Goal: Task Accomplishment & Management: Use online tool/utility

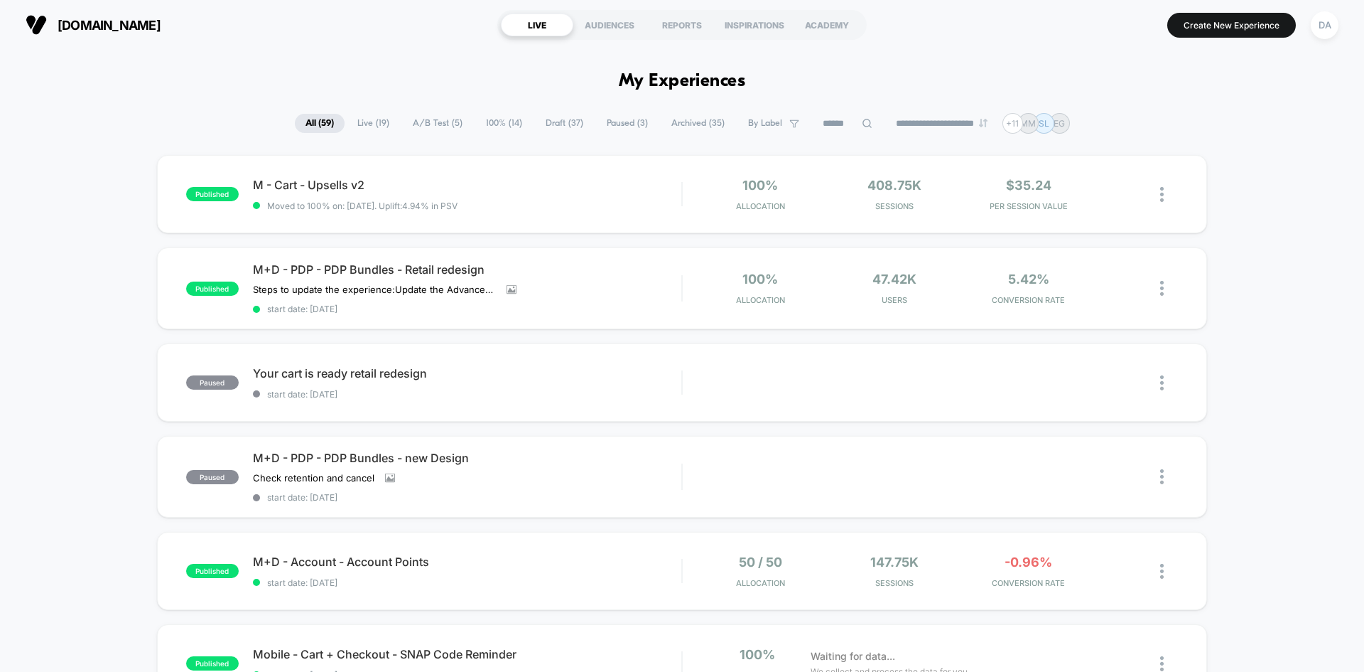
click at [597, 126] on span "Paused ( 3 )" at bounding box center [627, 123] width 63 height 19
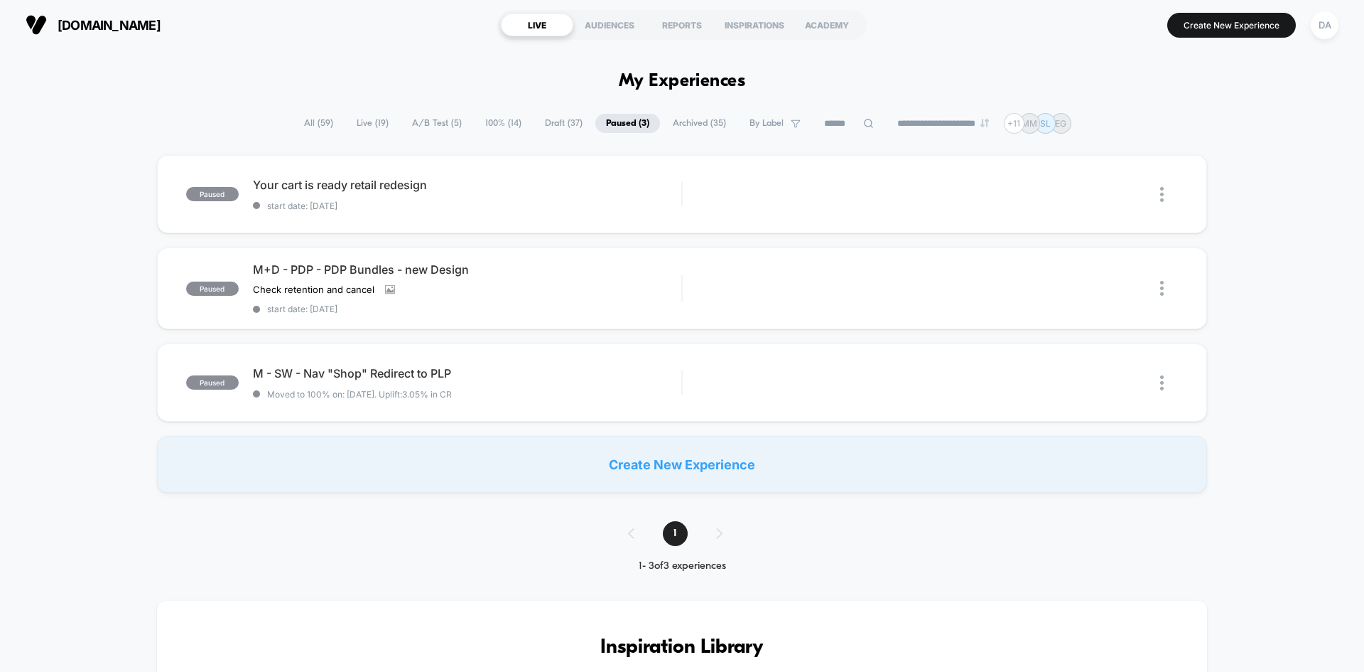
click at [549, 115] on span "Draft ( 37 )" at bounding box center [563, 123] width 59 height 19
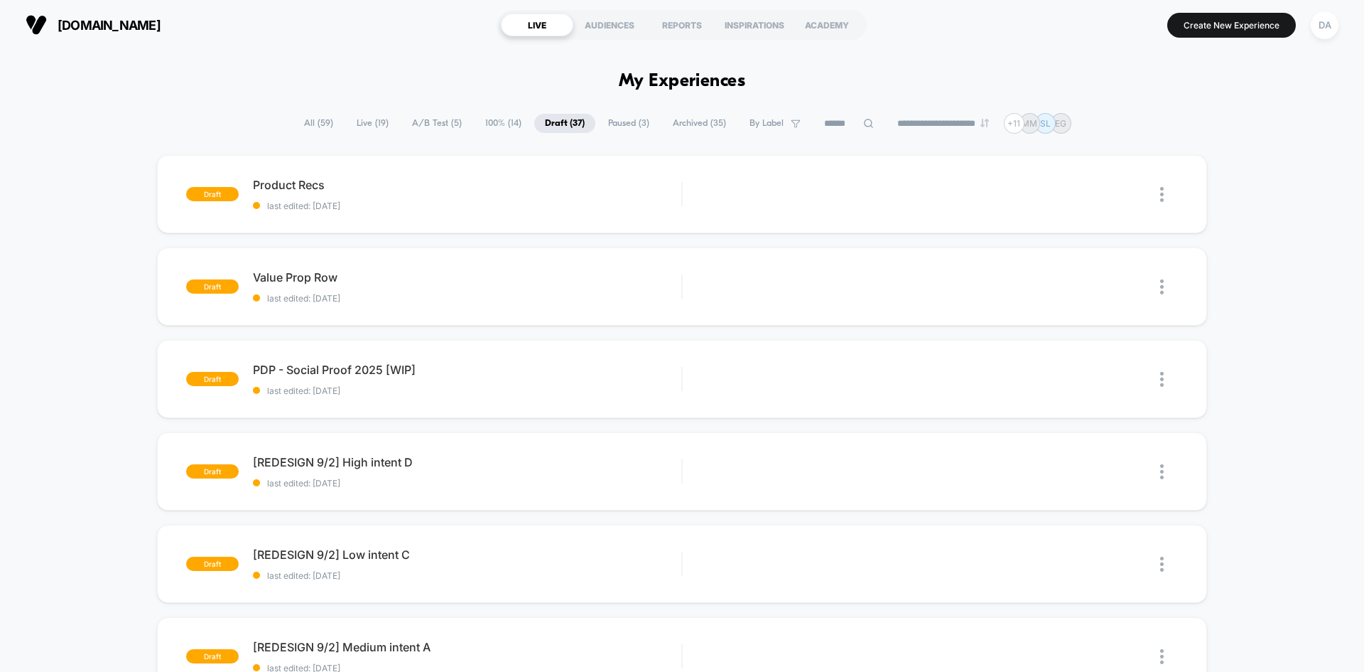
click at [478, 121] on span "100% ( 14 )" at bounding box center [504, 123] width 58 height 19
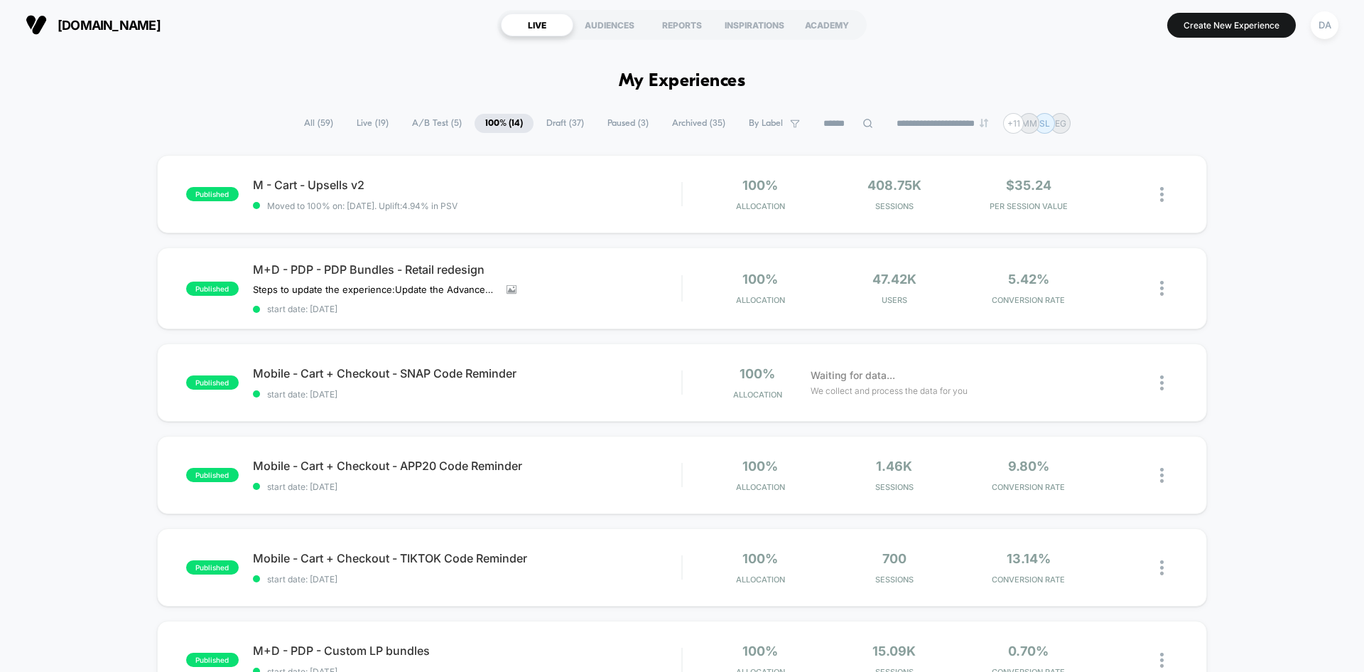
click at [562, 125] on span "Draft ( 37 )" at bounding box center [565, 123] width 59 height 19
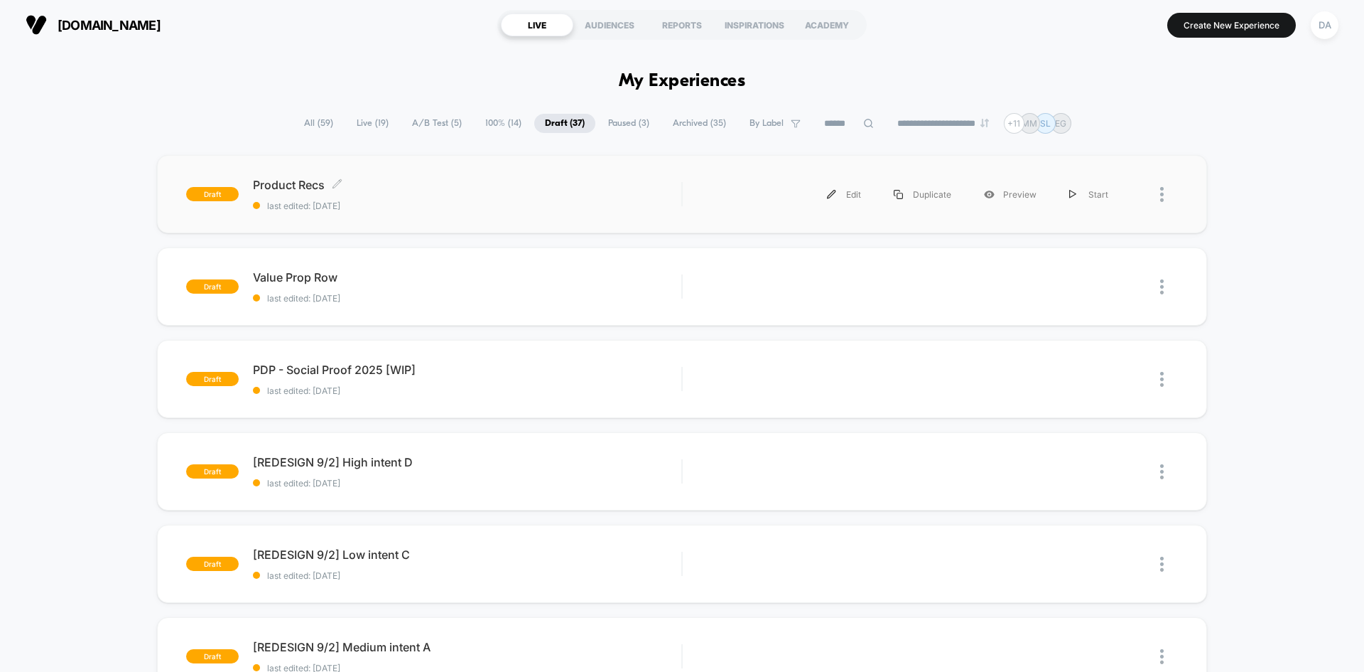
click at [414, 195] on div "Product Recs Click to edit experience details Click to edit experience details …" at bounding box center [467, 194] width 429 height 33
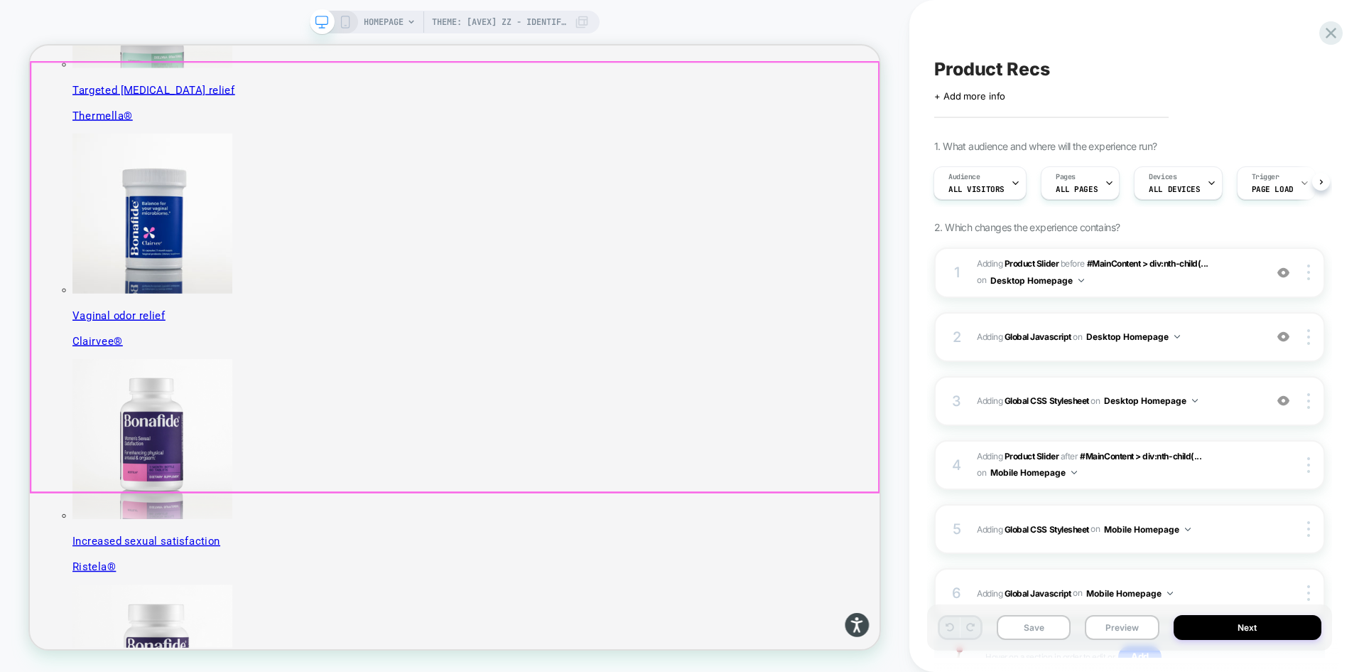
scroll to position [640, 0]
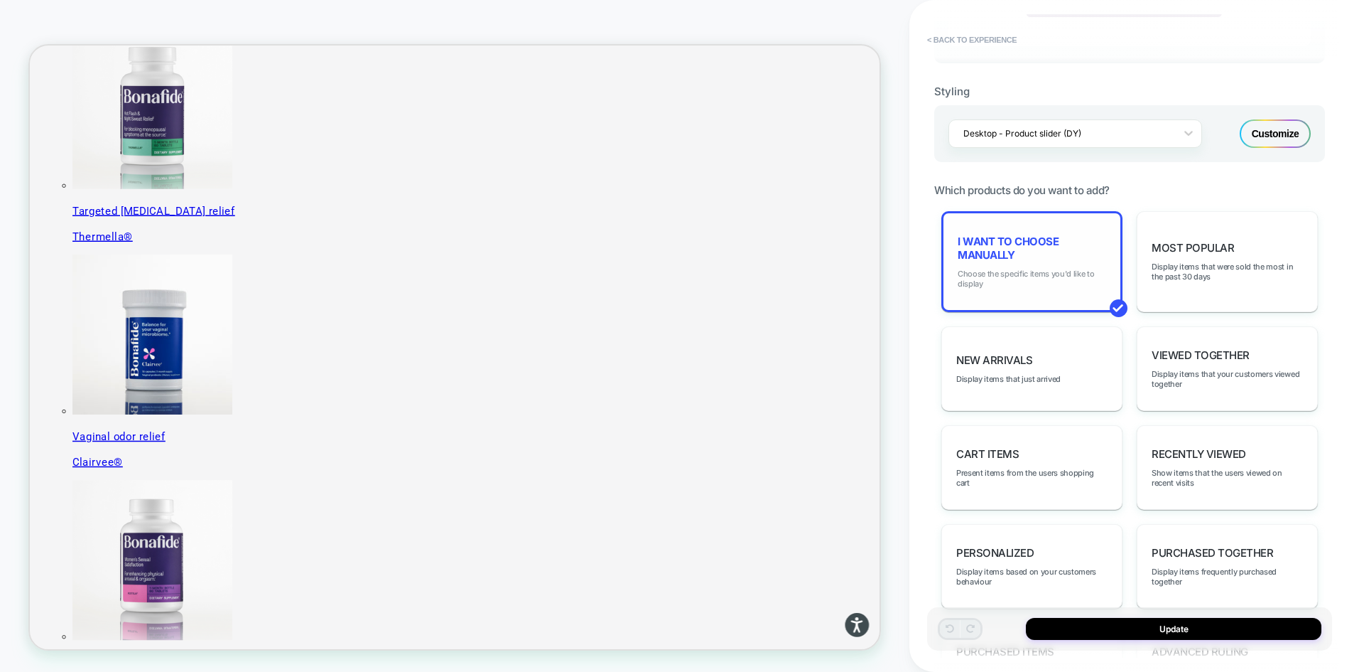
click at [1011, 274] on span "Choose the specific items you'd like to display" at bounding box center [1032, 279] width 149 height 20
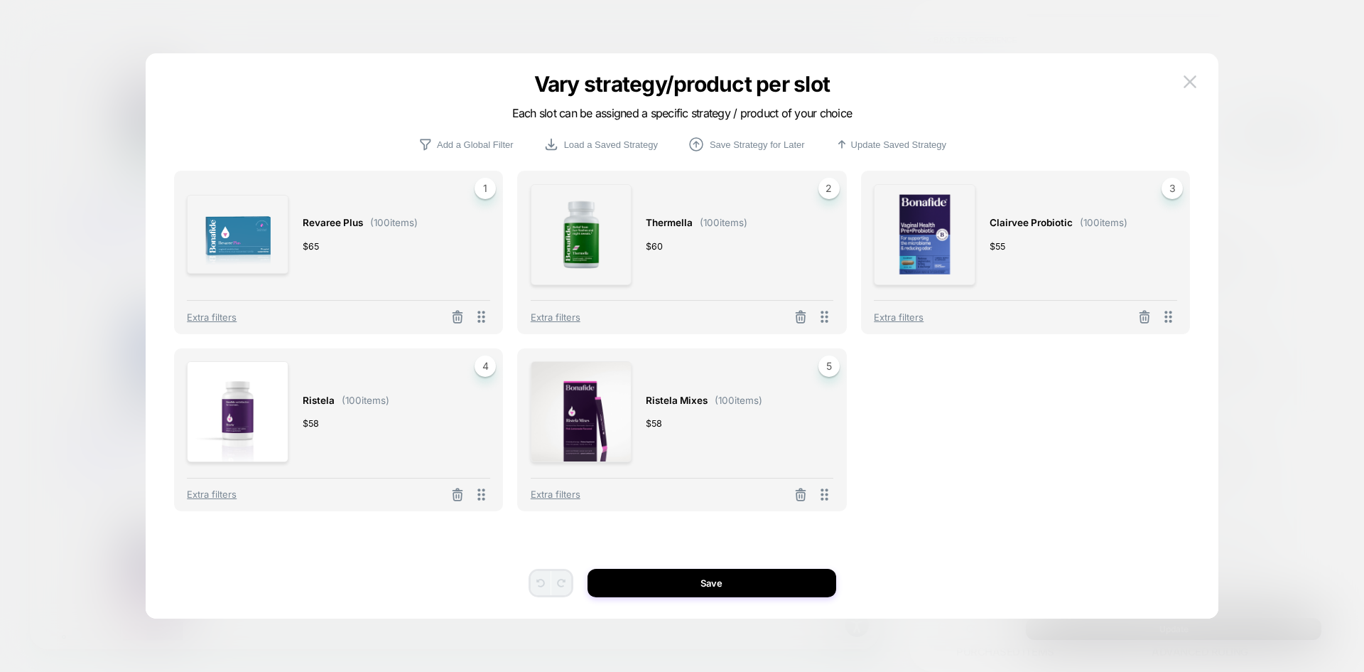
click at [957, 398] on div "Revaree Plus ( 100 items) $ 65 1 Extra filters Thermella ( 100 items) $ 60 2 Ex…" at bounding box center [682, 359] width 1017 height 376
click at [1188, 73] on button at bounding box center [1190, 81] width 21 height 21
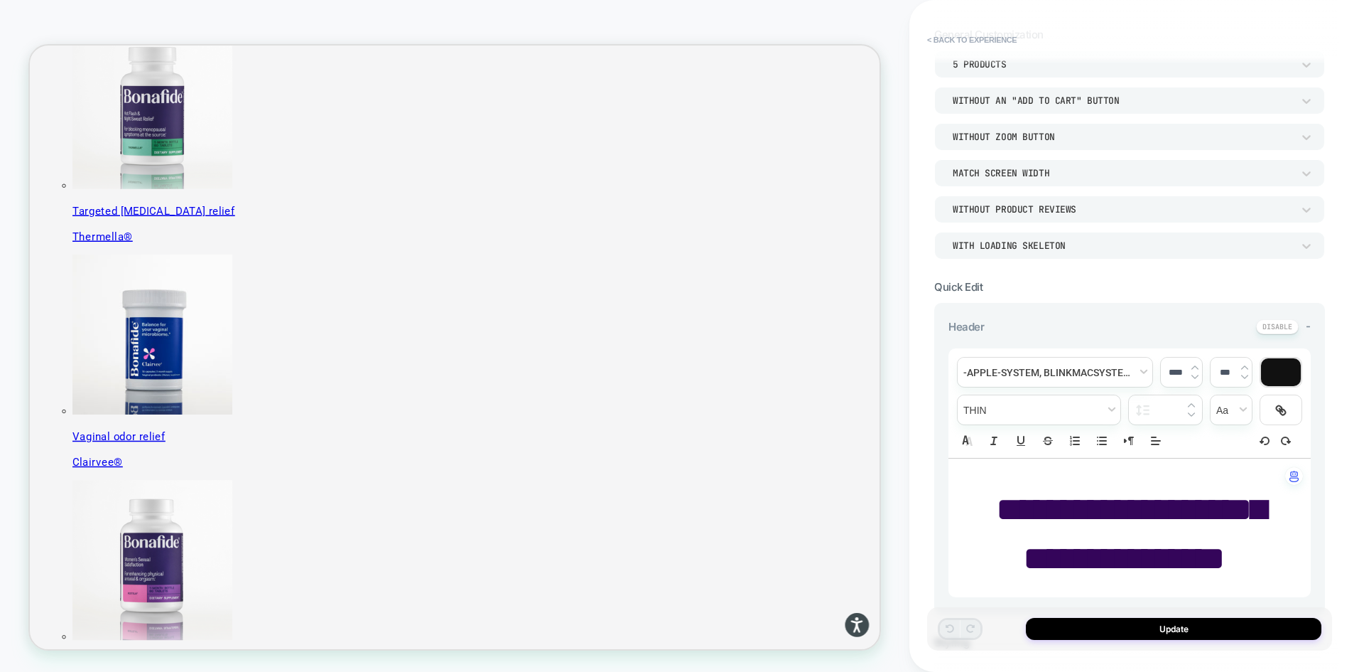
scroll to position [0, 0]
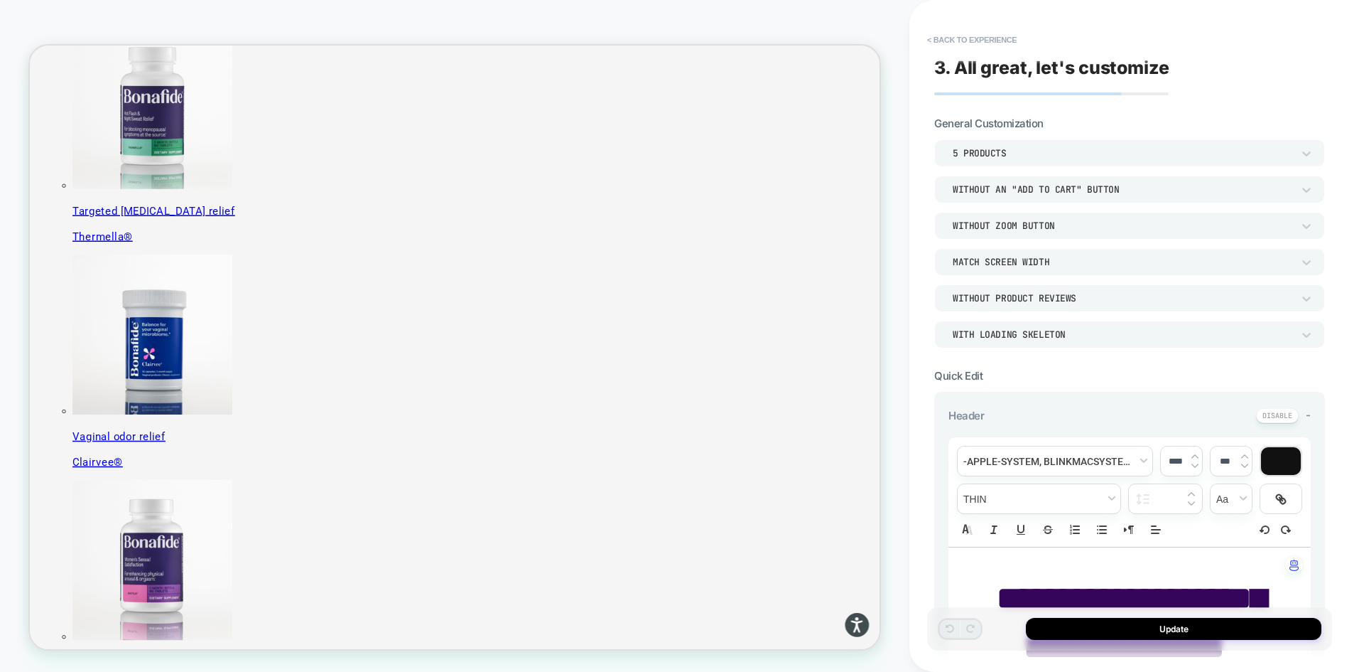
click at [1038, 148] on div "5 Products" at bounding box center [1123, 153] width 340 height 12
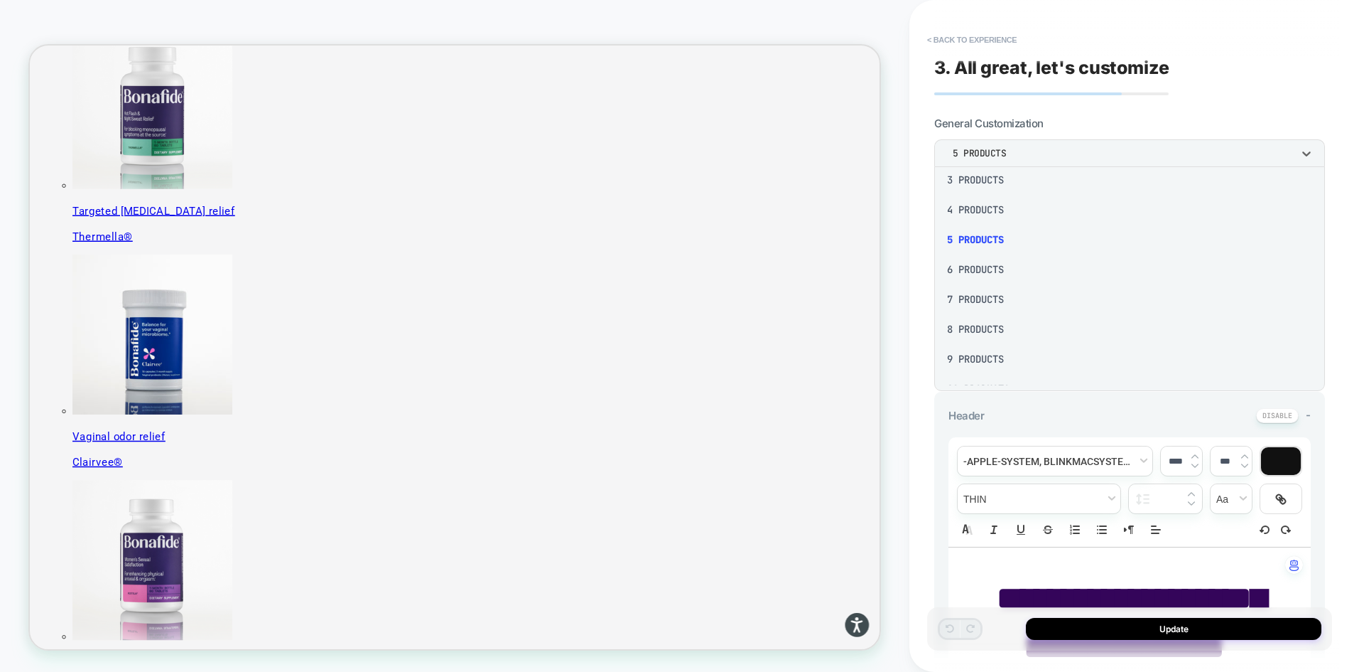
scroll to position [71, 0]
click at [1190, 107] on div at bounding box center [682, 336] width 1364 height 672
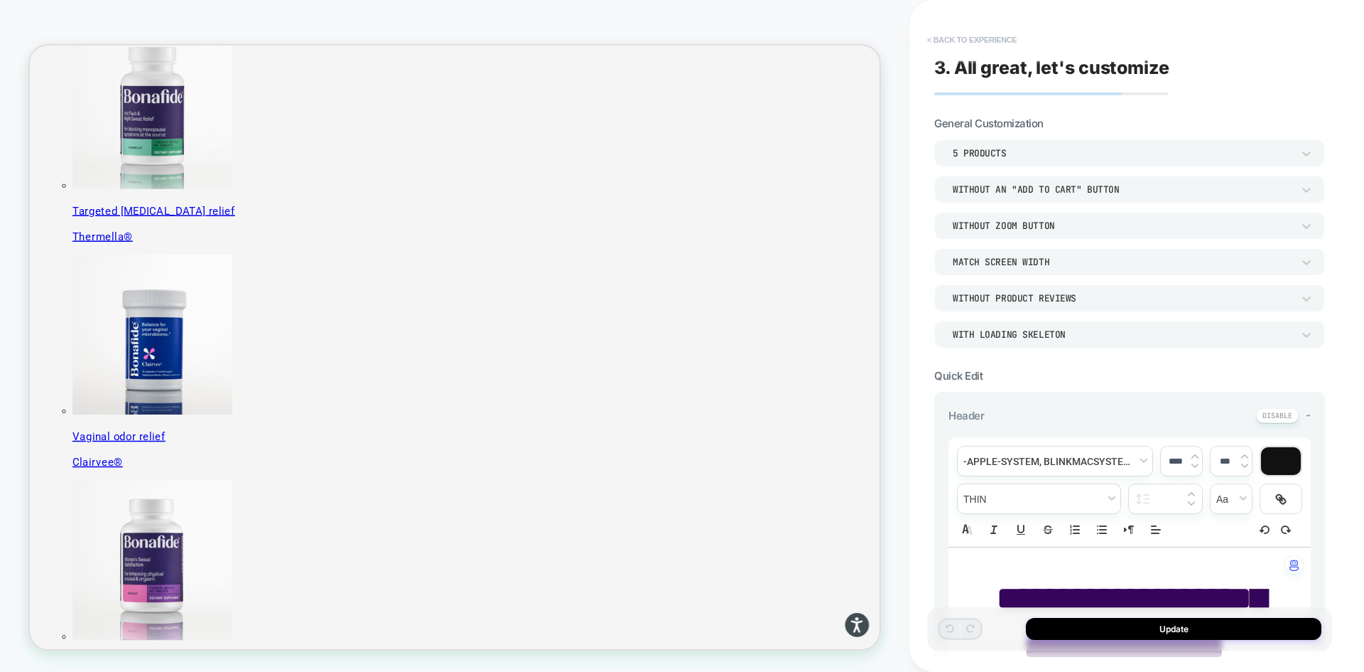
click at [986, 43] on button "< Back to experience" at bounding box center [972, 39] width 104 height 23
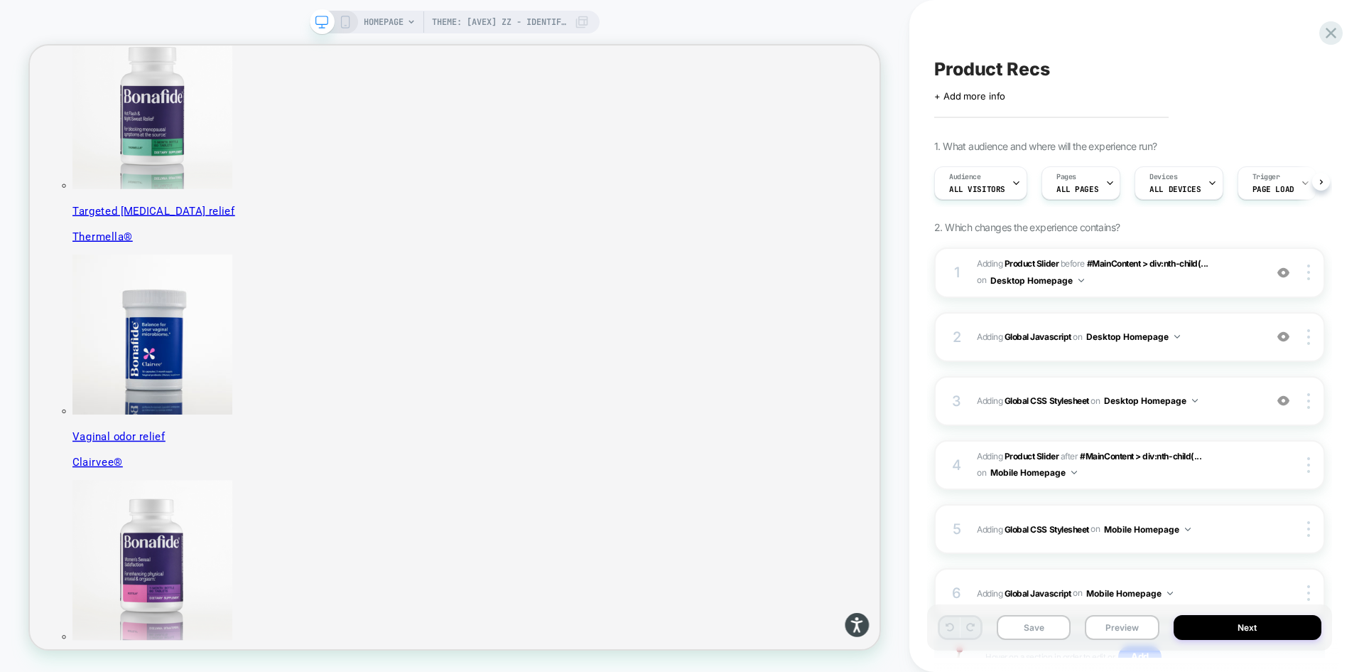
scroll to position [0, 1]
drag, startPoint x: 1347, startPoint y: 32, endPoint x: 1334, endPoint y: 29, distance: 13.8
click at [1345, 32] on div "Product Recs Click to edit experience details + Add more info 1. What audience …" at bounding box center [1137, 336] width 455 height 672
click at [1334, 29] on icon at bounding box center [1331, 32] width 19 height 19
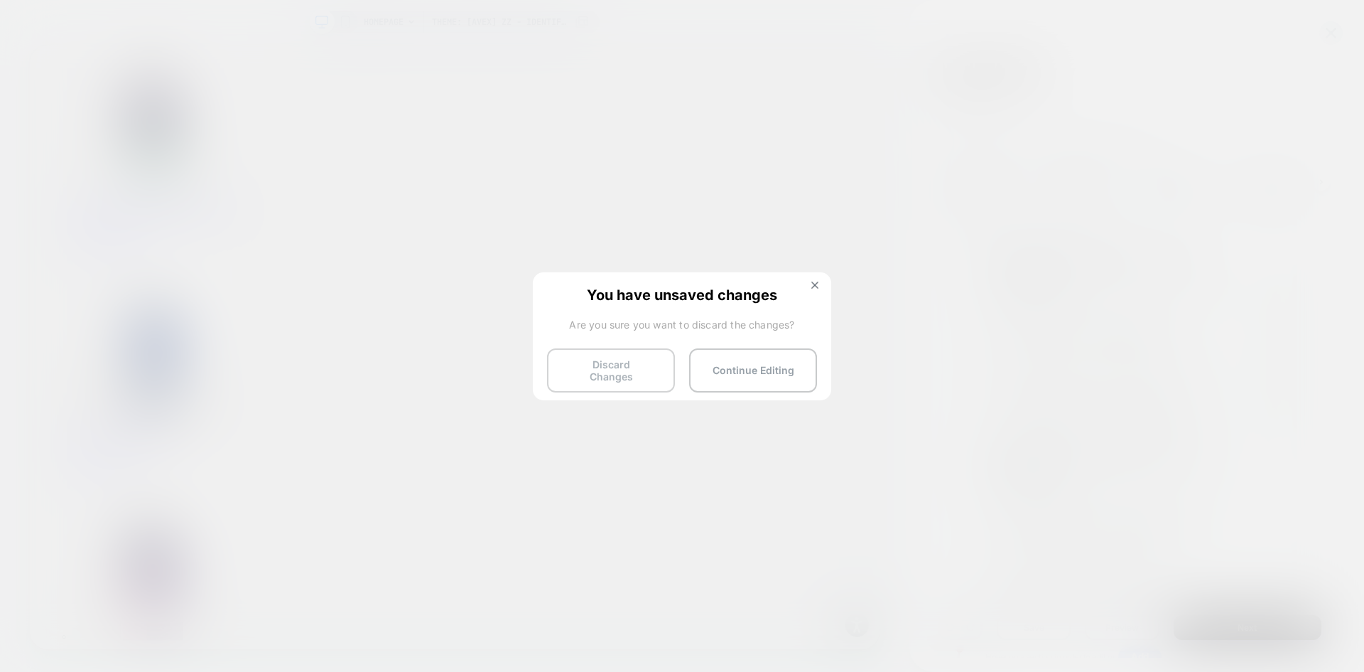
click at [633, 368] on button "Discard Changes" at bounding box center [611, 370] width 128 height 44
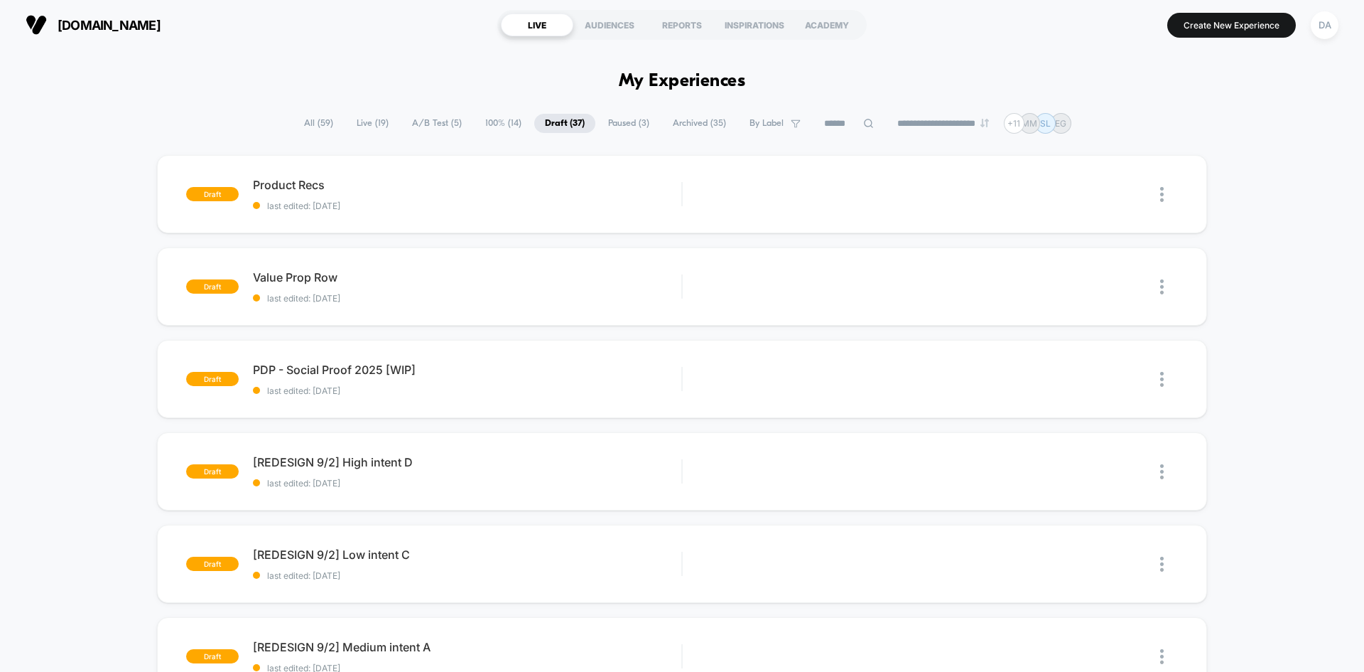
click at [316, 121] on span "All ( 59 )" at bounding box center [318, 123] width 50 height 19
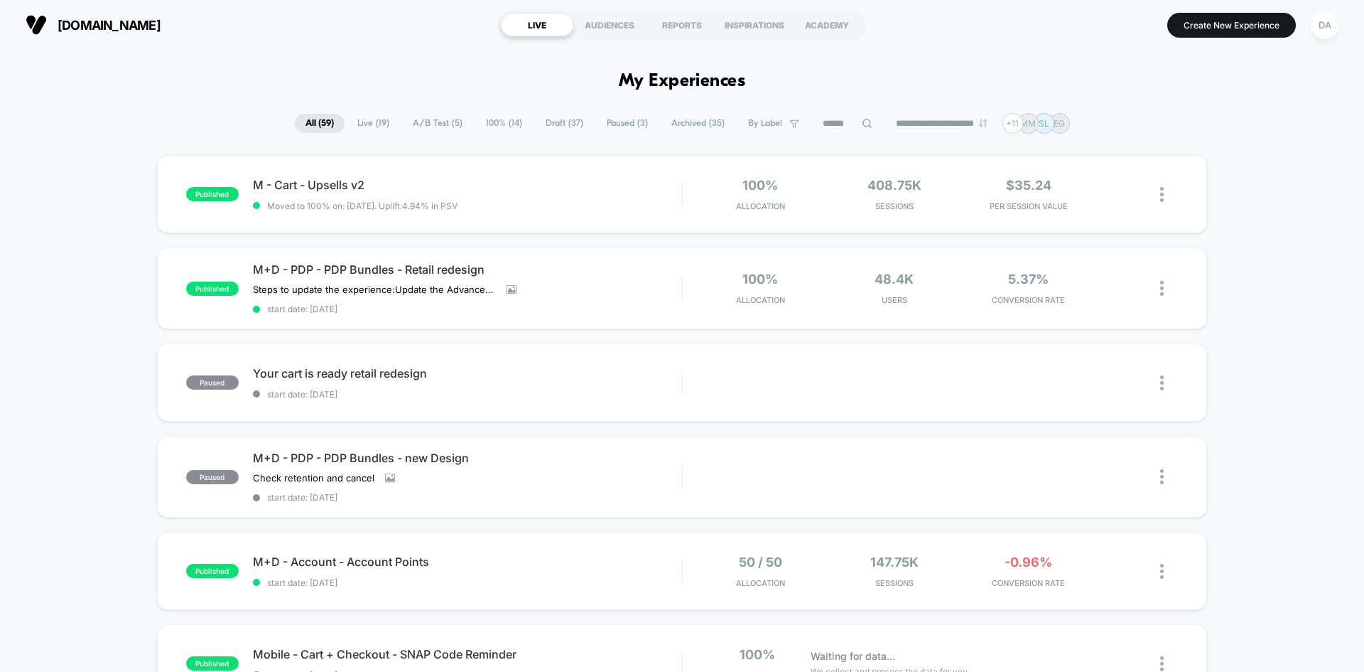
click at [427, 115] on span "A/B Test ( 5 )" at bounding box center [437, 123] width 71 height 19
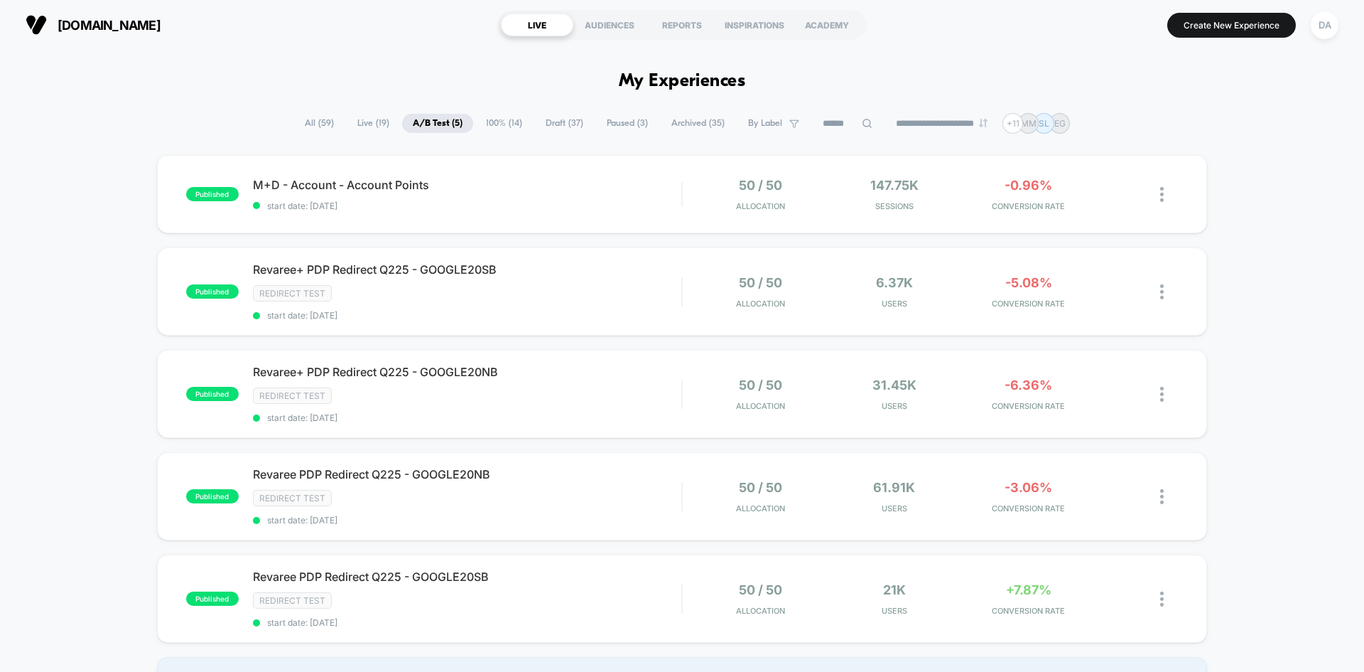
click at [484, 129] on span "100% ( 14 )" at bounding box center [504, 123] width 58 height 19
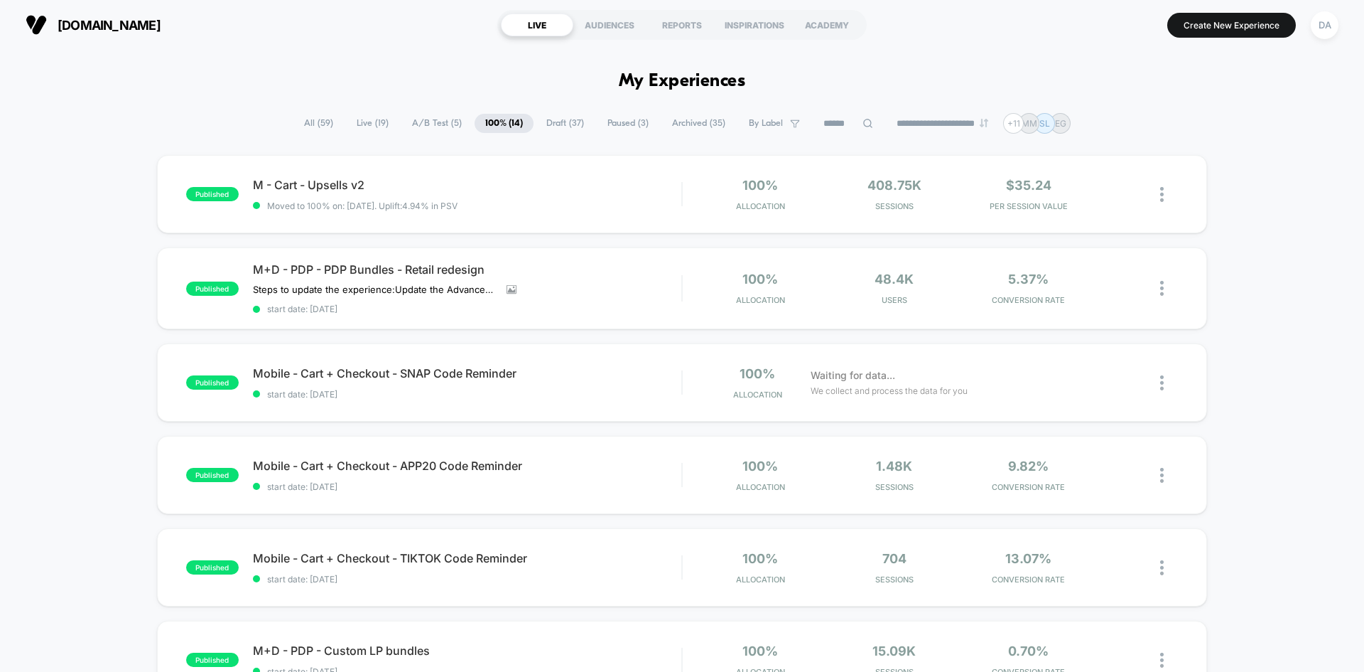
click at [552, 115] on span "Draft ( 37 )" at bounding box center [565, 123] width 59 height 19
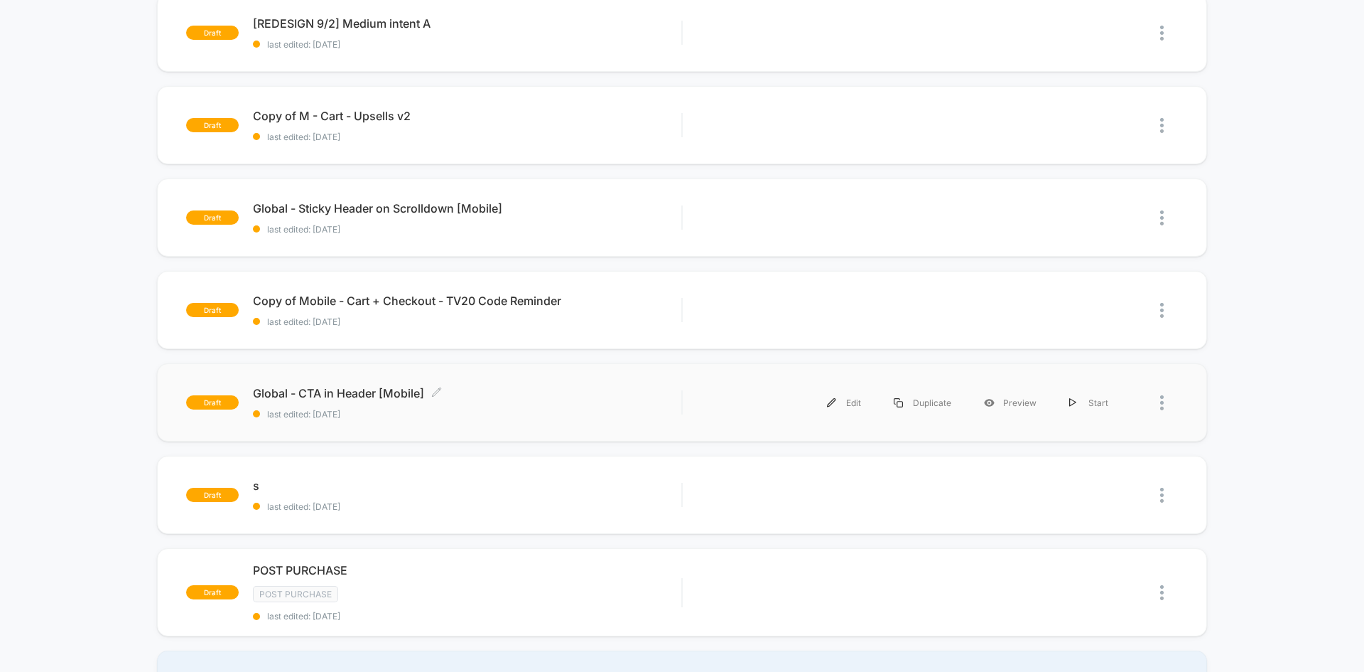
scroll to position [640, 0]
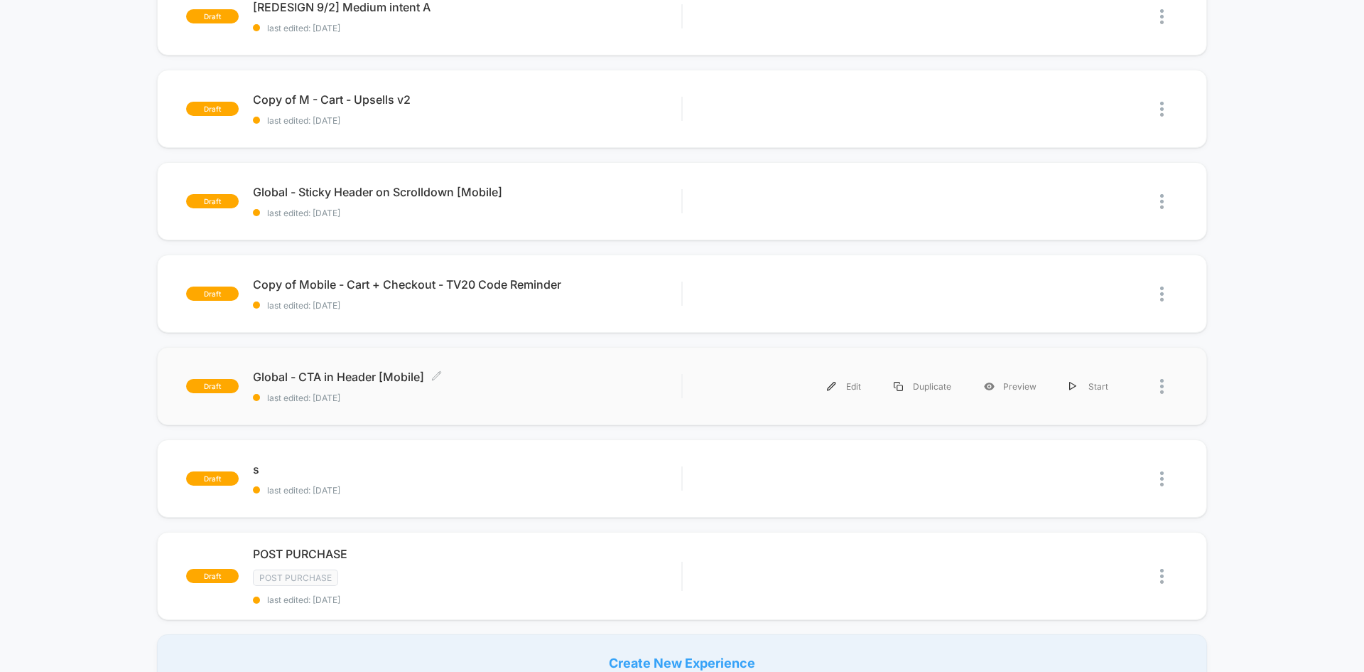
click at [465, 377] on span "Global - CTA in Header [Mobile] Click to edit experience details" at bounding box center [467, 377] width 429 height 14
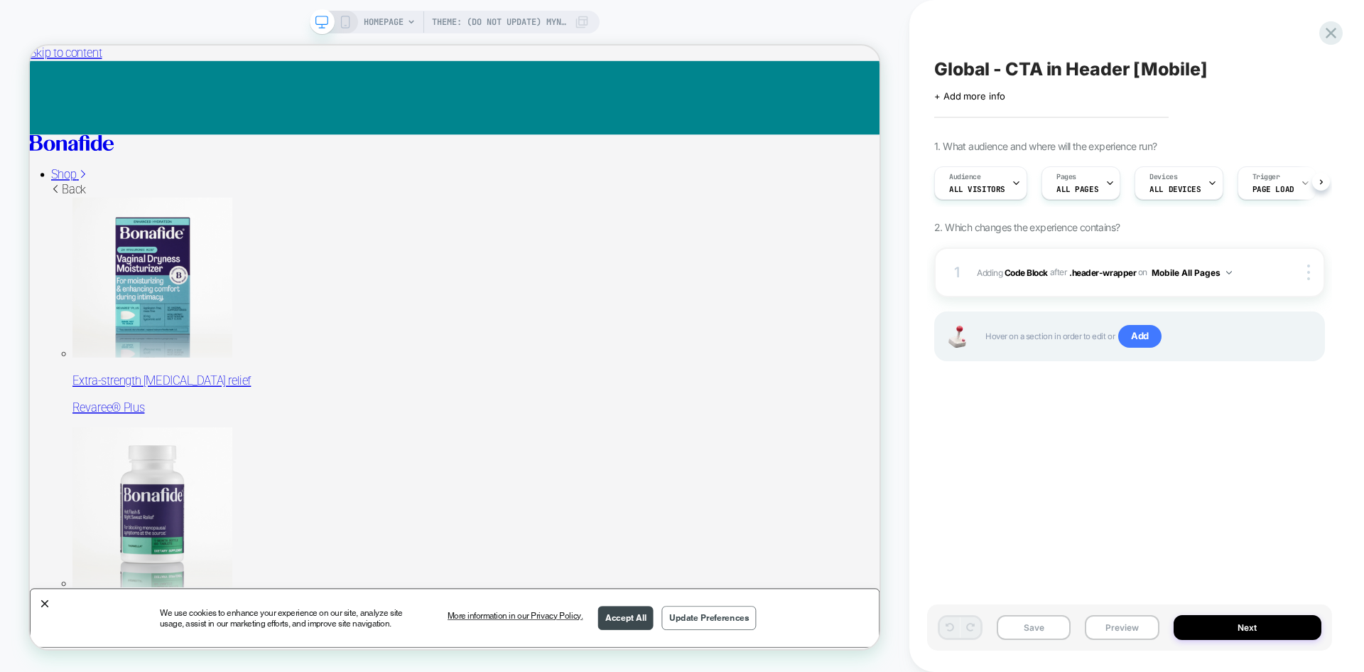
click at [345, 23] on icon at bounding box center [345, 22] width 13 height 13
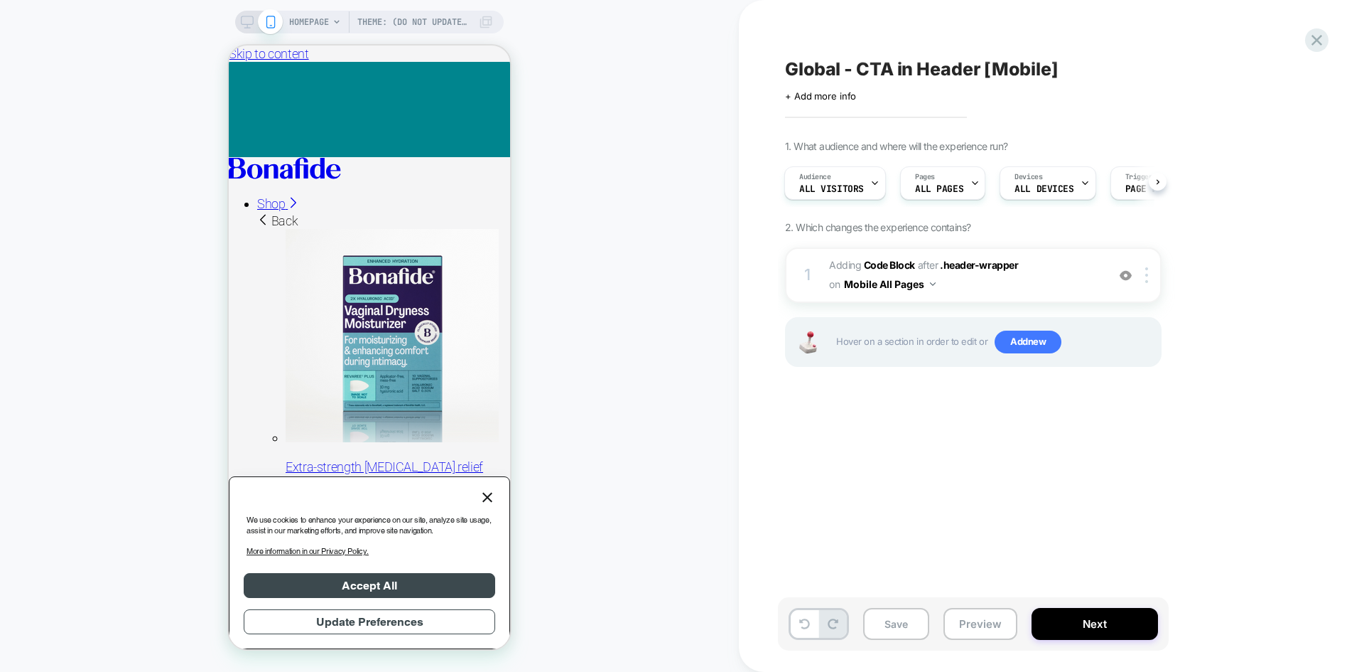
scroll to position [0, 1]
click at [1035, 265] on span "Adding Code Block AFTER .header-wrapper .header-wrapper on Mobile All Pages" at bounding box center [964, 275] width 271 height 38
click at [1075, 270] on span "Adding Code Block AFTER .header-wrapper .header-wrapper on Mobile All Pages" at bounding box center [964, 275] width 271 height 38
click at [893, 264] on b "Code Block" at bounding box center [889, 265] width 51 height 12
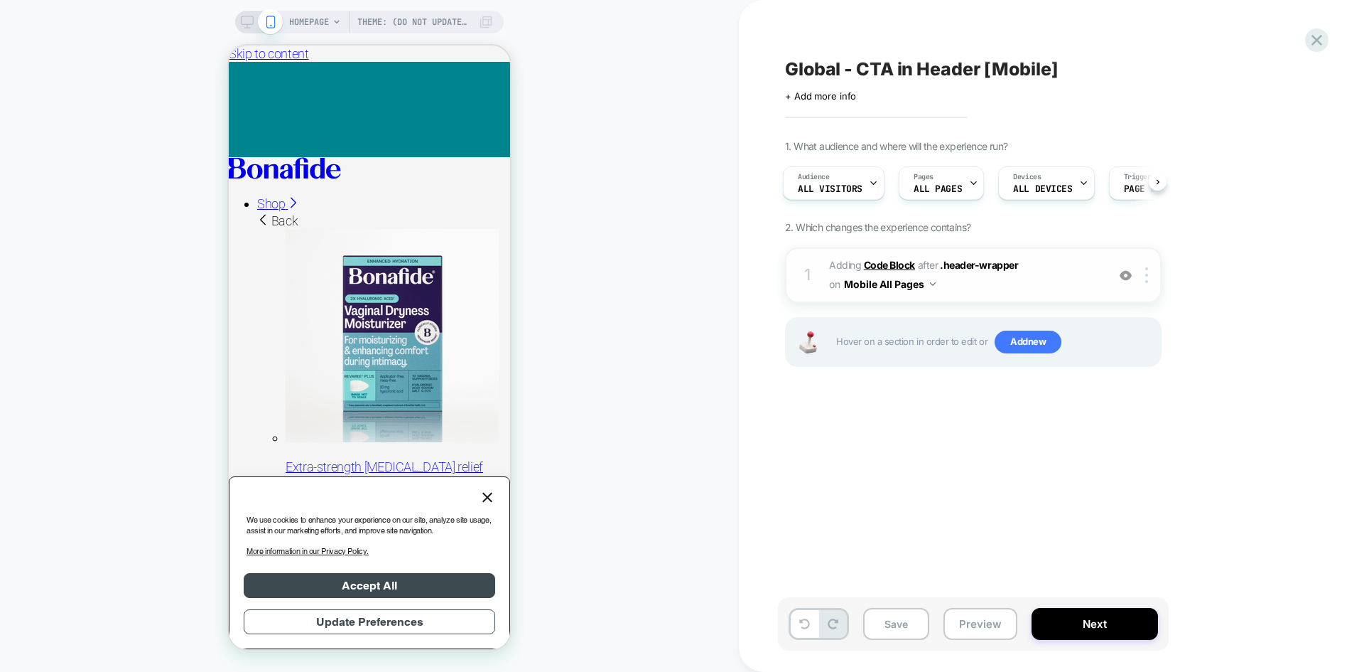
click at [893, 261] on b "Code Block" at bounding box center [889, 265] width 51 height 12
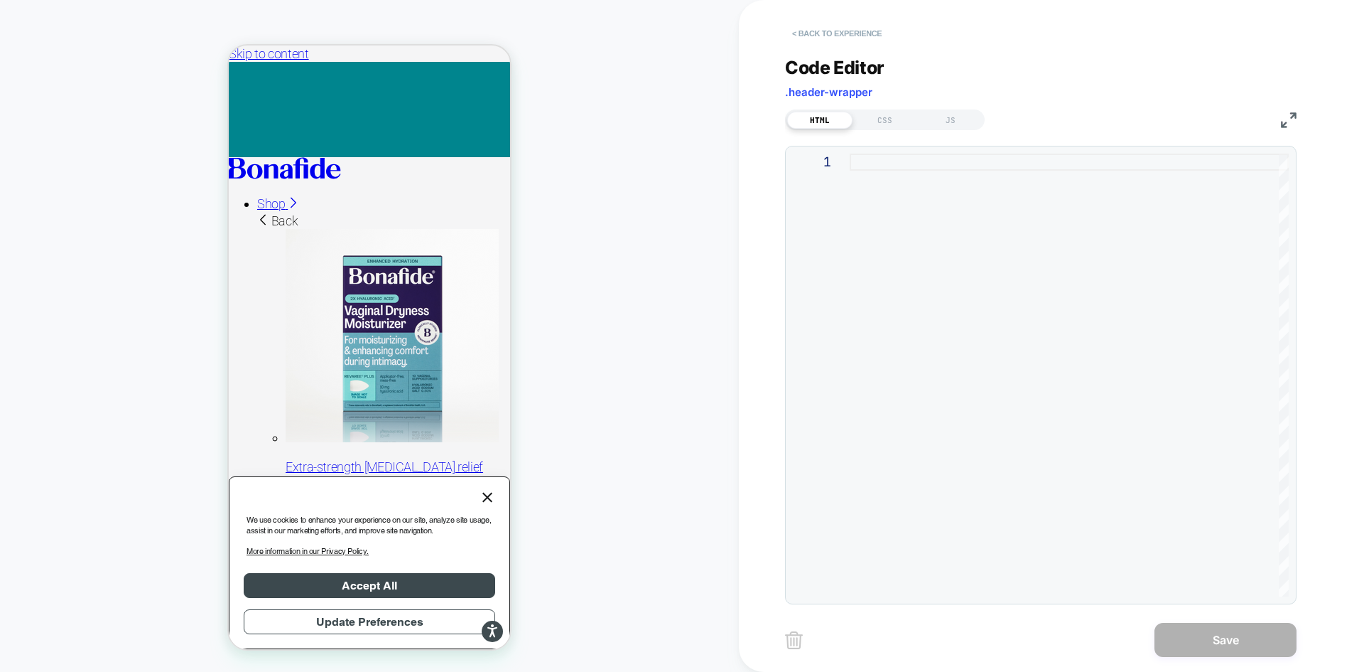
click at [858, 36] on button "< Back to experience" at bounding box center [837, 33] width 104 height 23
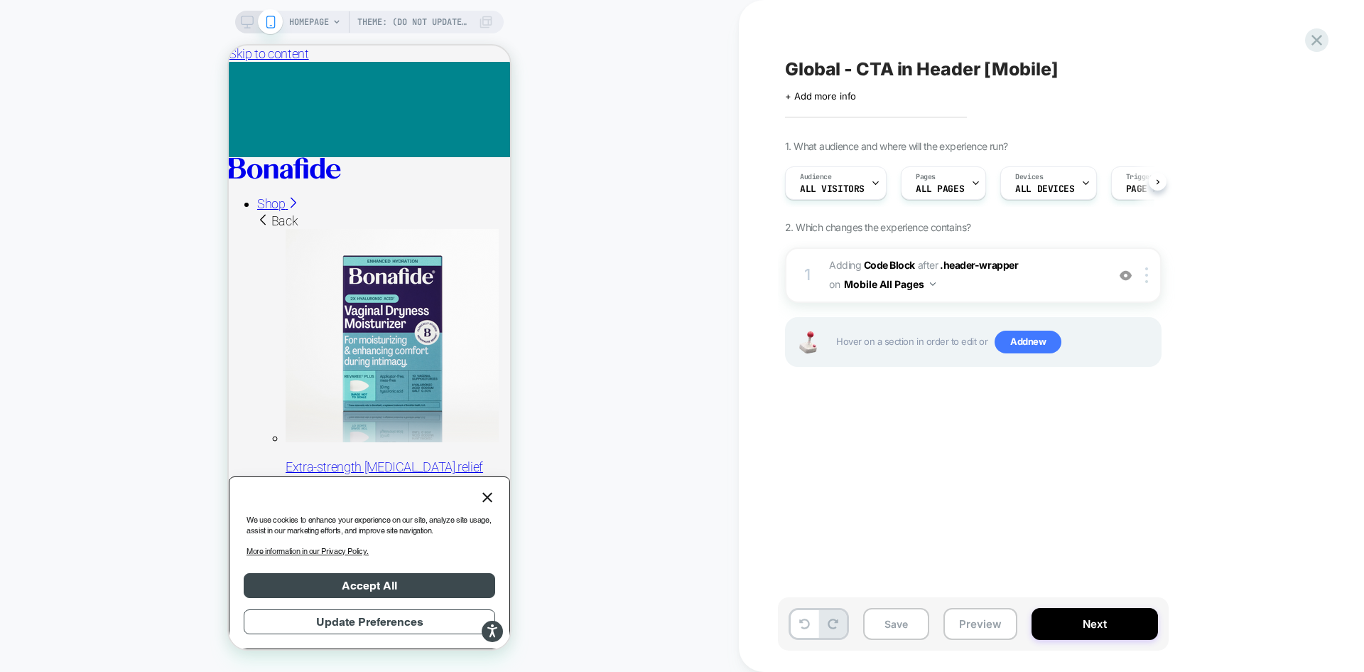
scroll to position [0, 1]
click at [1067, 626] on button "Next" at bounding box center [1095, 624] width 126 height 32
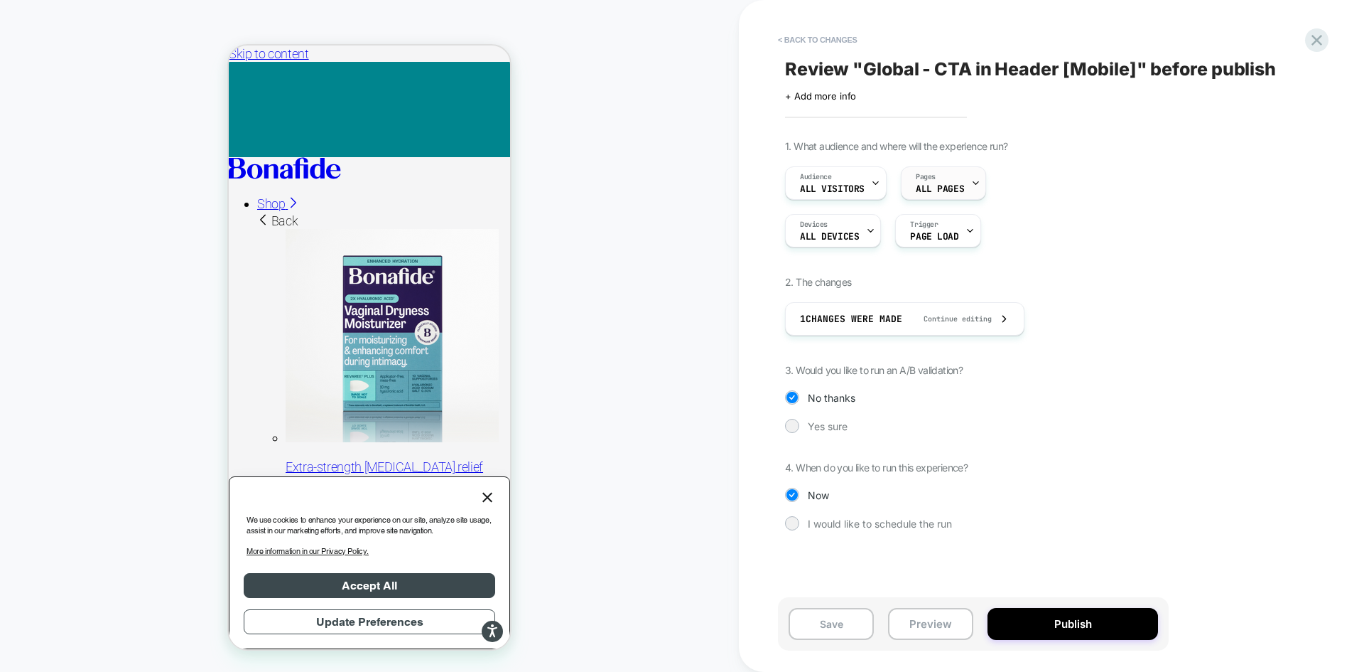
click at [957, 176] on div "Pages ALL PAGES" at bounding box center [940, 183] width 77 height 32
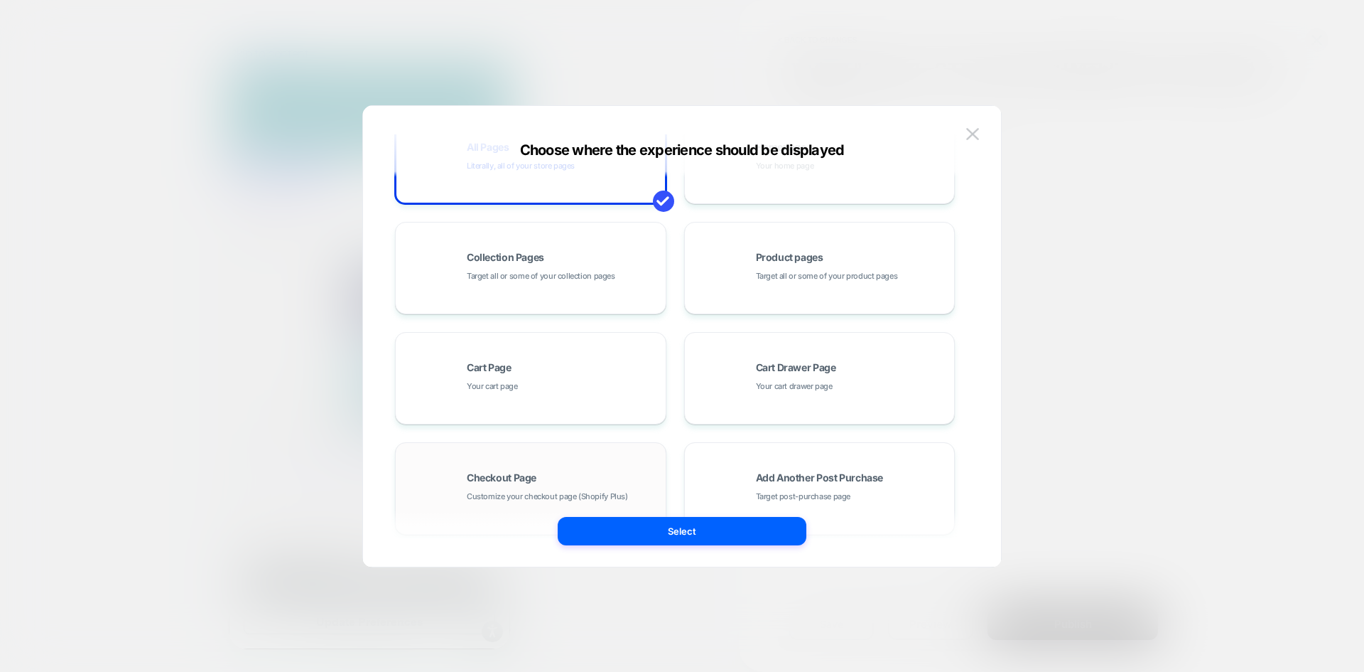
scroll to position [215, 0]
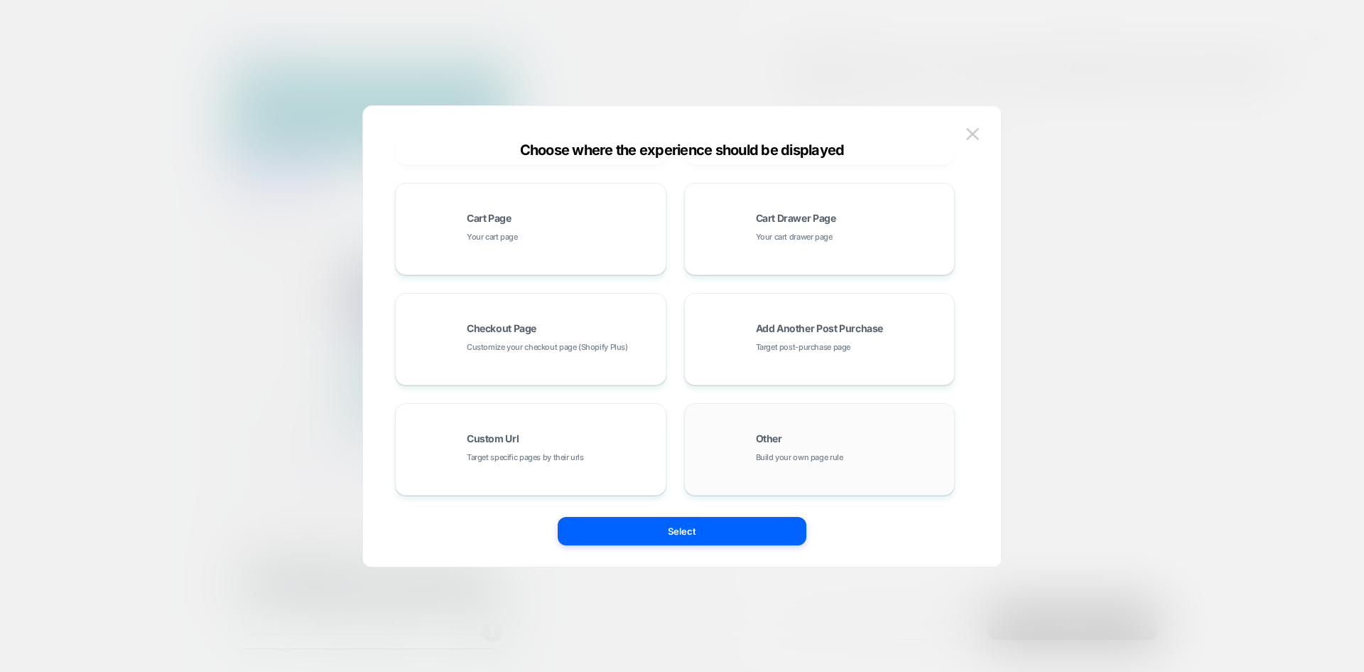
drag, startPoint x: 612, startPoint y: 435, endPoint x: 747, endPoint y: 437, distance: 135.0
click at [747, 437] on div "All Pages Literally, all of your store pages Homepage Your home page Collection…" at bounding box center [675, 228] width 560 height 533
click at [742, 435] on div "Other Build your own page rule" at bounding box center [820, 449] width 256 height 78
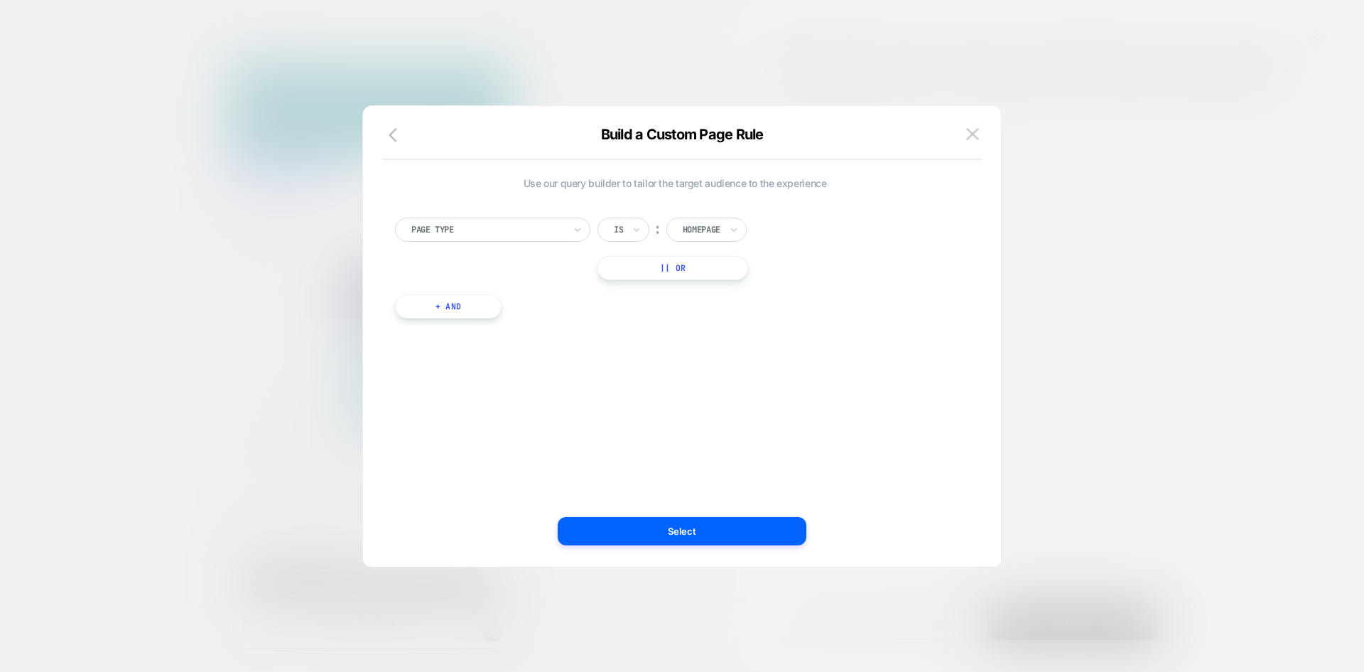
click at [618, 223] on input "text" at bounding box center [617, 229] width 6 height 13
click at [632, 299] on div "Is not" at bounding box center [658, 291] width 92 height 23
click at [717, 233] on div at bounding box center [720, 229] width 38 height 13
click at [843, 305] on div "Page Type Is not ︰ option Checkout focused, 3 of 5. 5 results available. Use Up…" at bounding box center [675, 260] width 574 height 129
click at [686, 271] on button "|| Or" at bounding box center [681, 268] width 167 height 24
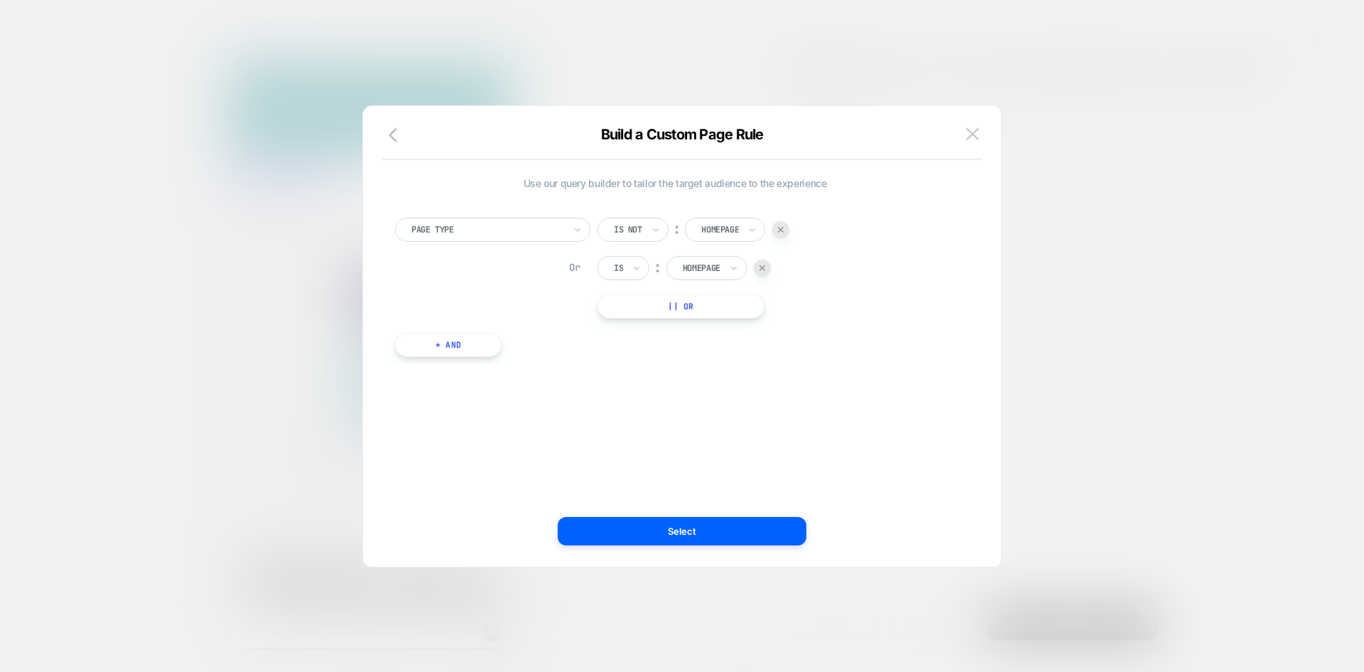
click at [771, 266] on div "Or Is ︰ Homepage" at bounding box center [684, 268] width 173 height 24
drag, startPoint x: 761, startPoint y: 269, endPoint x: 753, endPoint y: 266, distance: 9.0
click at [760, 269] on div at bounding box center [762, 267] width 17 height 17
click at [577, 233] on icon at bounding box center [578, 229] width 10 height 14
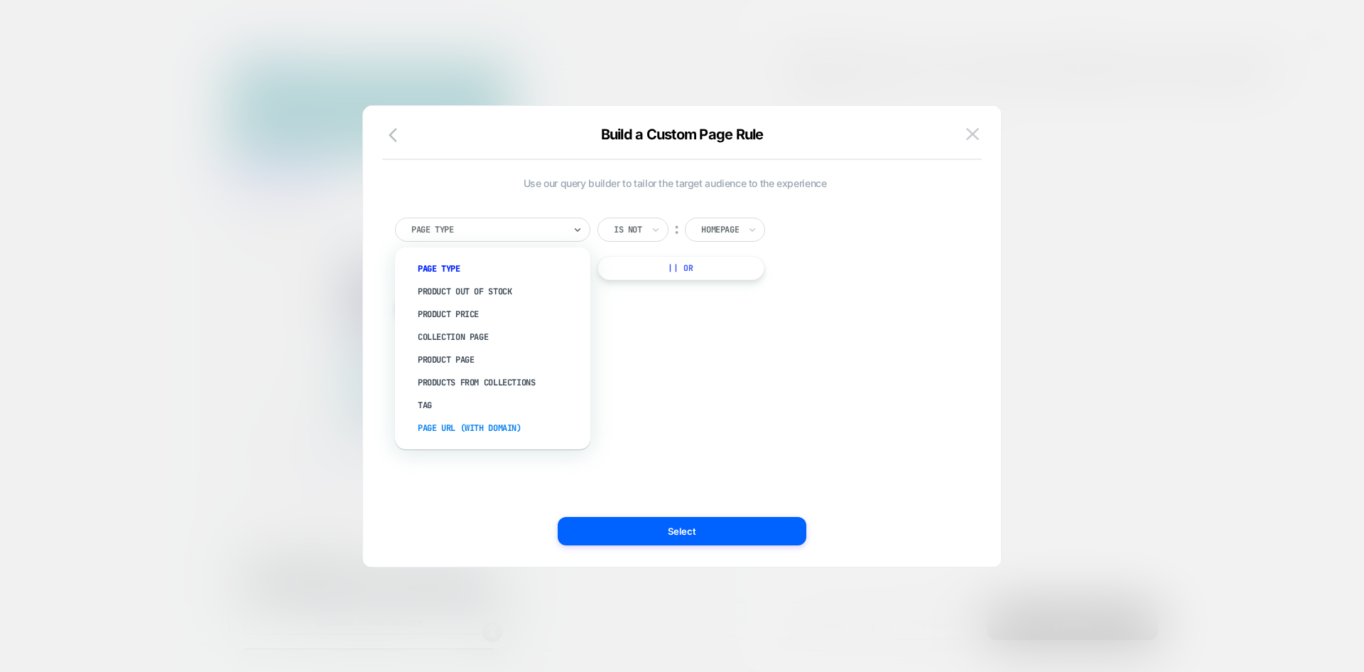
click at [502, 425] on div "Page Url (WITH DOMAIN)" at bounding box center [499, 427] width 181 height 23
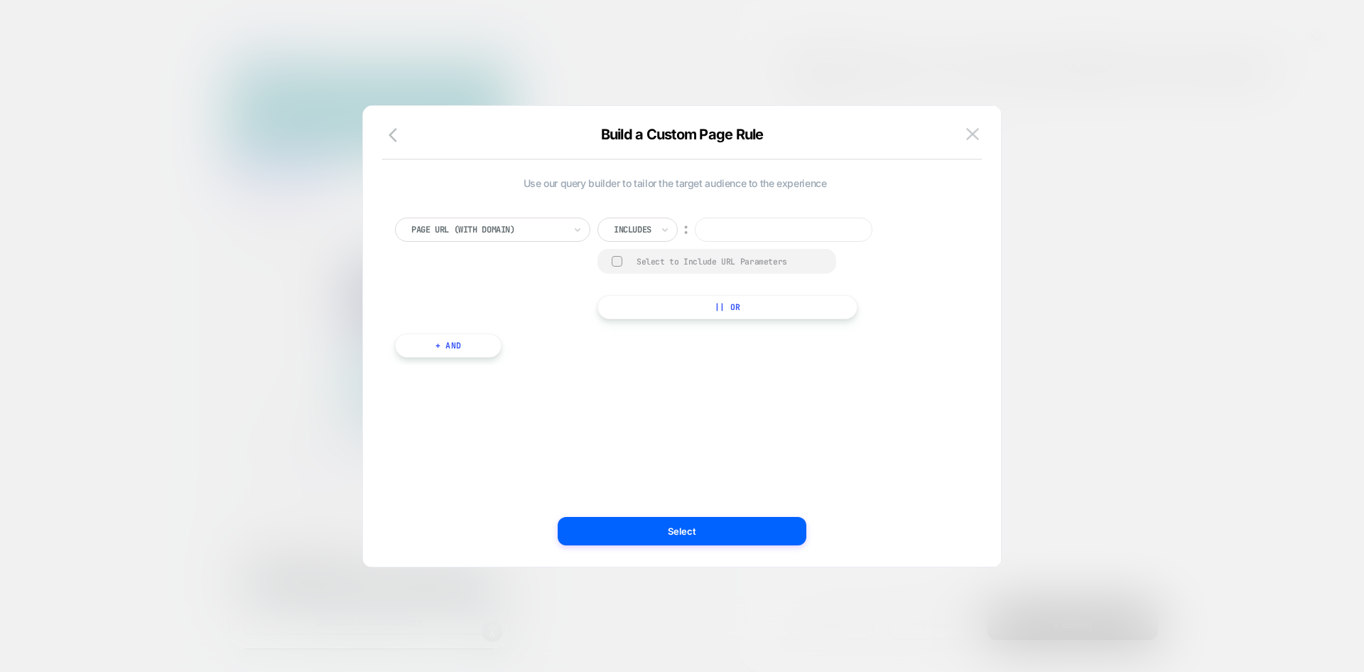
click at [722, 231] on input at bounding box center [784, 229] width 178 height 24
click at [643, 228] on div at bounding box center [633, 229] width 38 height 13
click at [632, 227] on div at bounding box center [633, 229] width 38 height 13
click at [652, 291] on div "Is not" at bounding box center [658, 291] width 92 height 23
click at [738, 236] on input at bounding box center [774, 229] width 178 height 24
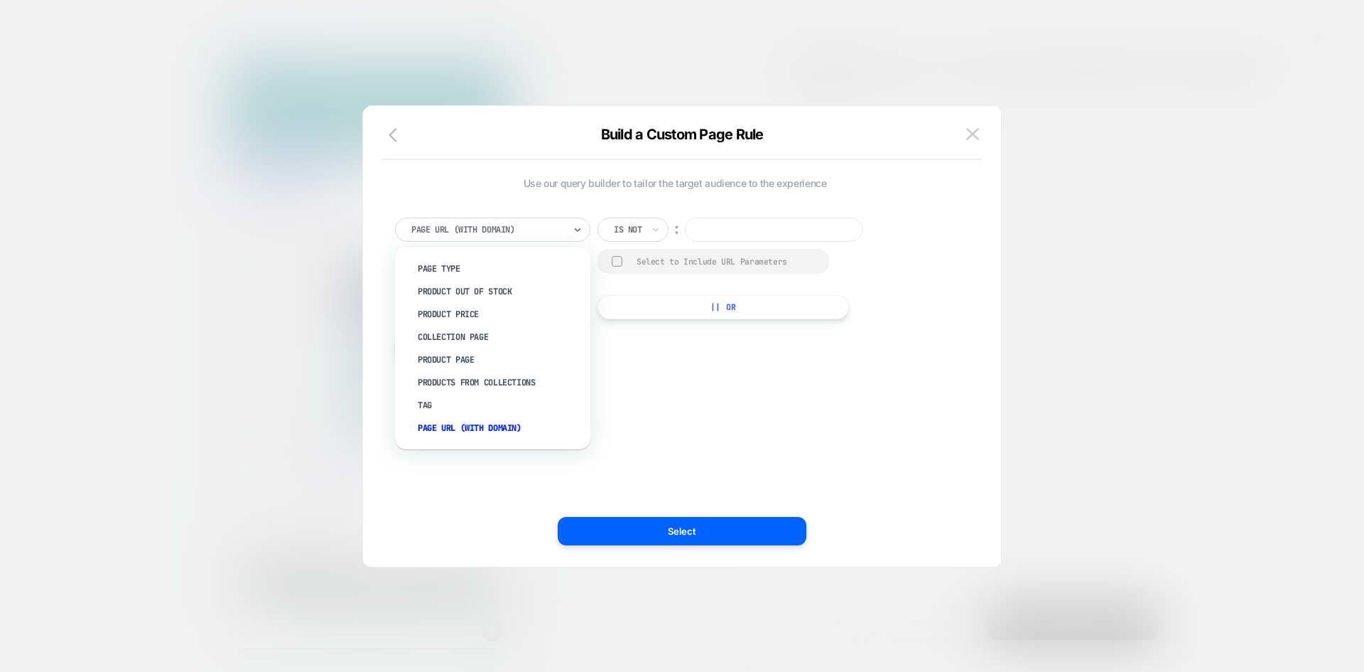
click at [475, 226] on div at bounding box center [487, 229] width 153 height 13
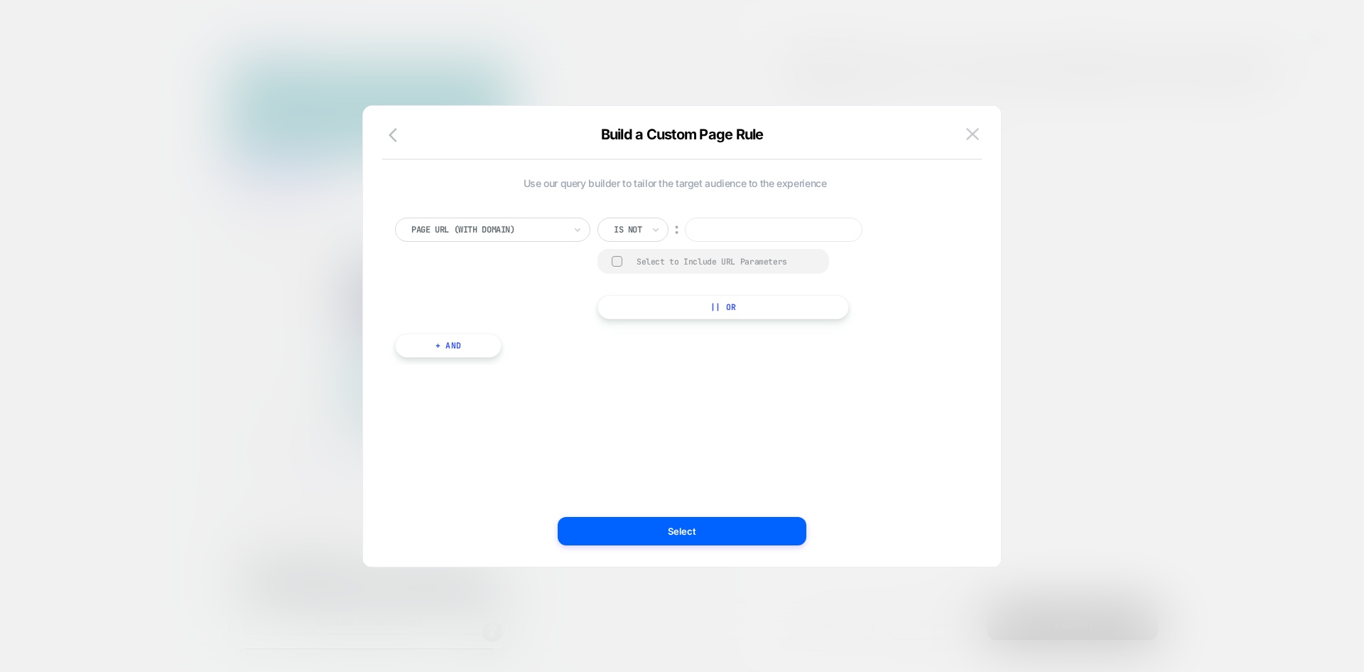
click at [726, 227] on input at bounding box center [774, 229] width 178 height 24
drag, startPoint x: 495, startPoint y: 220, endPoint x: 640, endPoint y: 220, distance: 145.0
click at [498, 220] on div "Page Url (WITH DOMAIN)" at bounding box center [492, 229] width 195 height 24
drag, startPoint x: 730, startPoint y: 227, endPoint x: 499, endPoint y: 219, distance: 231.1
click at [715, 223] on input at bounding box center [774, 229] width 178 height 24
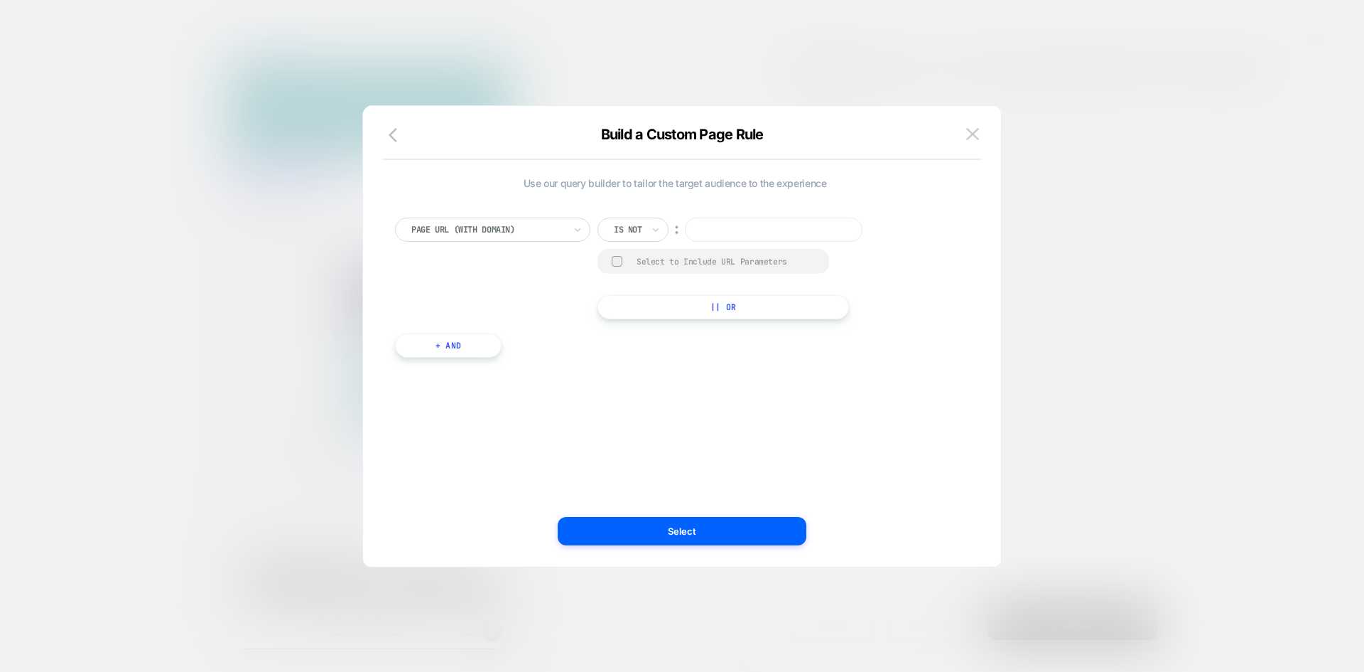
drag, startPoint x: 493, startPoint y: 219, endPoint x: 607, endPoint y: 221, distance: 113.7
click at [501, 219] on div "Page Url (WITH DOMAIN)" at bounding box center [492, 229] width 195 height 24
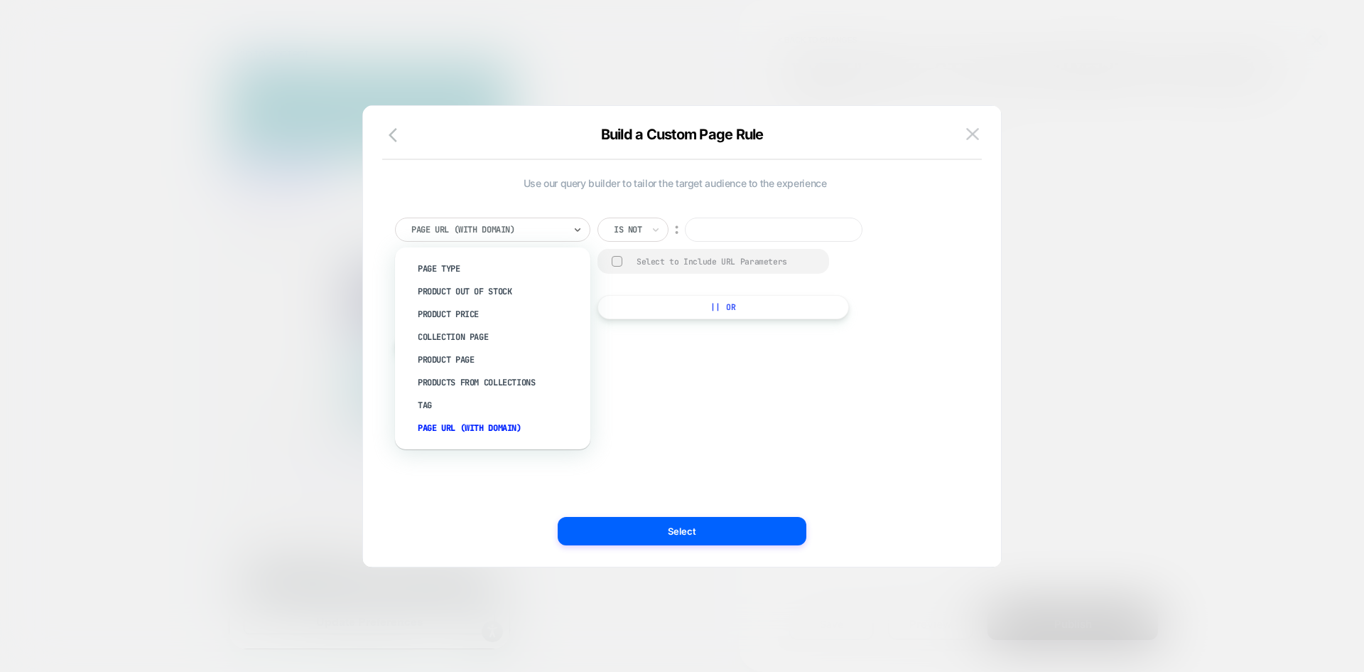
drag, startPoint x: 711, startPoint y: 225, endPoint x: 482, endPoint y: 222, distance: 229.5
click at [704, 223] on input at bounding box center [774, 229] width 178 height 24
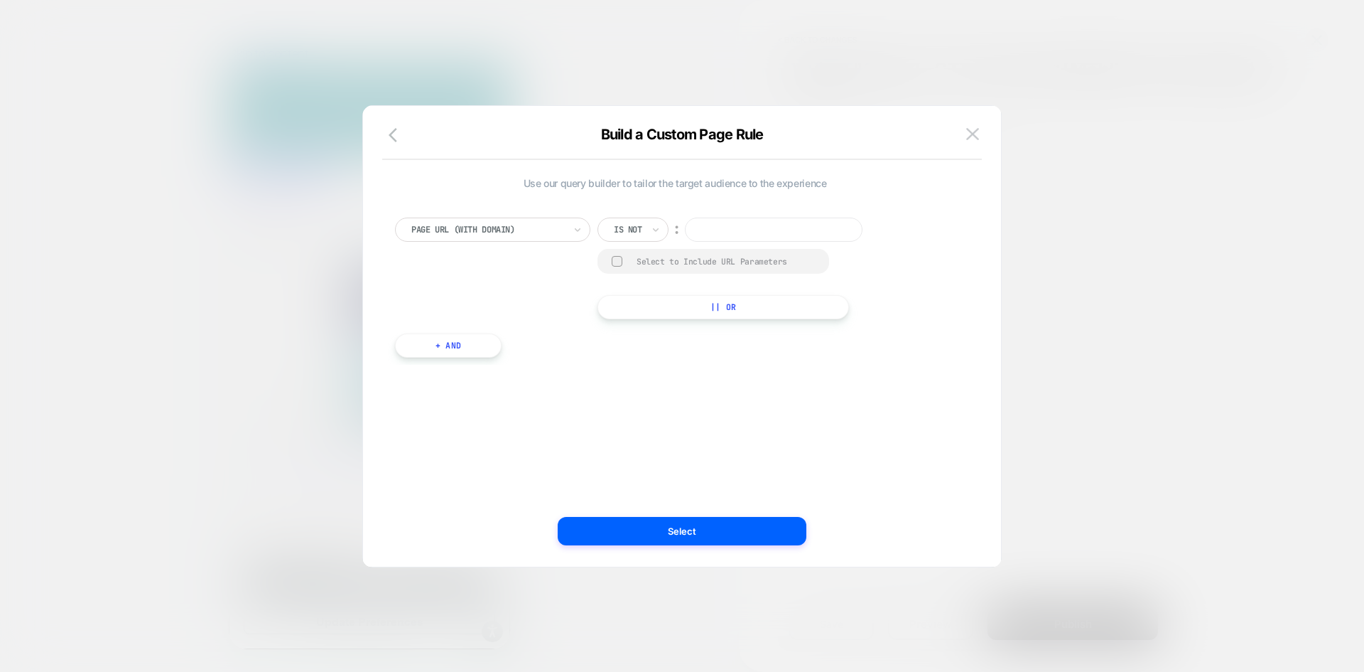
drag, startPoint x: 482, startPoint y: 222, endPoint x: 568, endPoint y: 222, distance: 86.0
click at [485, 223] on div at bounding box center [487, 229] width 153 height 13
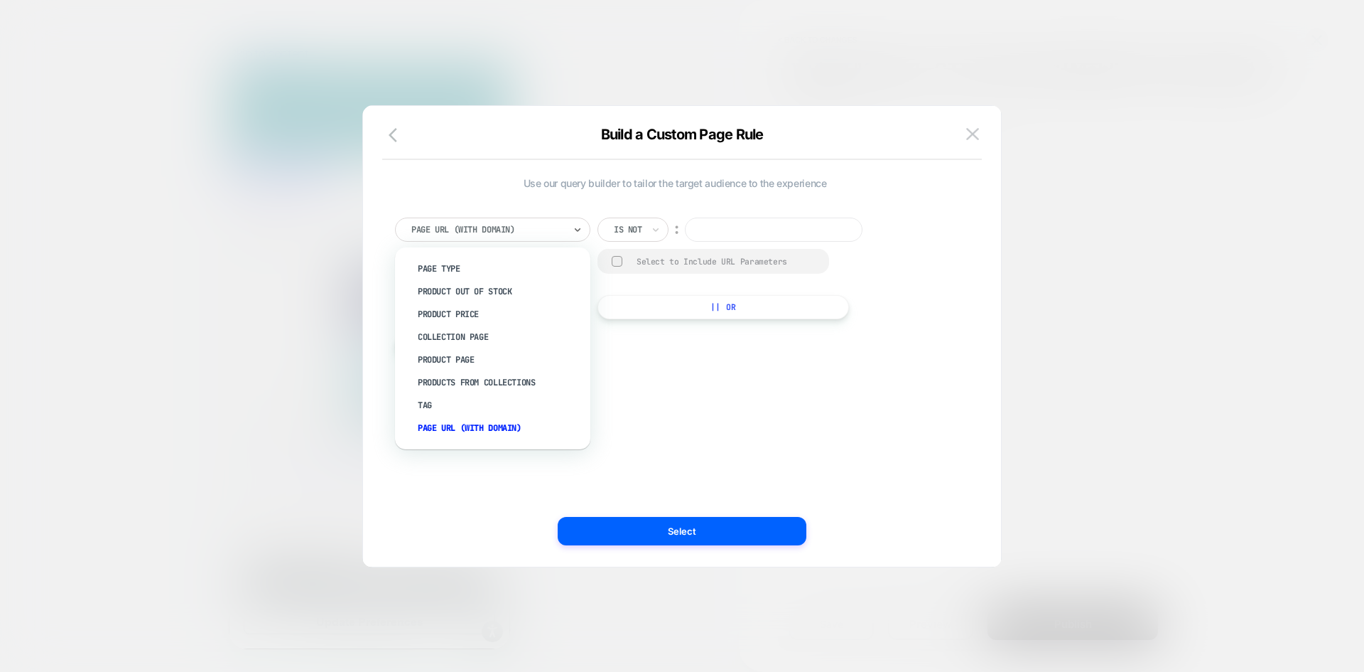
click at [734, 226] on input at bounding box center [774, 229] width 178 height 24
drag, startPoint x: 514, startPoint y: 232, endPoint x: 750, endPoint y: 228, distance: 236.0
click at [514, 232] on div at bounding box center [487, 229] width 153 height 13
click at [751, 228] on input at bounding box center [774, 229] width 178 height 24
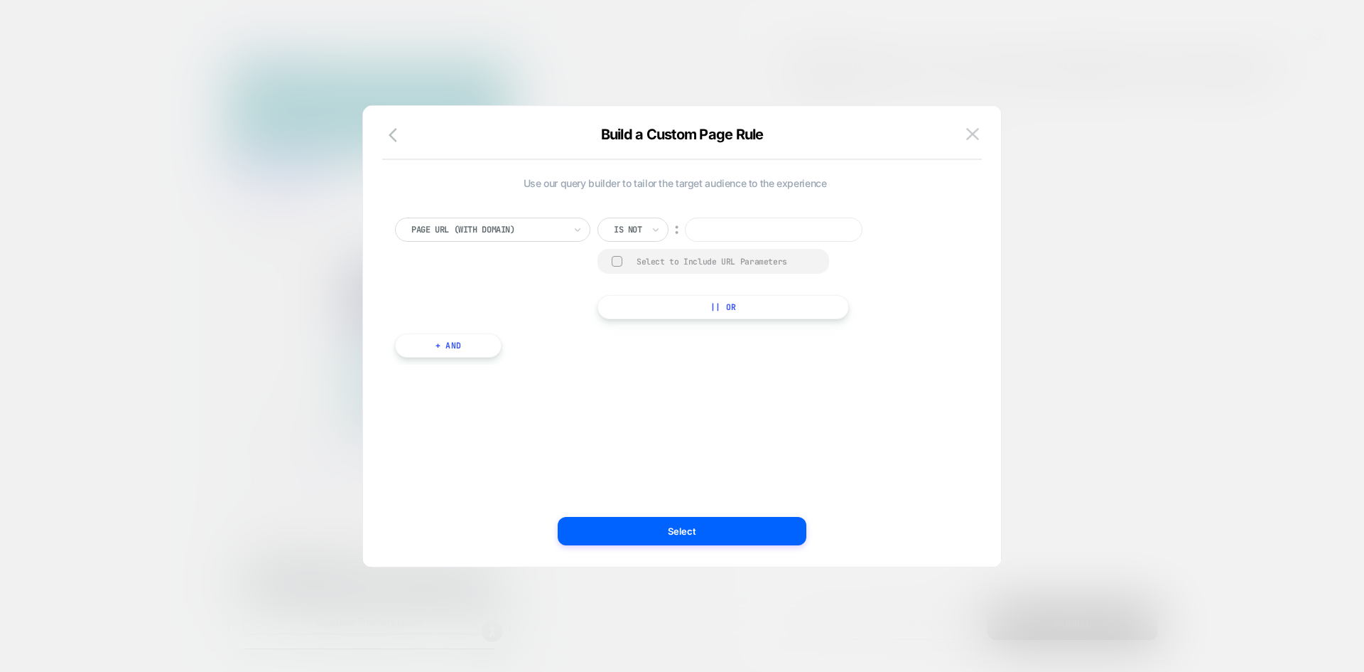
drag, startPoint x: 539, startPoint y: 230, endPoint x: 550, endPoint y: 233, distance: 11.7
click at [543, 232] on div at bounding box center [487, 229] width 153 height 13
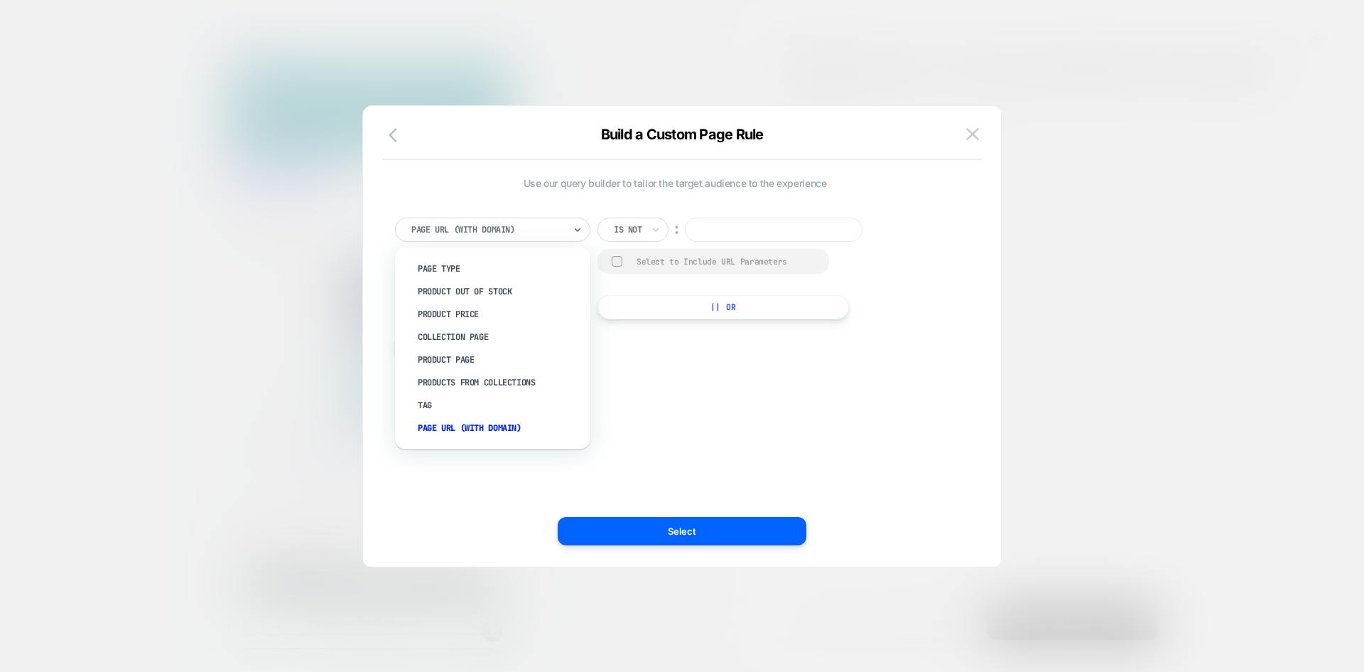
click at [707, 198] on div "option Page Type focused, 1 of 8. 8 results available. Use Up and Down to choos…" at bounding box center [675, 280] width 574 height 168
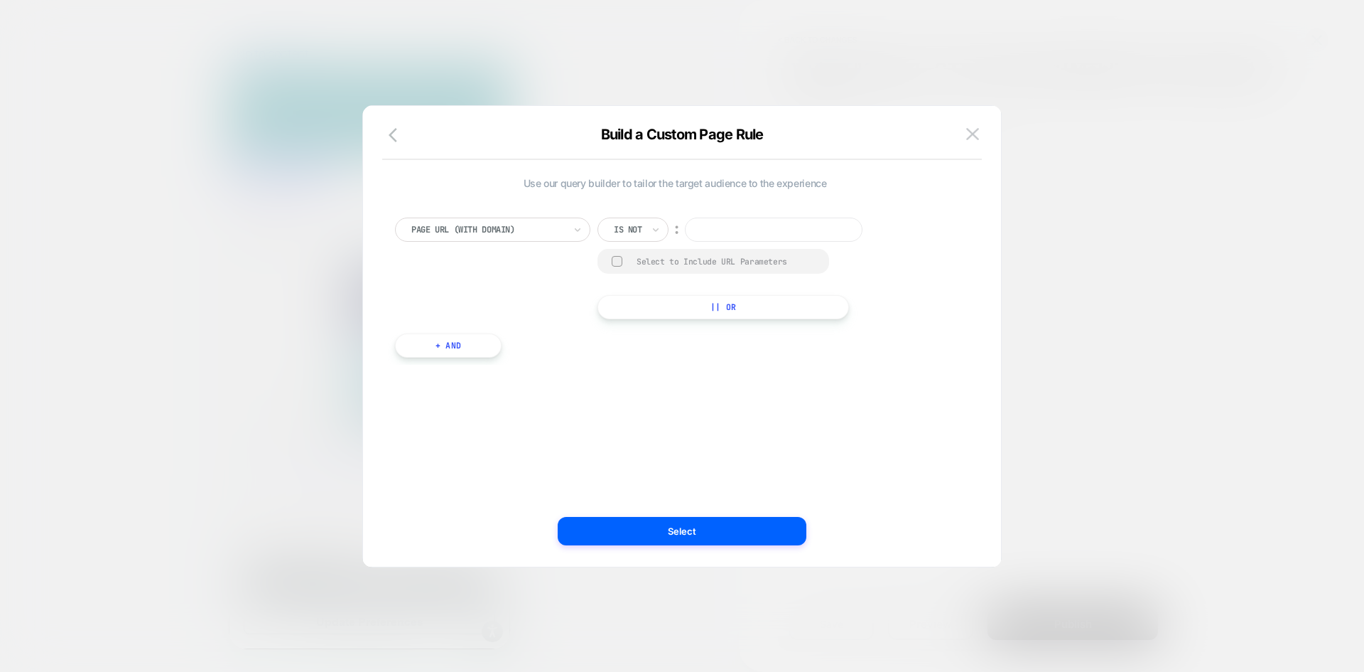
drag, startPoint x: 538, startPoint y: 230, endPoint x: 593, endPoint y: 233, distance: 55.5
click at [539, 230] on div at bounding box center [487, 229] width 153 height 13
drag, startPoint x: 657, startPoint y: 228, endPoint x: 667, endPoint y: 237, distance: 12.6
click at [658, 228] on icon at bounding box center [656, 229] width 10 height 14
click at [761, 202] on div "Page Url (WITH DOMAIN) option Is focused, 1 of 5. 5 results available. Use Up a…" at bounding box center [675, 280] width 574 height 168
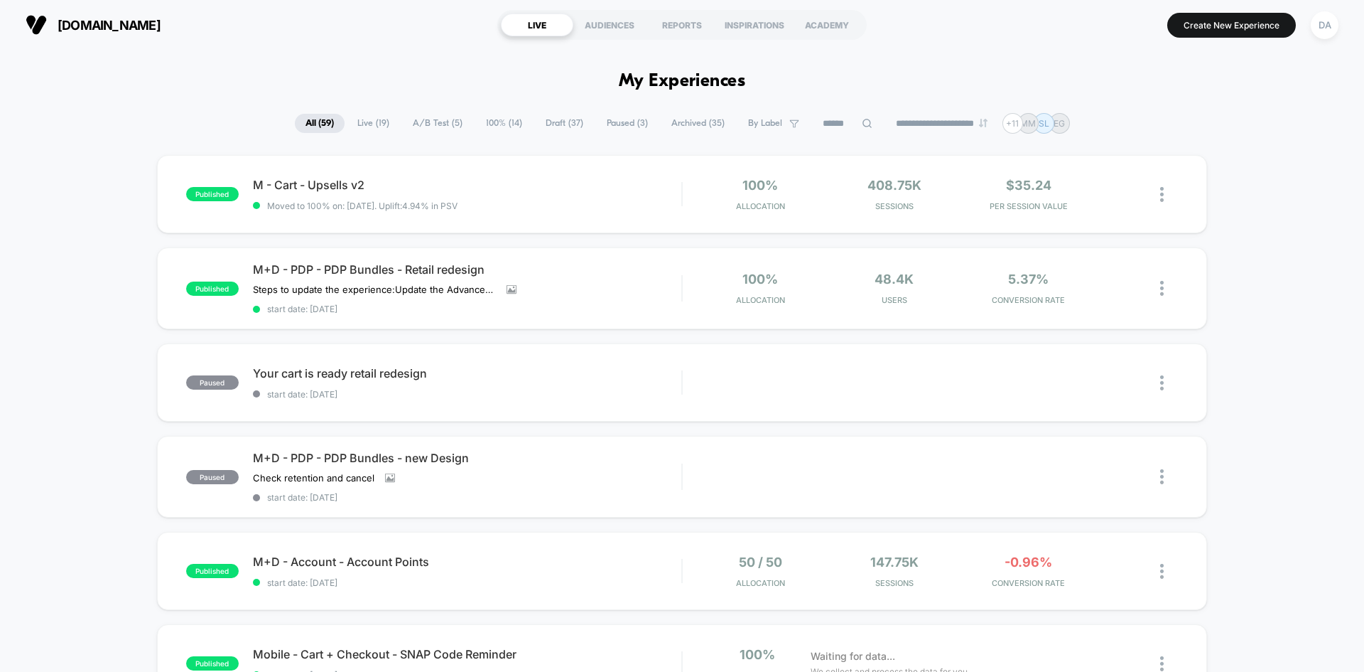
click at [558, 129] on span "Draft ( 37 )" at bounding box center [564, 123] width 59 height 19
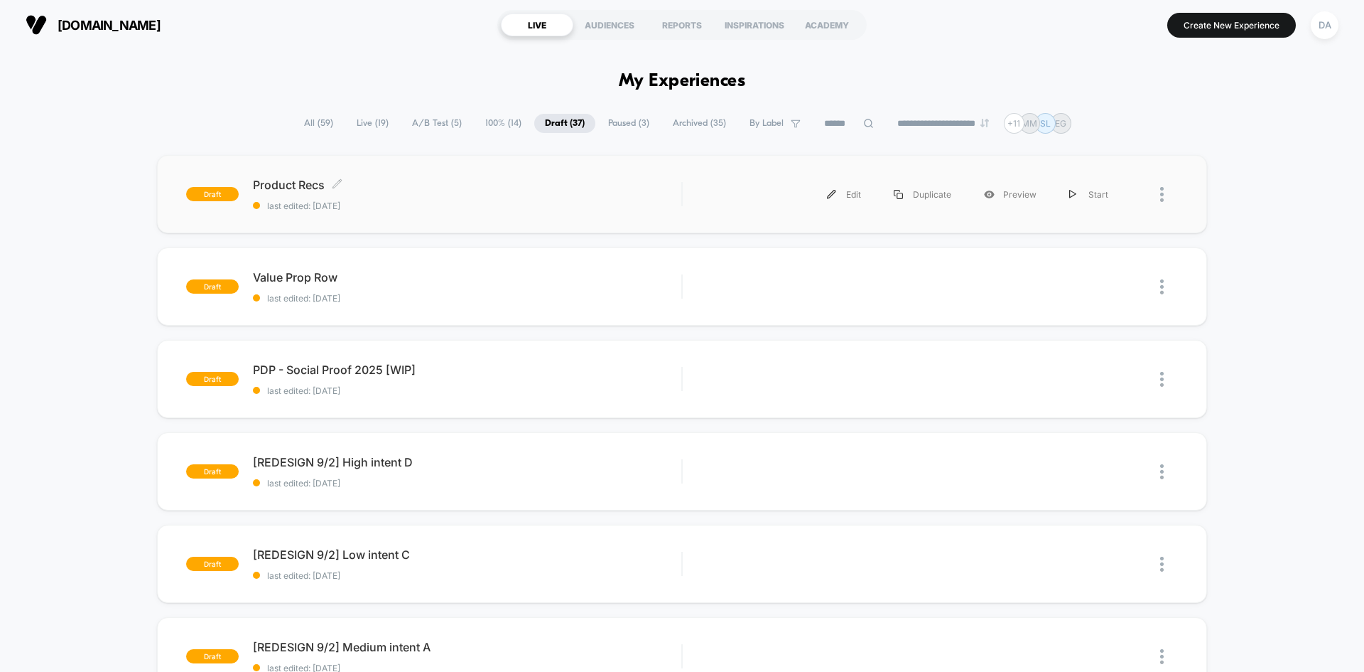
click at [458, 199] on div "Product Recs Click to edit experience details Click to edit experience details …" at bounding box center [467, 194] width 429 height 33
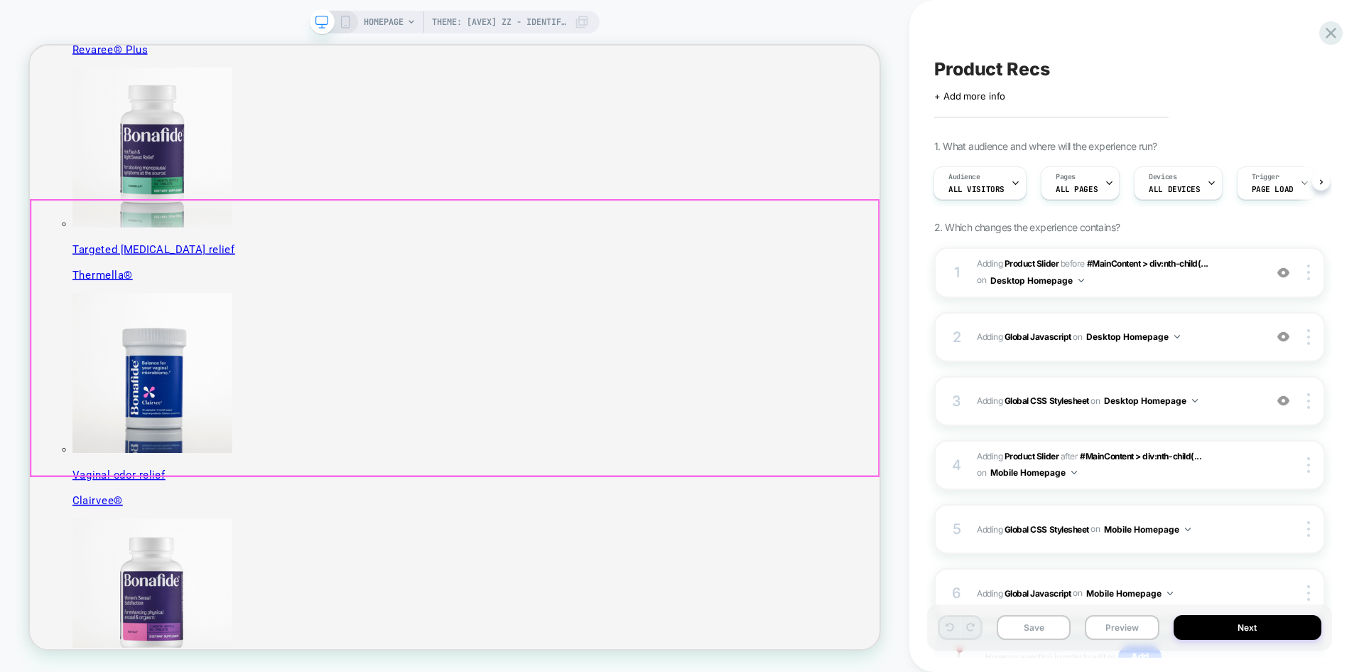
scroll to position [426, 0]
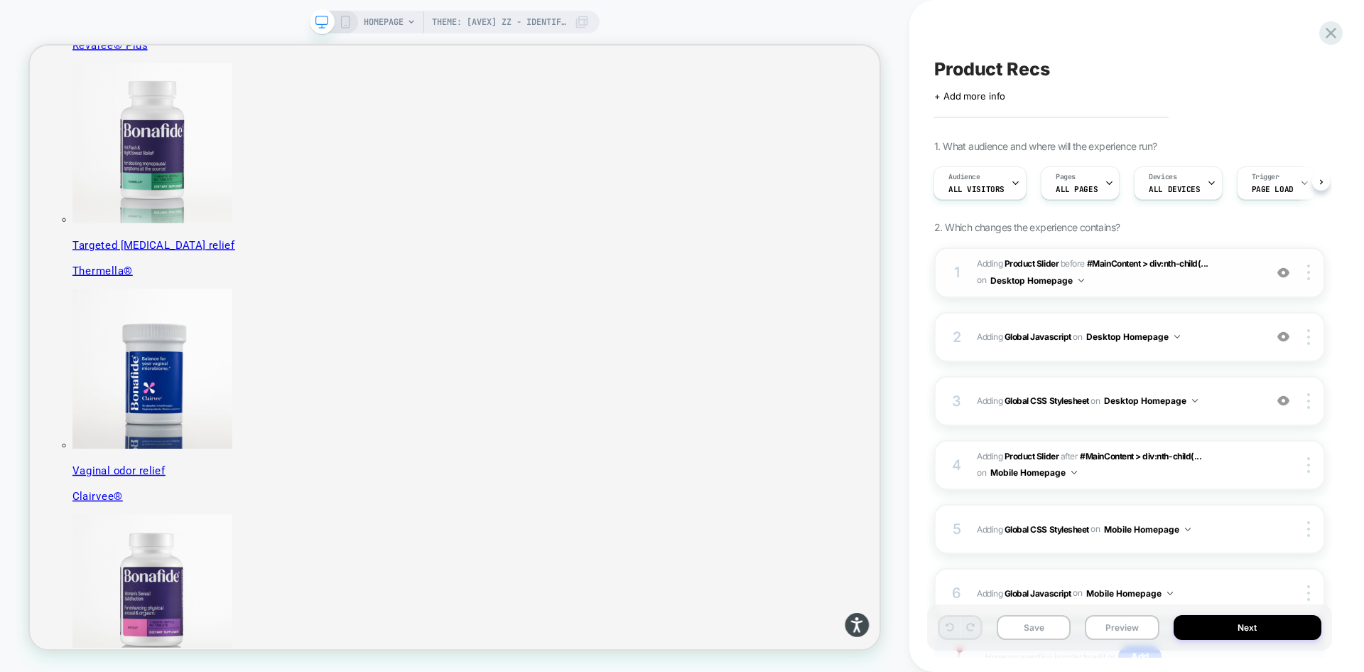
click at [1182, 279] on span "#_loomi_addon_1755016232473 Adding Product Slider BEFORE #MainContent > div:nth…" at bounding box center [1117, 272] width 281 height 33
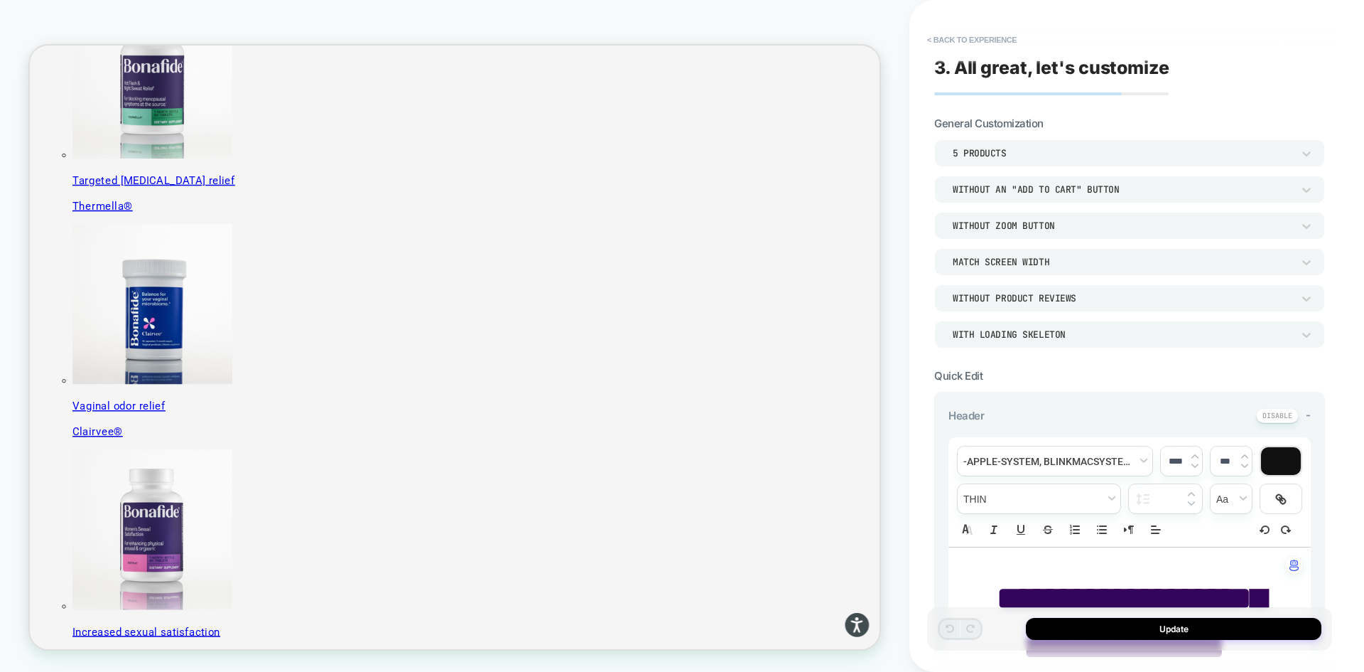
scroll to position [443, 0]
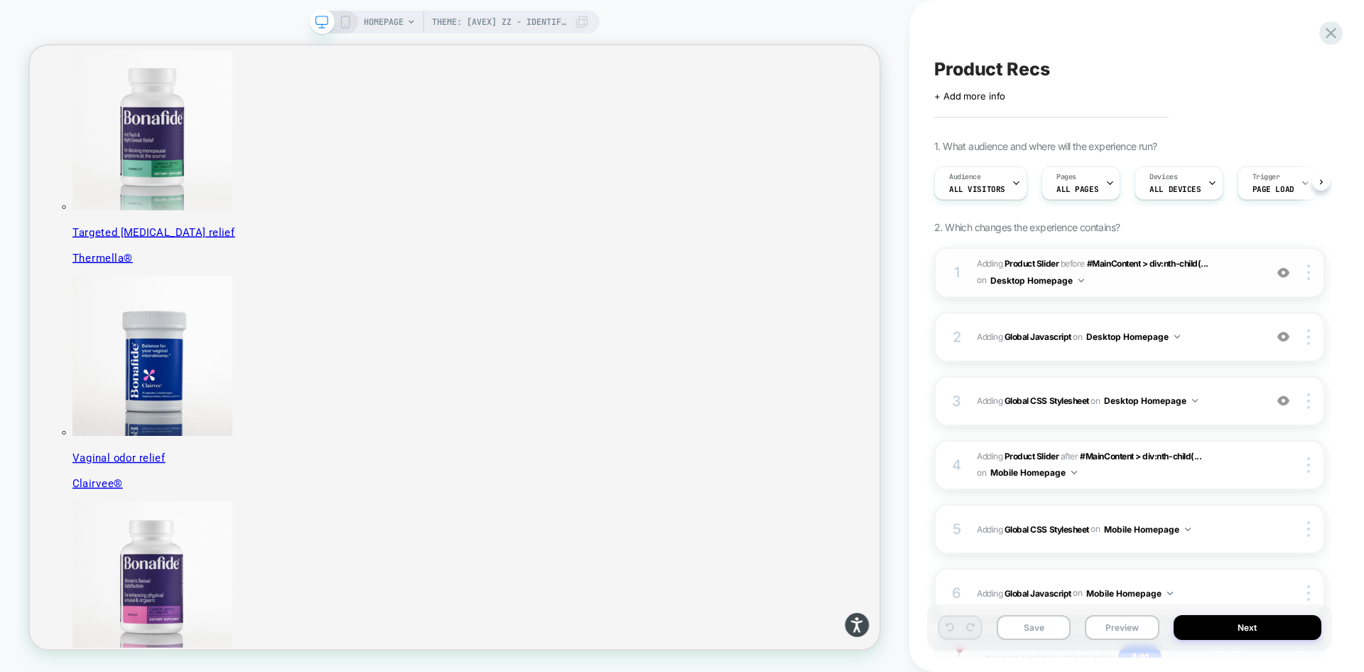
scroll to position [0, 1]
click at [1177, 294] on div "1 #_loomi_addon_1755016232473 Adding Product Slider BEFORE #MainContent > div:n…" at bounding box center [1129, 272] width 391 height 50
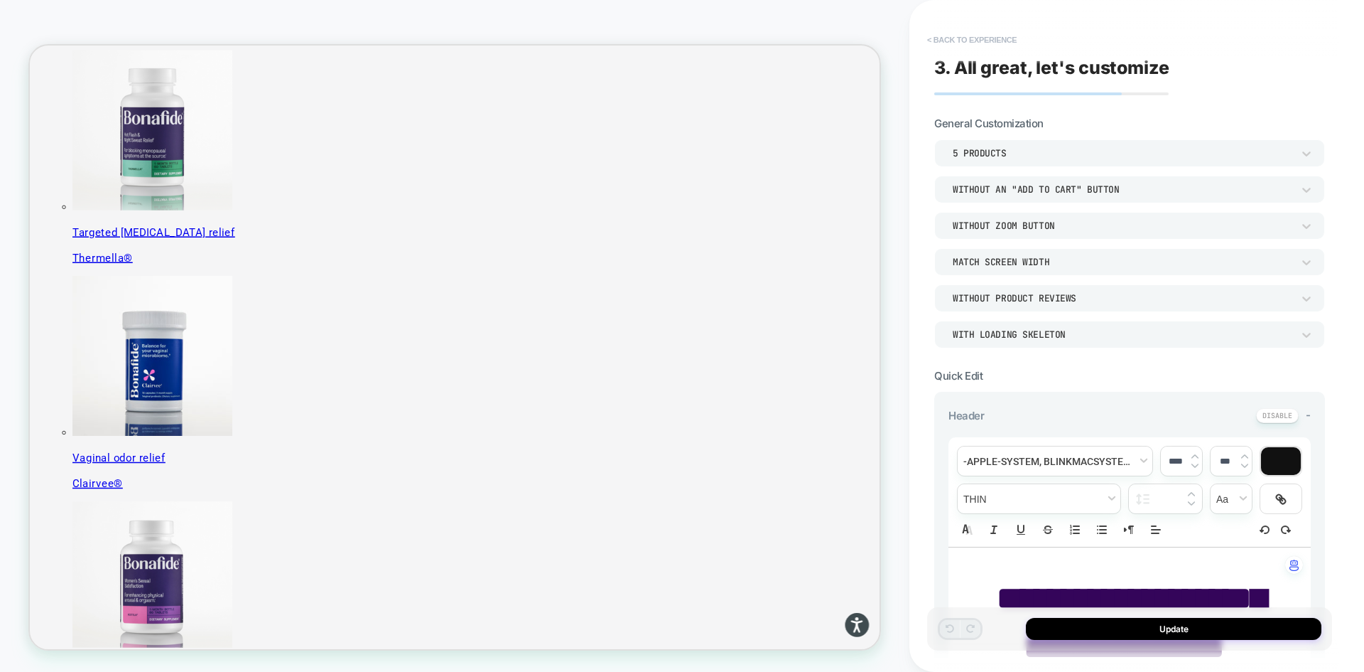
click at [940, 38] on button "< Back to experience" at bounding box center [972, 39] width 104 height 23
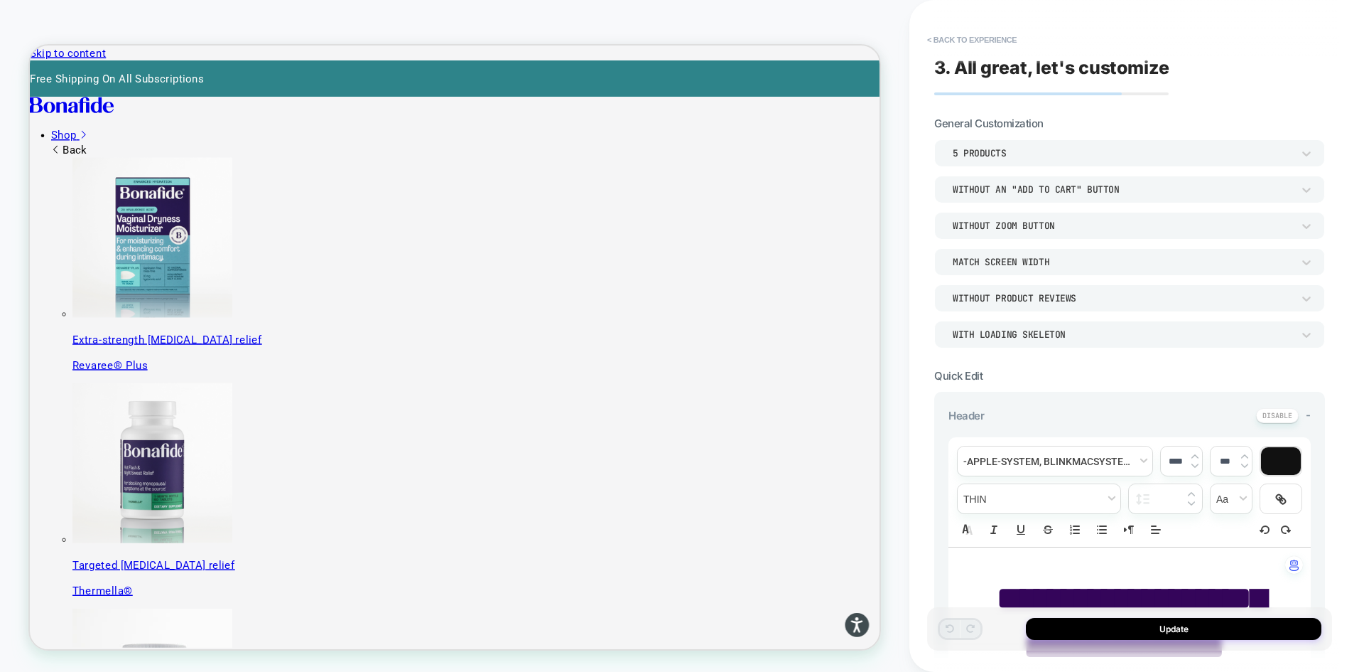
scroll to position [426, 0]
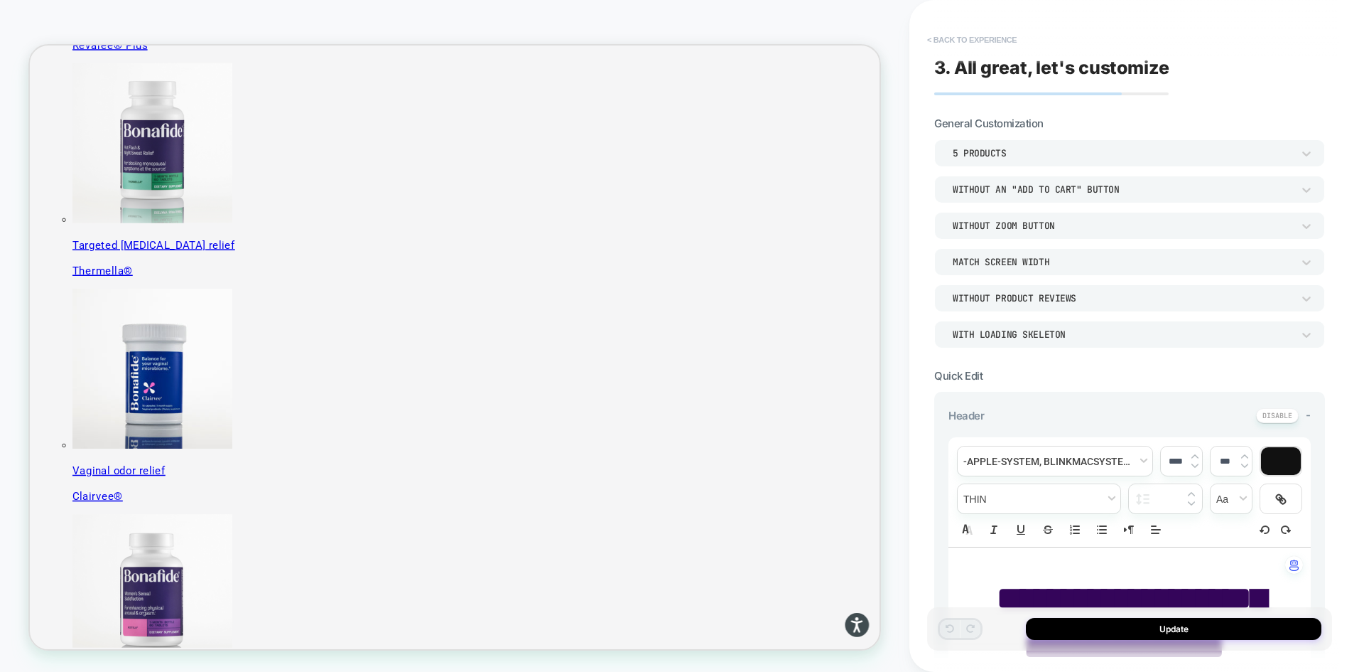
click at [988, 34] on button "< Back to experience" at bounding box center [972, 39] width 104 height 23
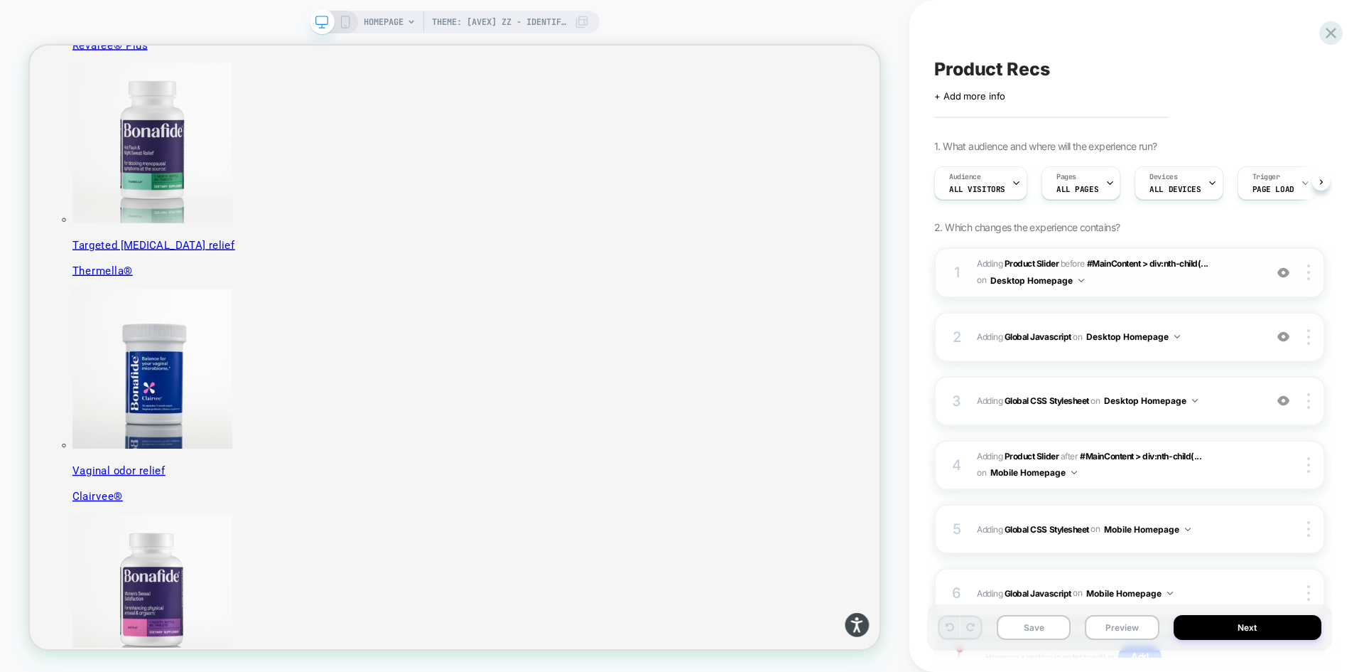
scroll to position [0, 1]
click at [1123, 283] on span "#_loomi_addon_1755016232473 Adding Product Slider BEFORE #MainContent > div:nth…" at bounding box center [1117, 272] width 281 height 33
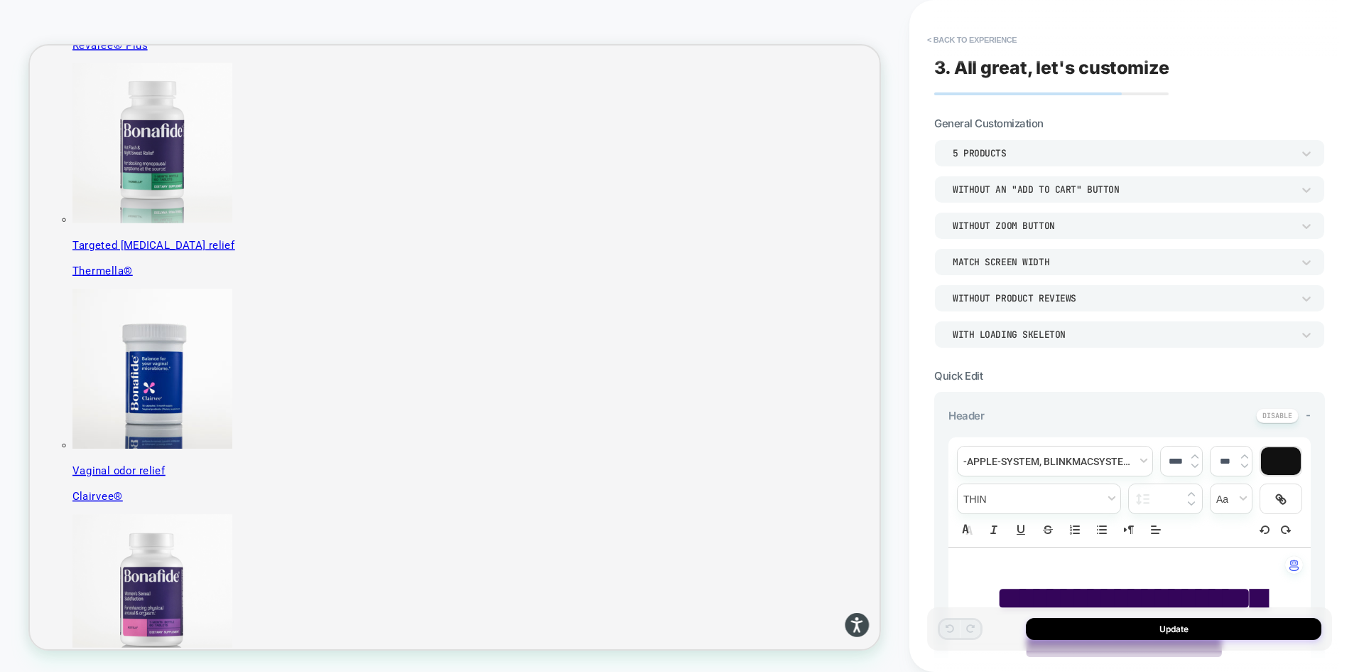
scroll to position [443, 0]
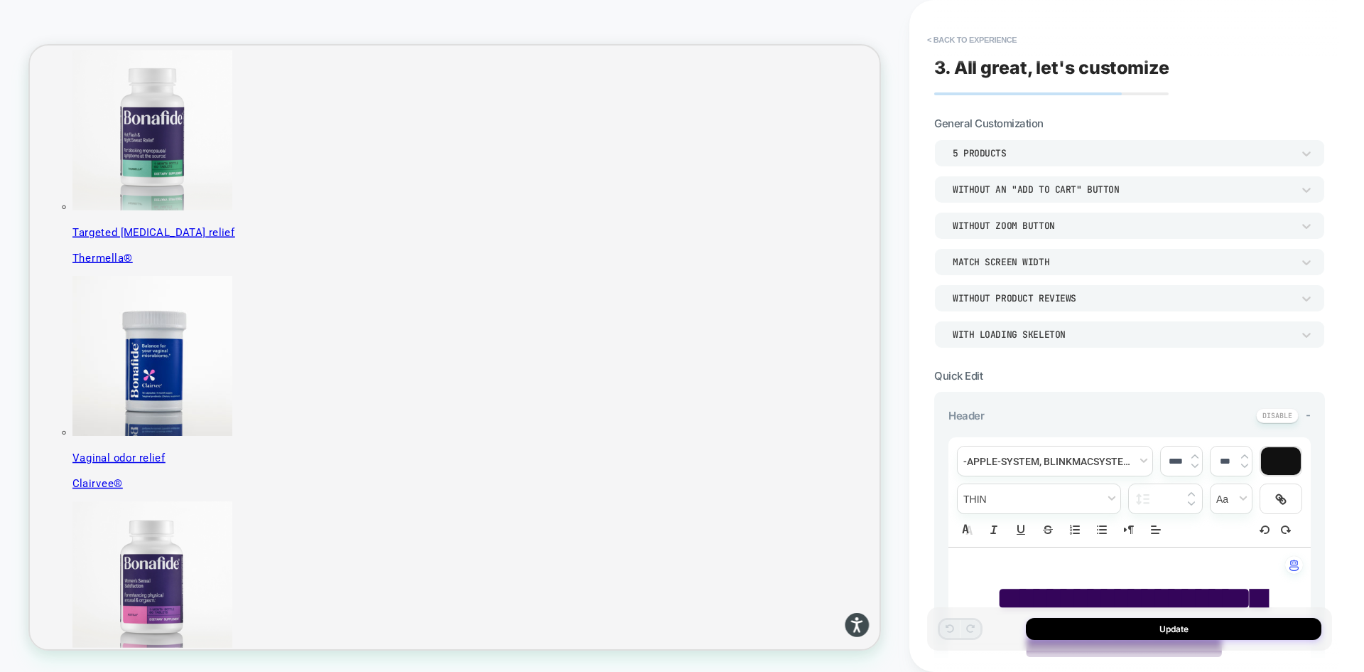
click at [988, 148] on div "5 Products" at bounding box center [1123, 153] width 340 height 12
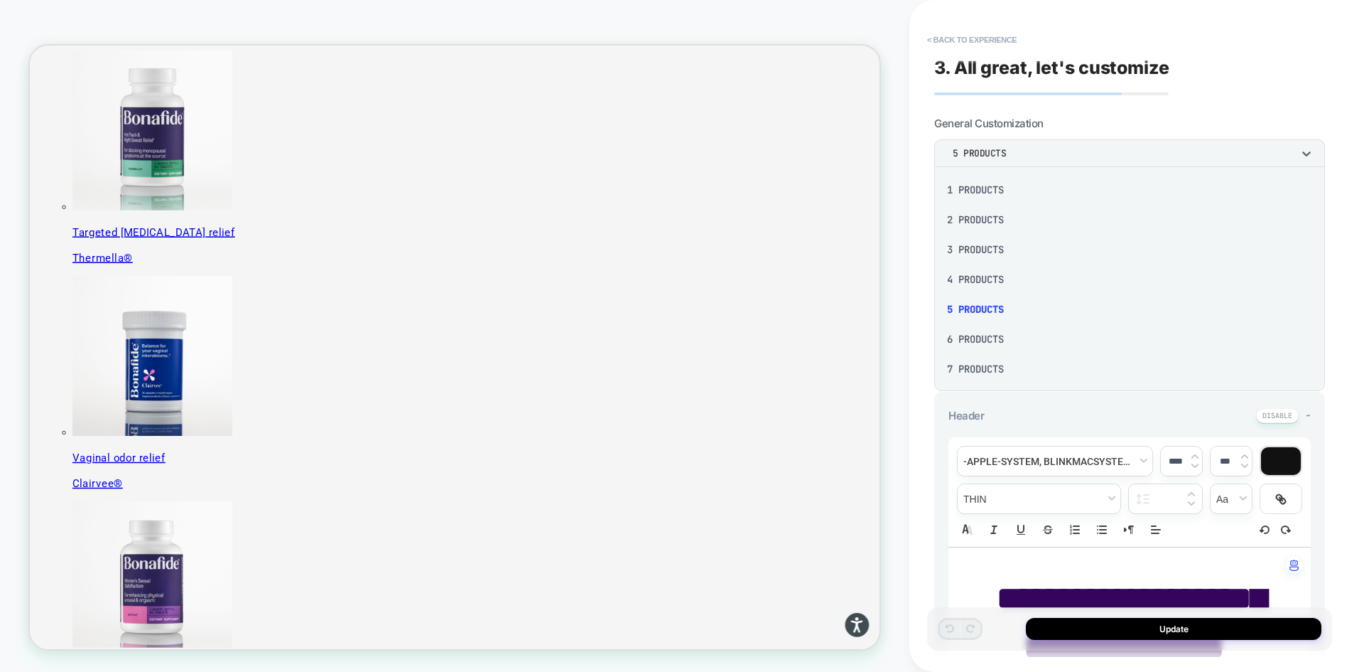
click at [999, 340] on div "6 Products" at bounding box center [1129, 339] width 379 height 30
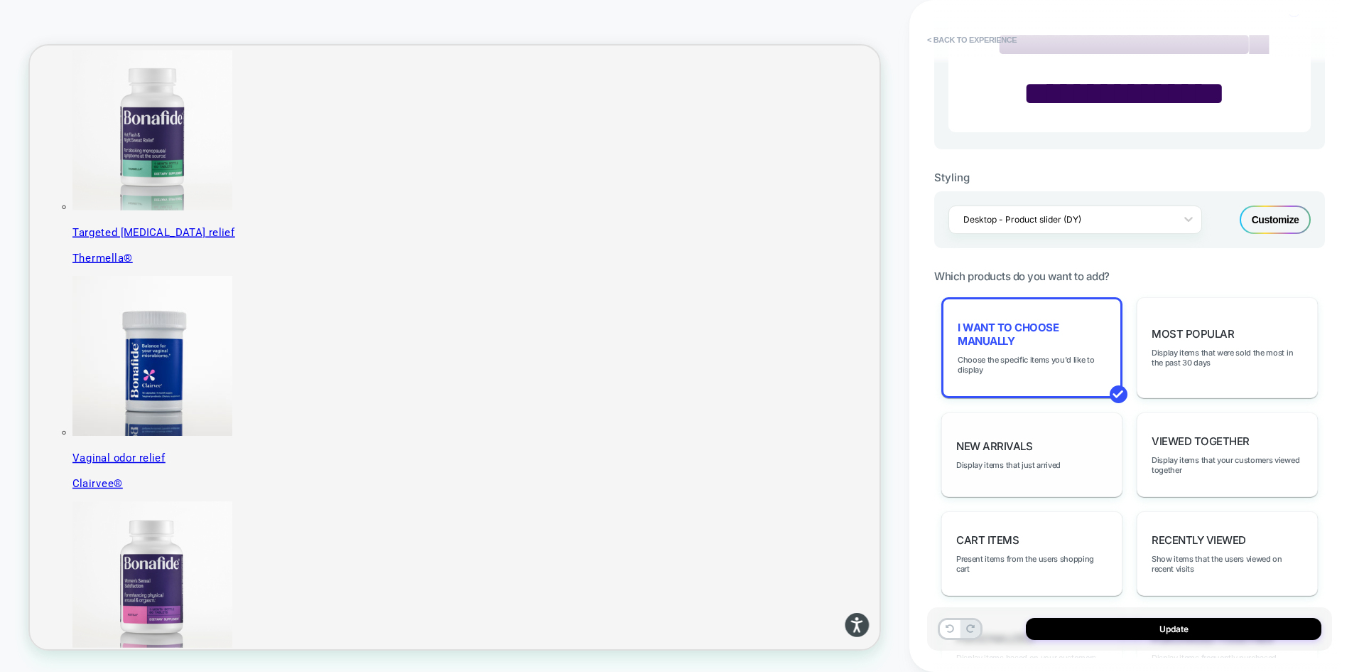
scroll to position [569, 0]
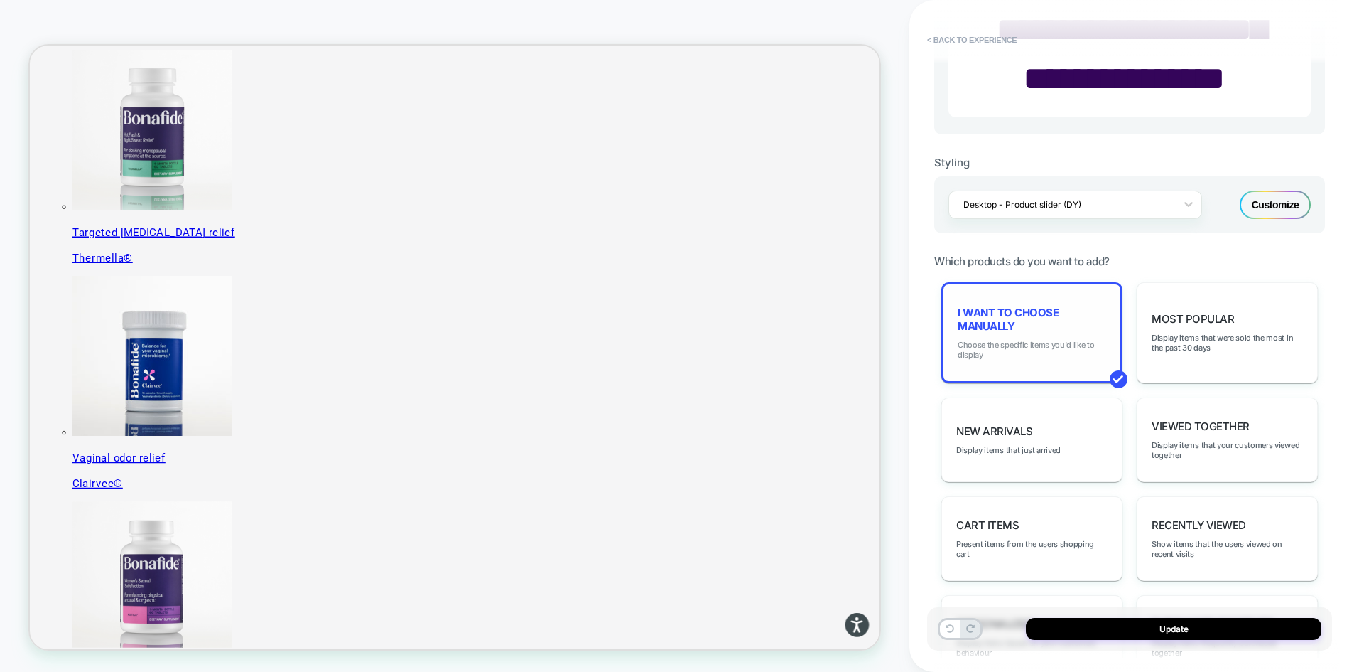
click at [1040, 348] on span "Choose the specific items you'd like to display" at bounding box center [1032, 350] width 149 height 20
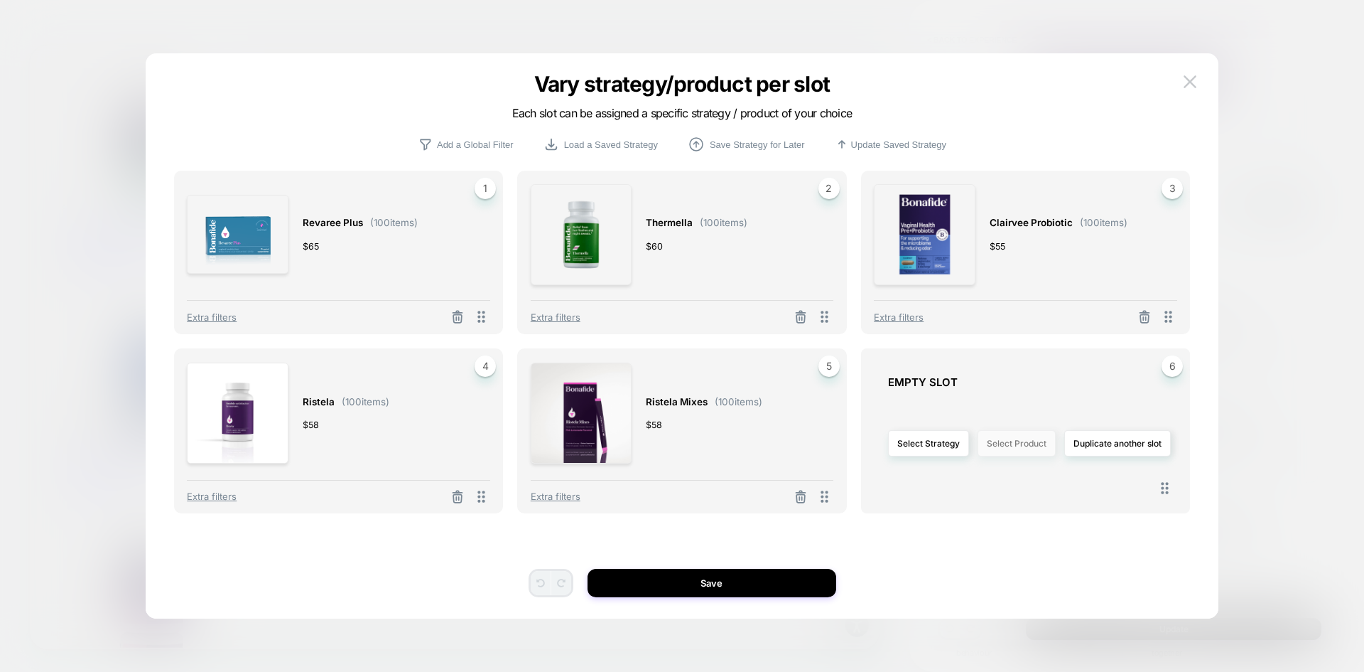
click at [983, 447] on button "Select Product" at bounding box center [1017, 443] width 78 height 26
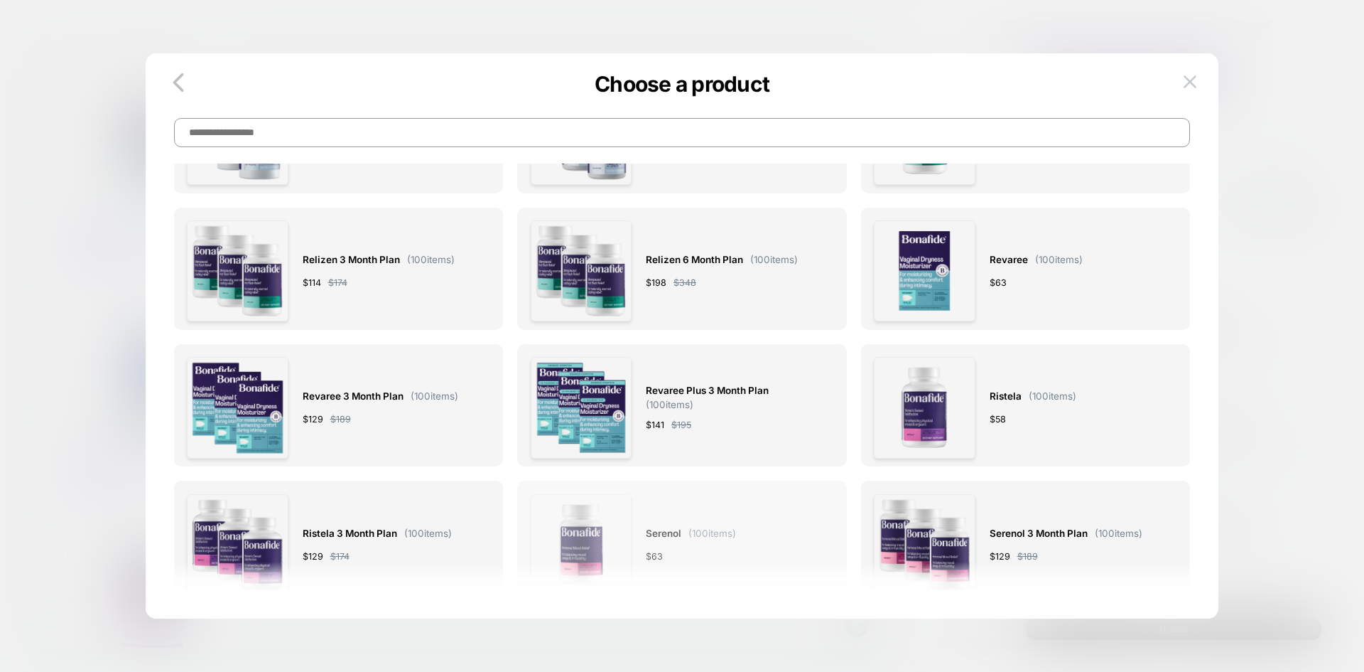
scroll to position [0, 0]
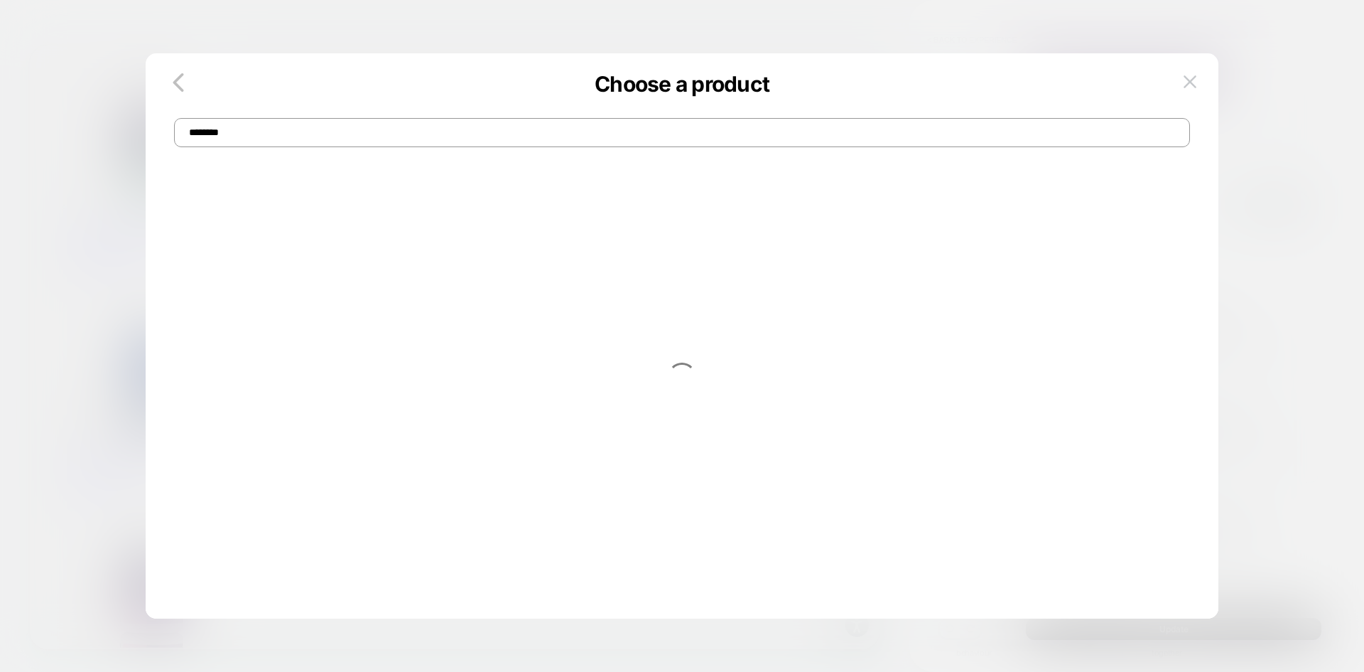
type input "********"
click at [163, 174] on div at bounding box center [675, 336] width 1031 height 508
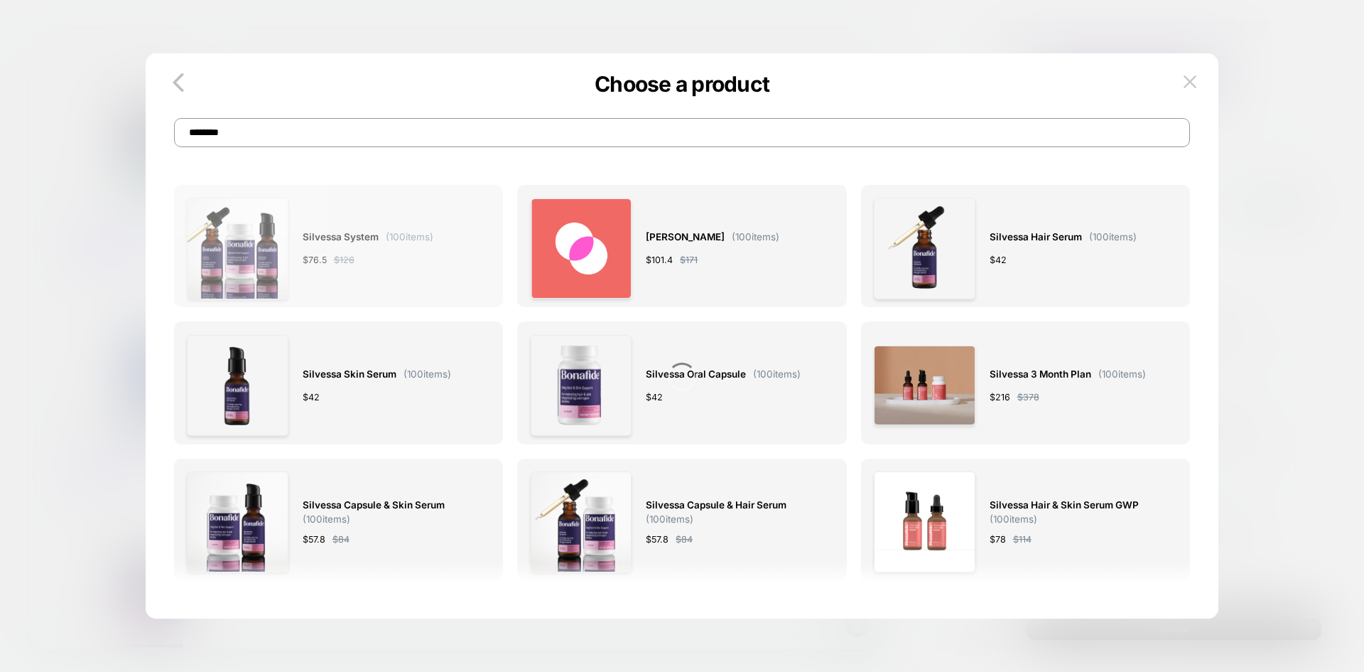
click at [399, 268] on div "Silvessa System ( 100 items) $ 76.5 $ 126" at bounding box center [368, 248] width 131 height 101
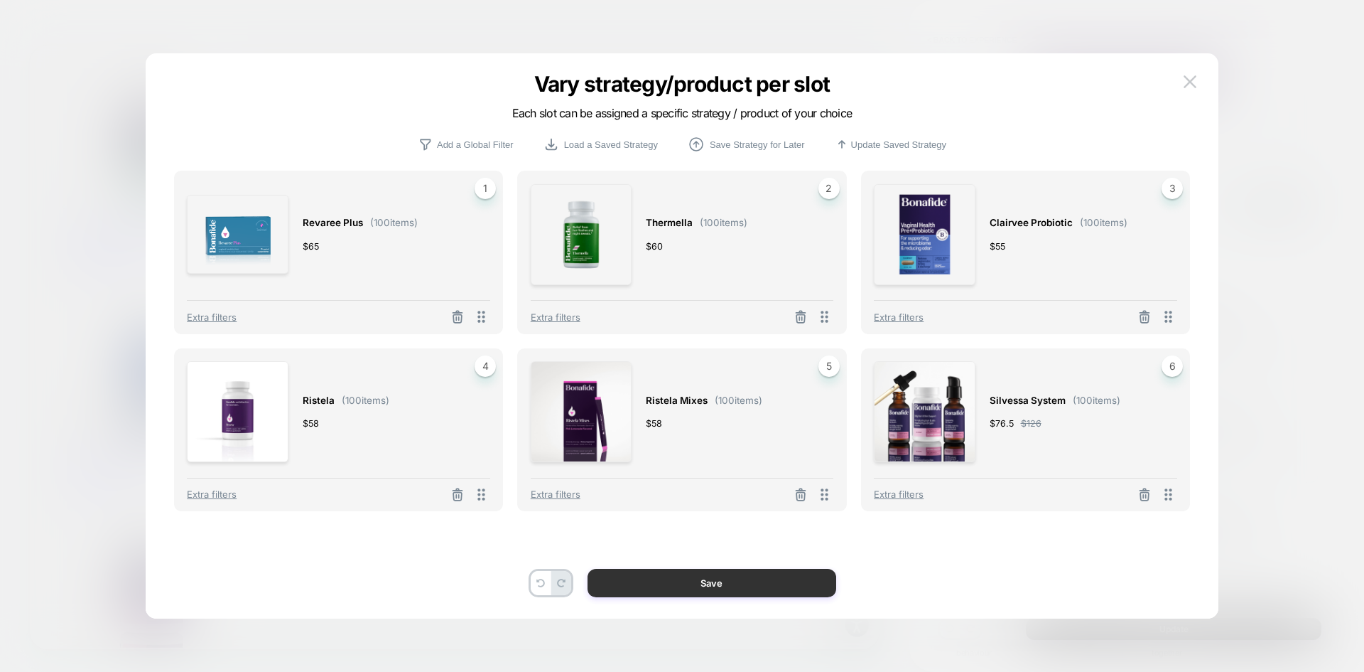
click at [755, 588] on button "Save" at bounding box center [712, 583] width 249 height 28
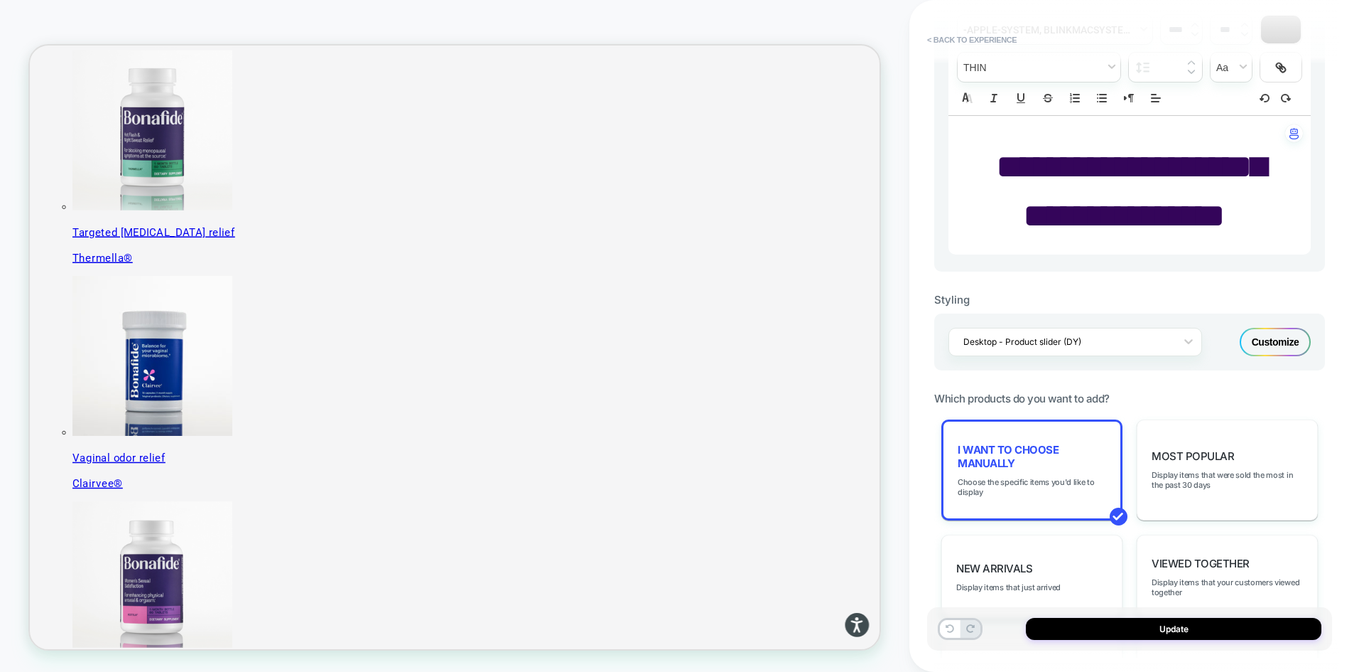
scroll to position [142, 0]
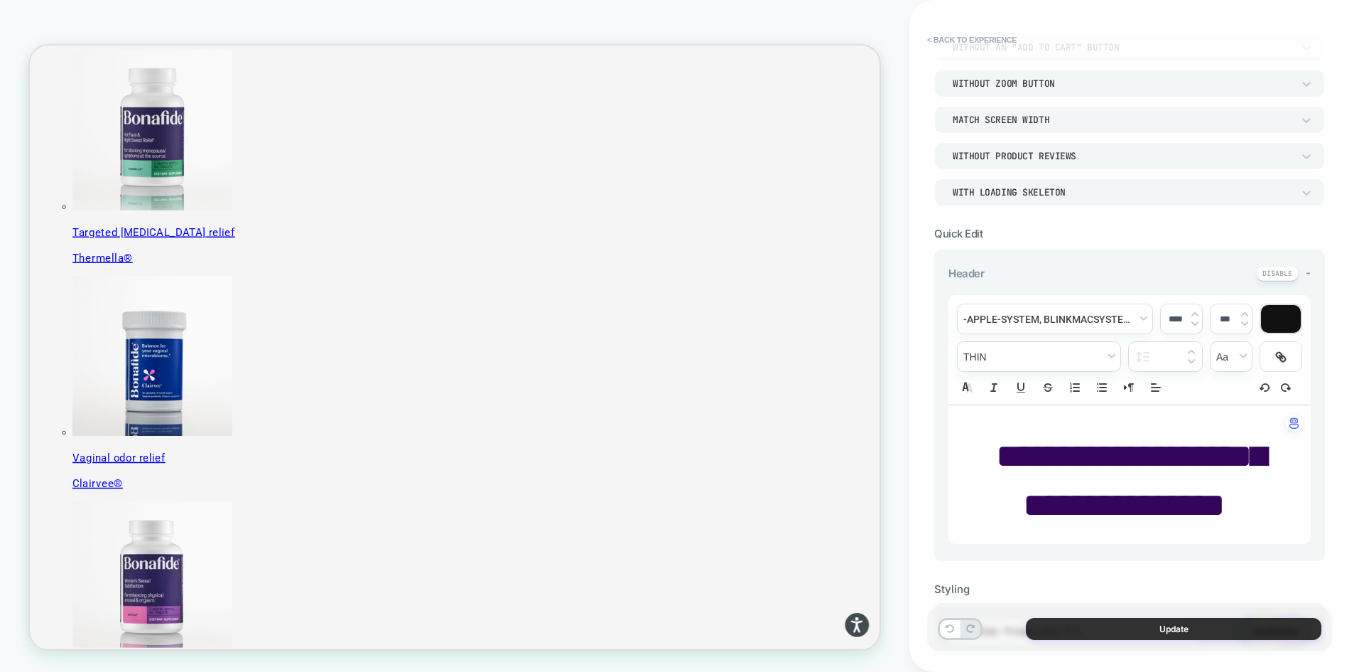
click at [1152, 633] on button "Update" at bounding box center [1174, 629] width 296 height 22
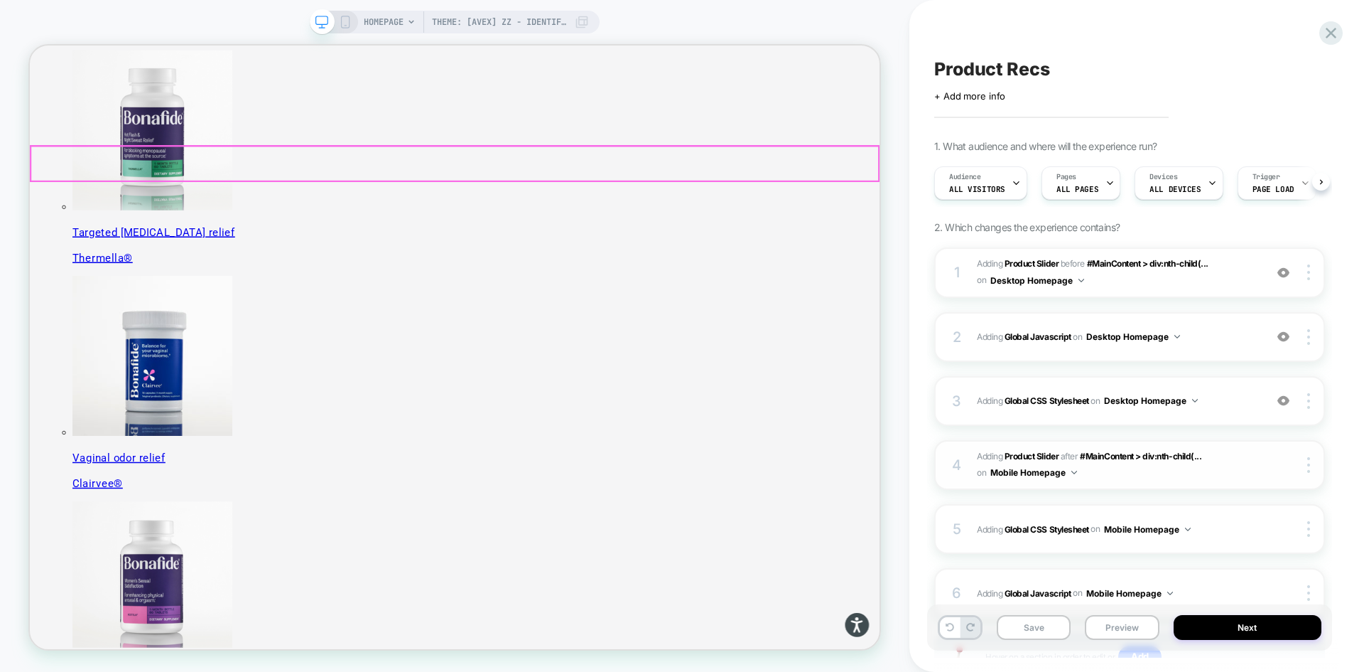
scroll to position [0, 1]
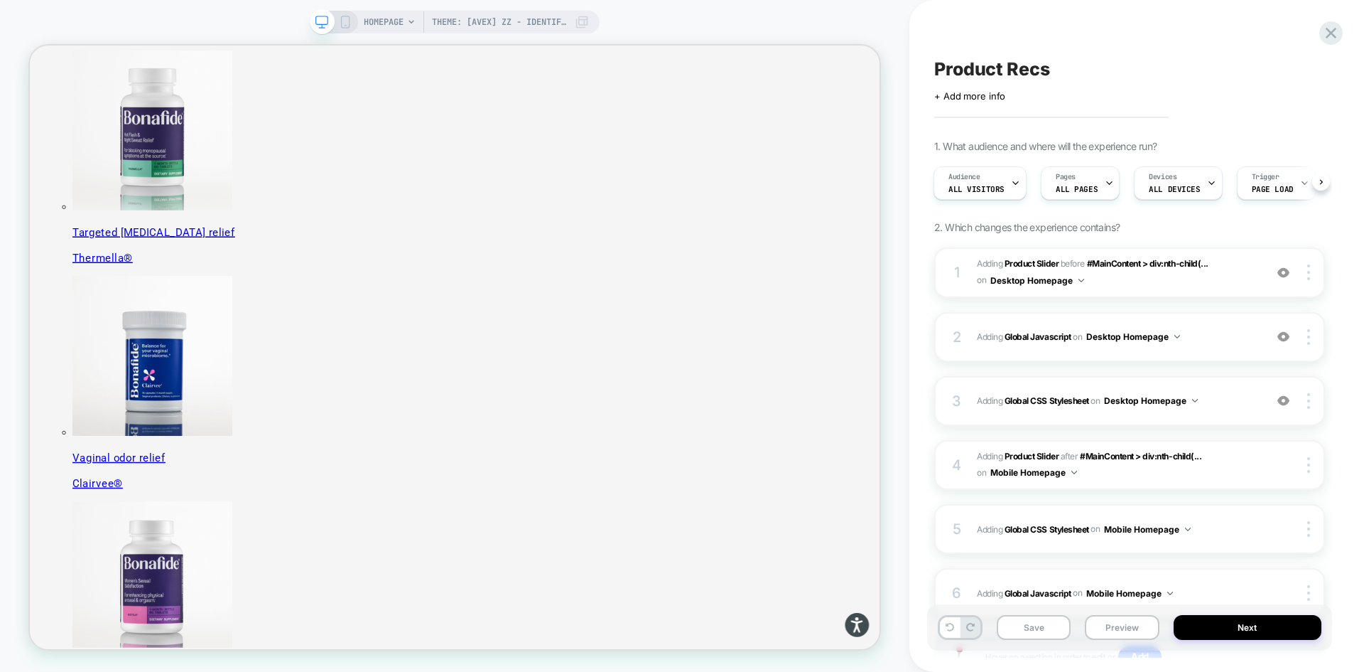
click at [1195, 90] on div "Click to edit experience details + Add more info" at bounding box center [1129, 91] width 391 height 22
click at [350, 24] on icon at bounding box center [345, 22] width 13 height 13
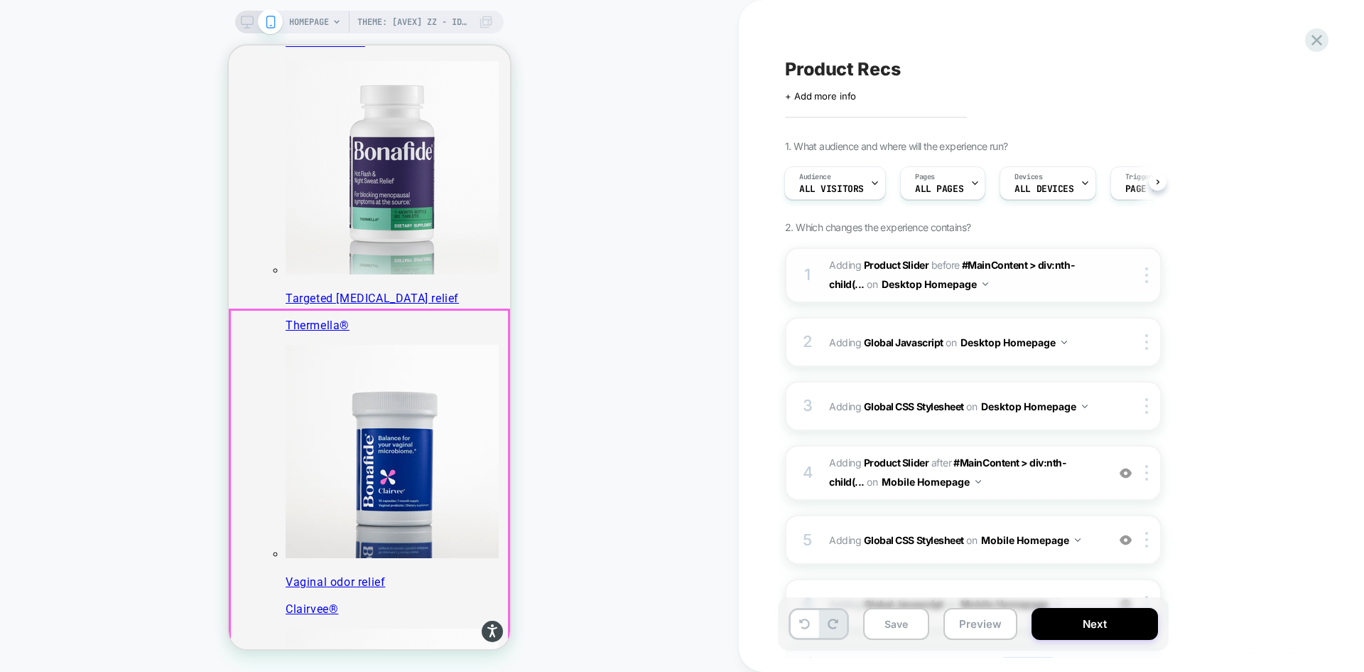
scroll to position [497, 0]
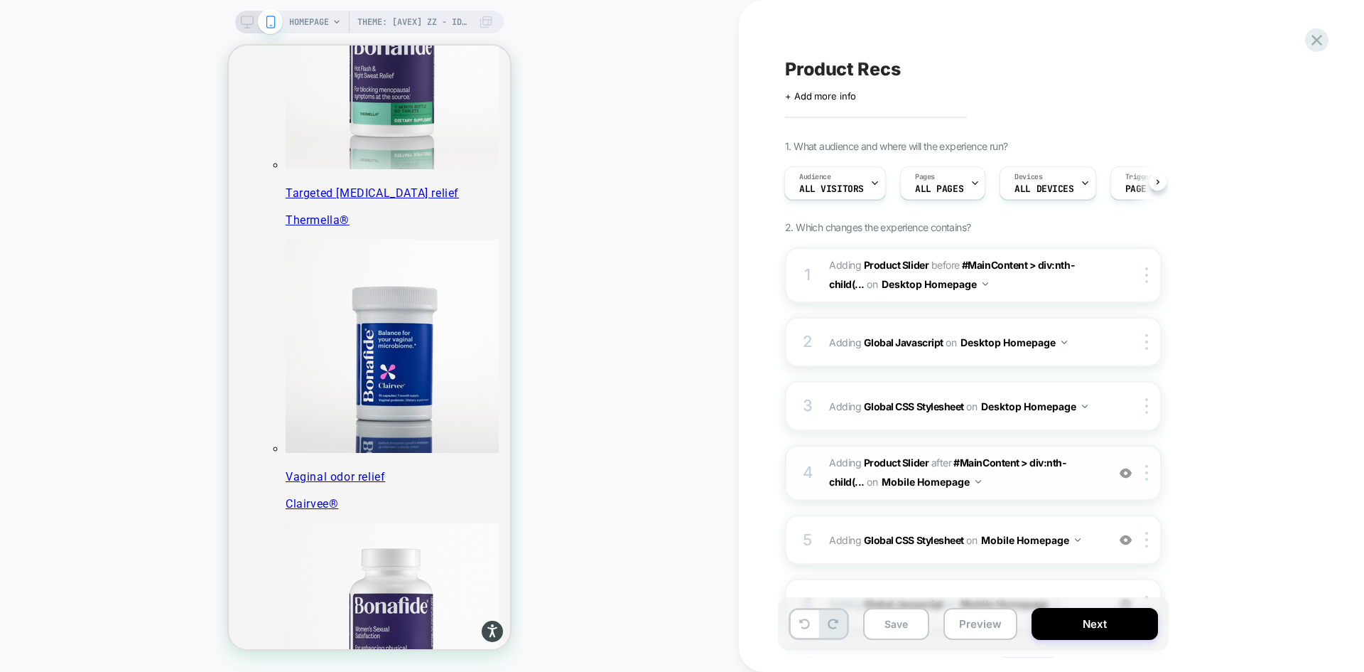
click at [1056, 486] on span "#_loomi_addon_1755094638342 Adding Product Slider AFTER #MainContent > div:nth-…" at bounding box center [964, 472] width 271 height 38
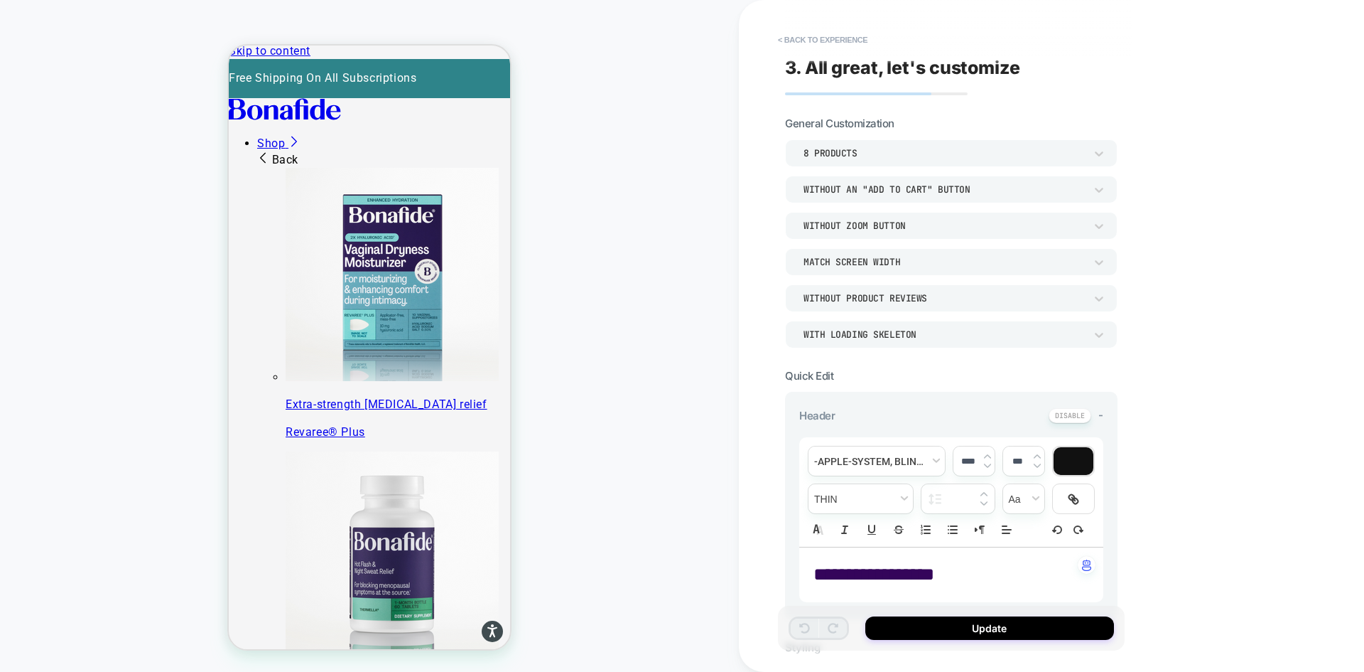
scroll to position [0, 0]
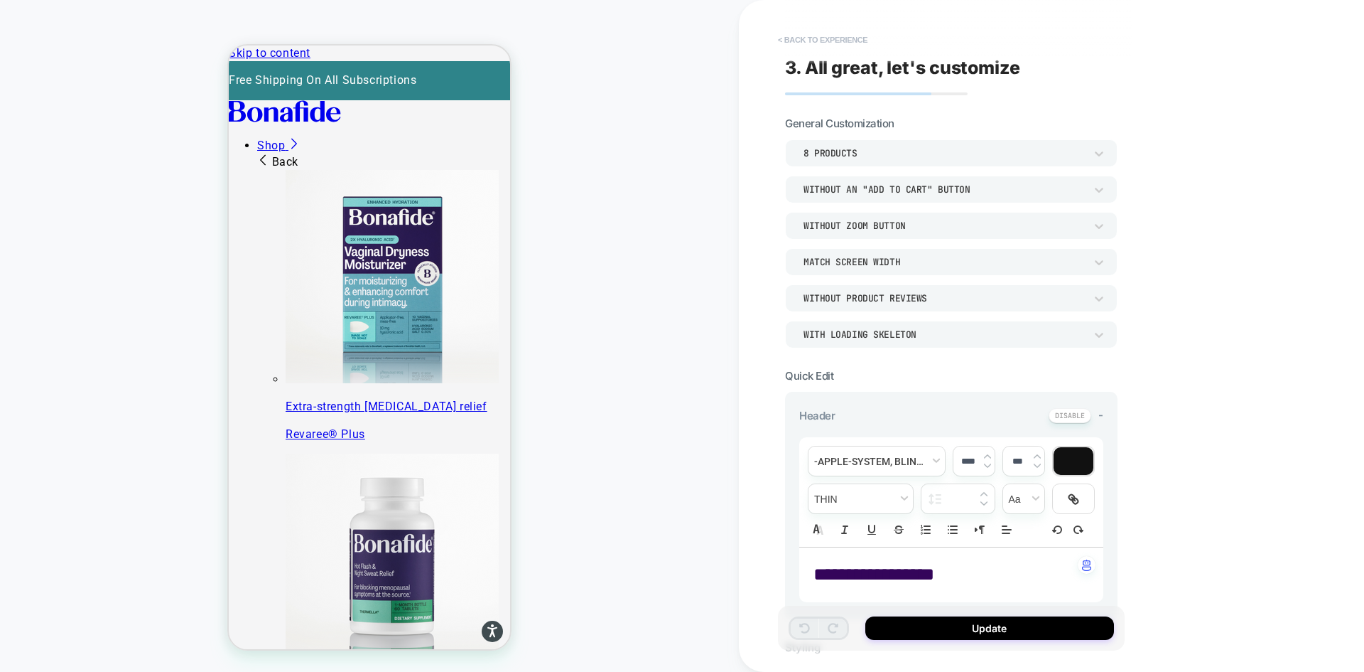
click at [817, 39] on button "< Back to experience" at bounding box center [823, 39] width 104 height 23
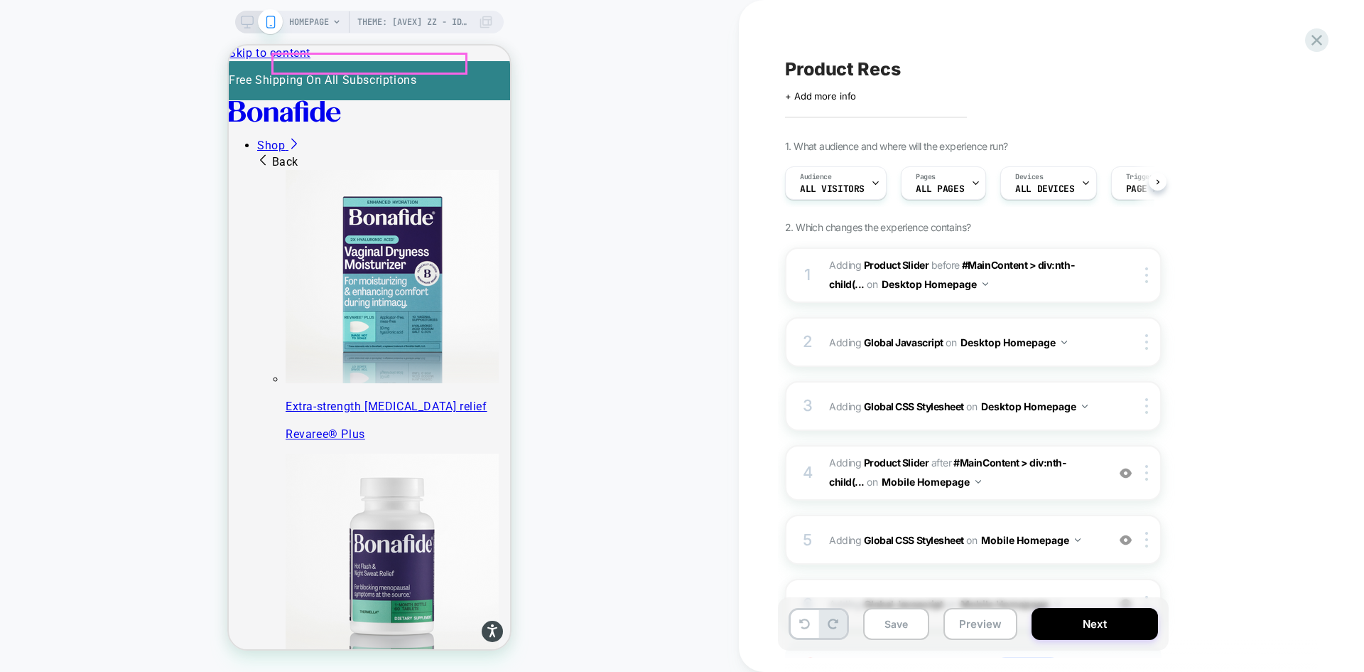
scroll to position [0, 1]
click at [245, 19] on icon at bounding box center [247, 22] width 13 height 13
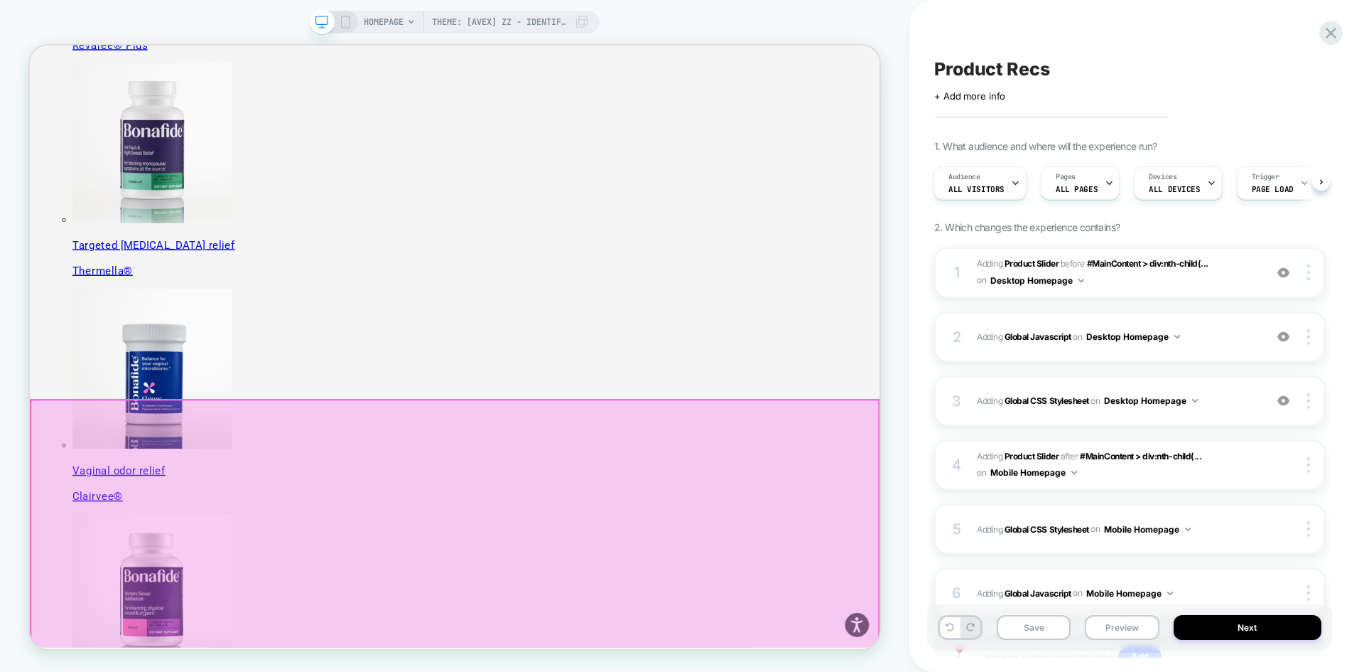
scroll to position [640, 0]
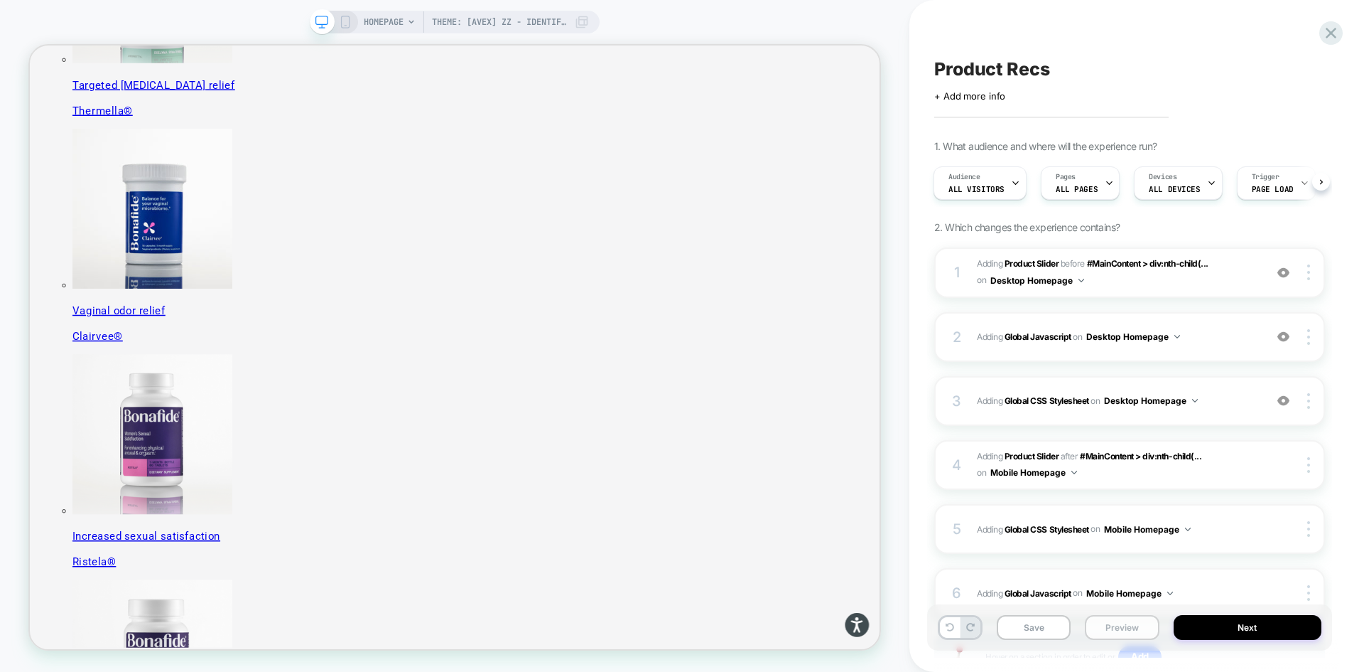
click at [1101, 627] on button "Preview" at bounding box center [1122, 627] width 74 height 25
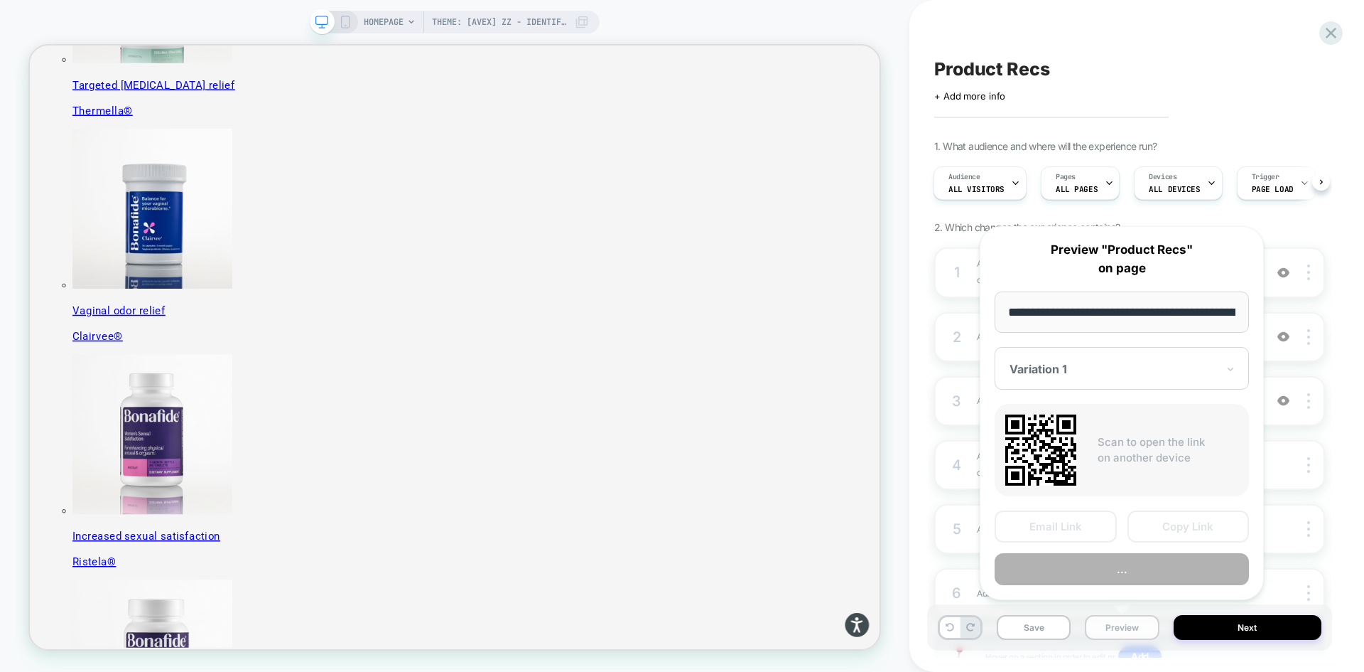
scroll to position [0, 122]
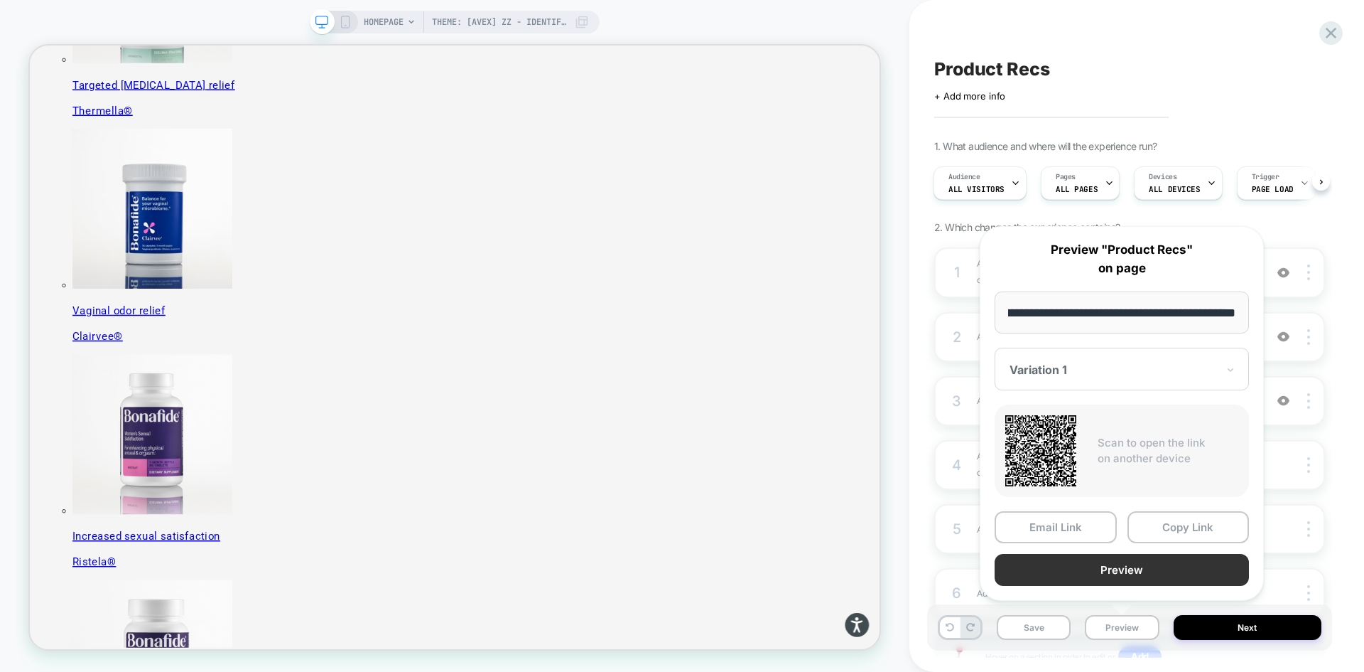
click at [1100, 573] on button "Preview" at bounding box center [1122, 570] width 254 height 32
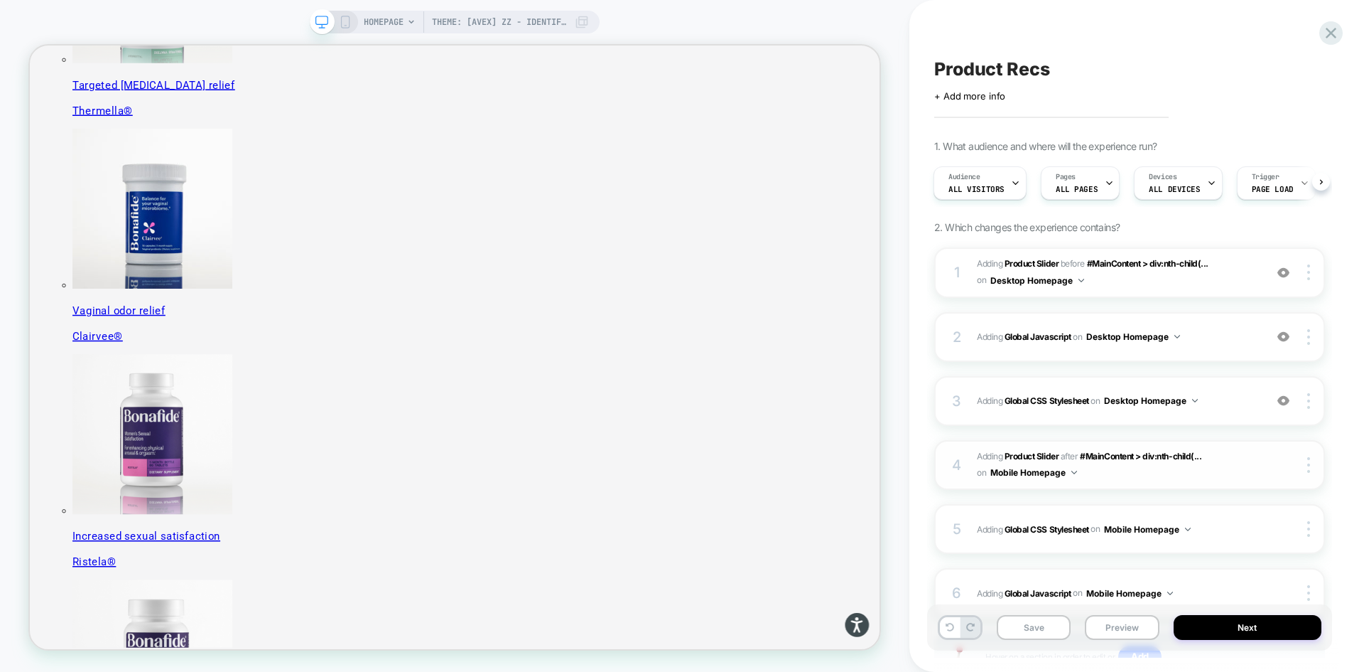
scroll to position [117, 0]
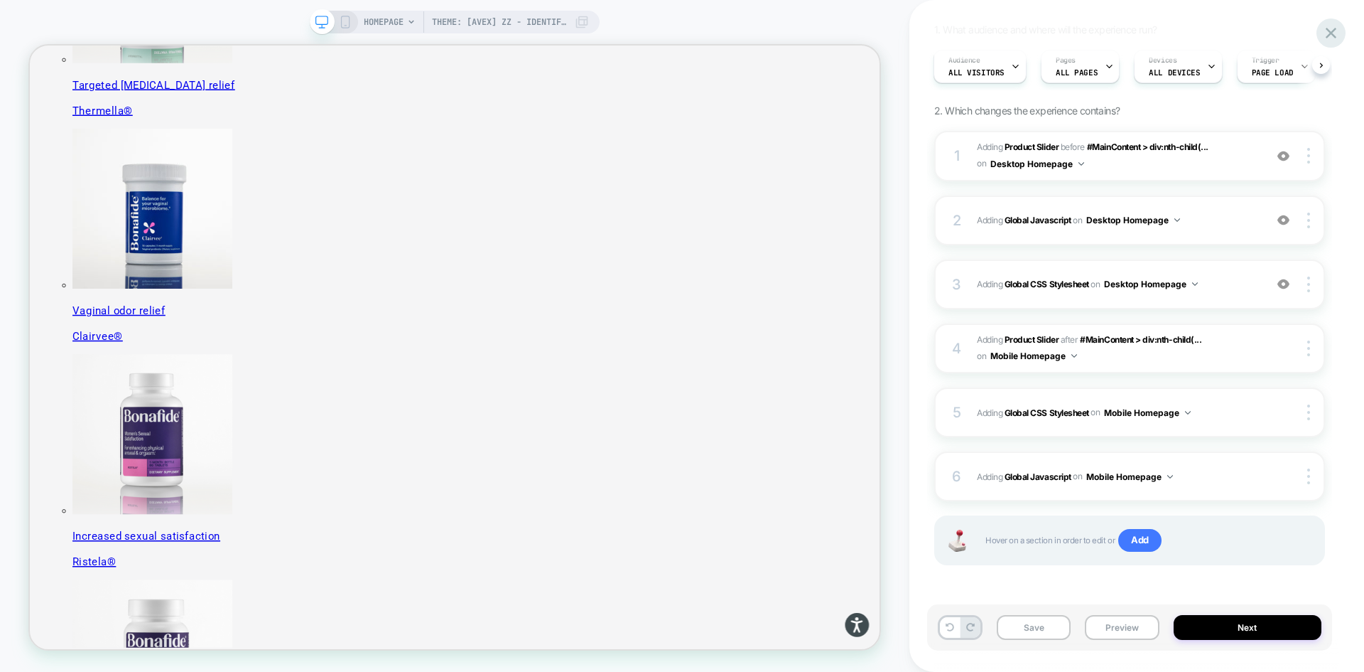
click at [1334, 29] on icon at bounding box center [1331, 32] width 19 height 19
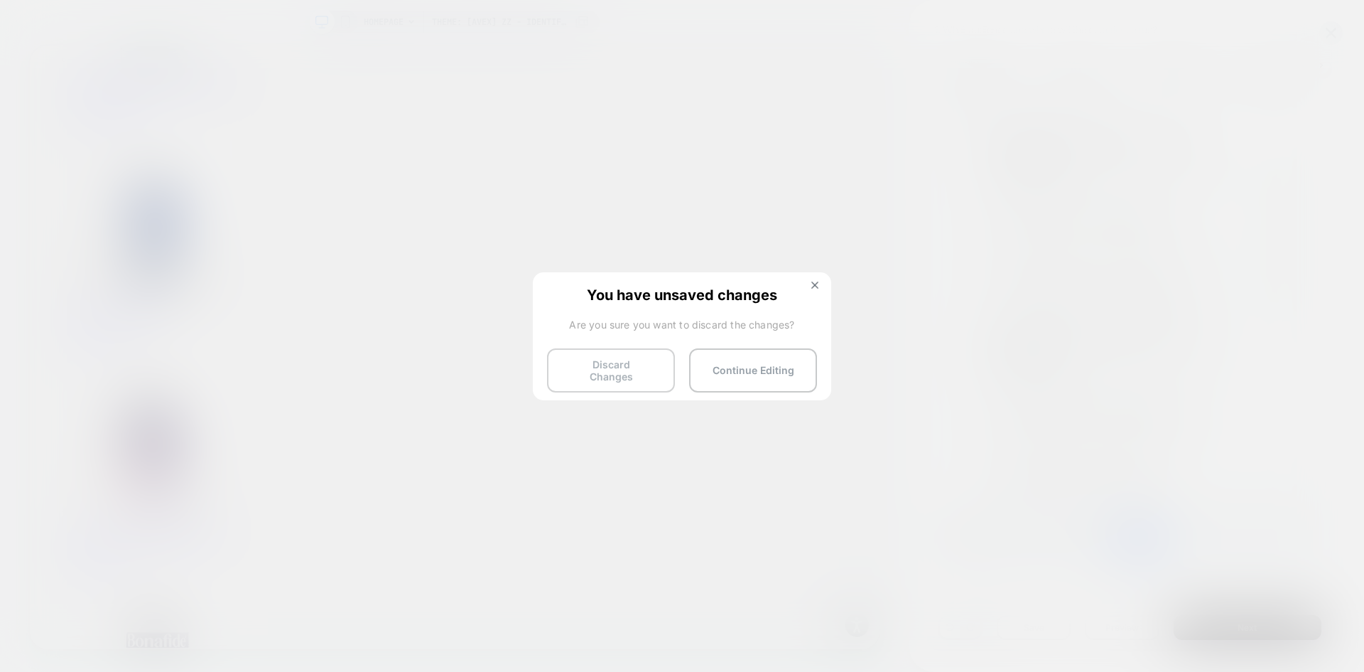
click at [651, 370] on button "Discard Changes" at bounding box center [611, 370] width 128 height 44
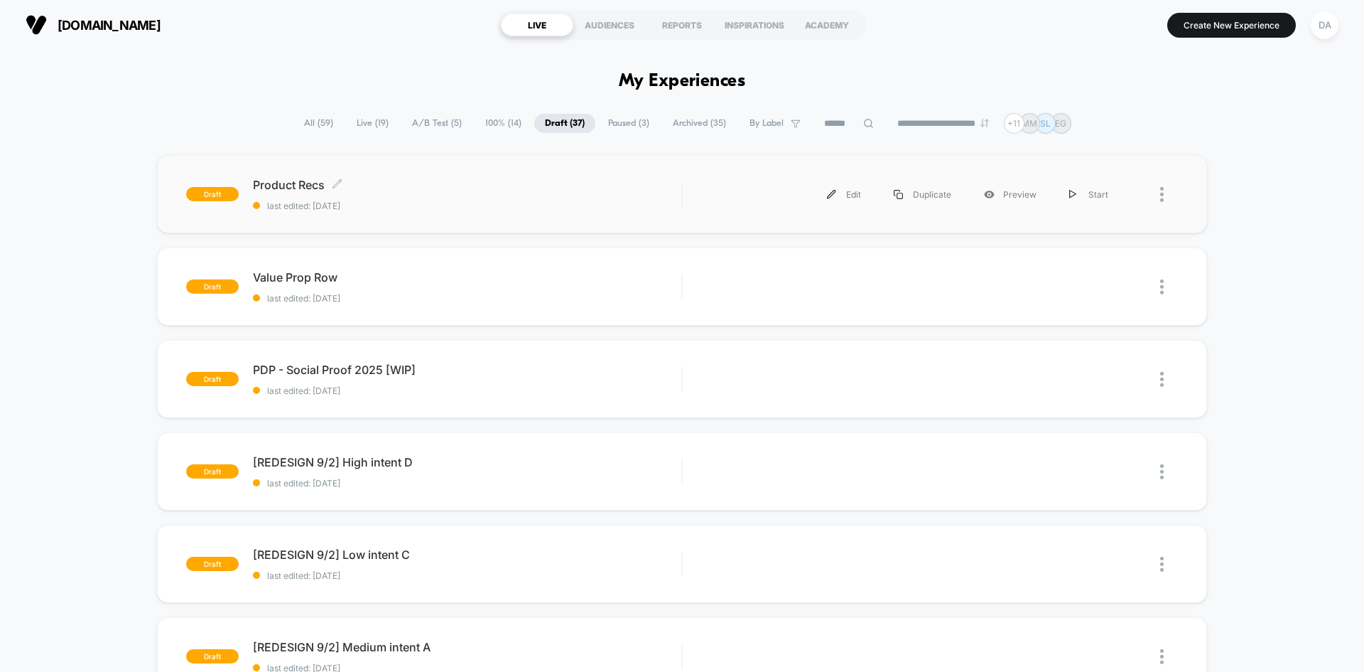
click at [387, 195] on div "Product Recs Click to edit experience details Click to edit experience details …" at bounding box center [467, 194] width 429 height 33
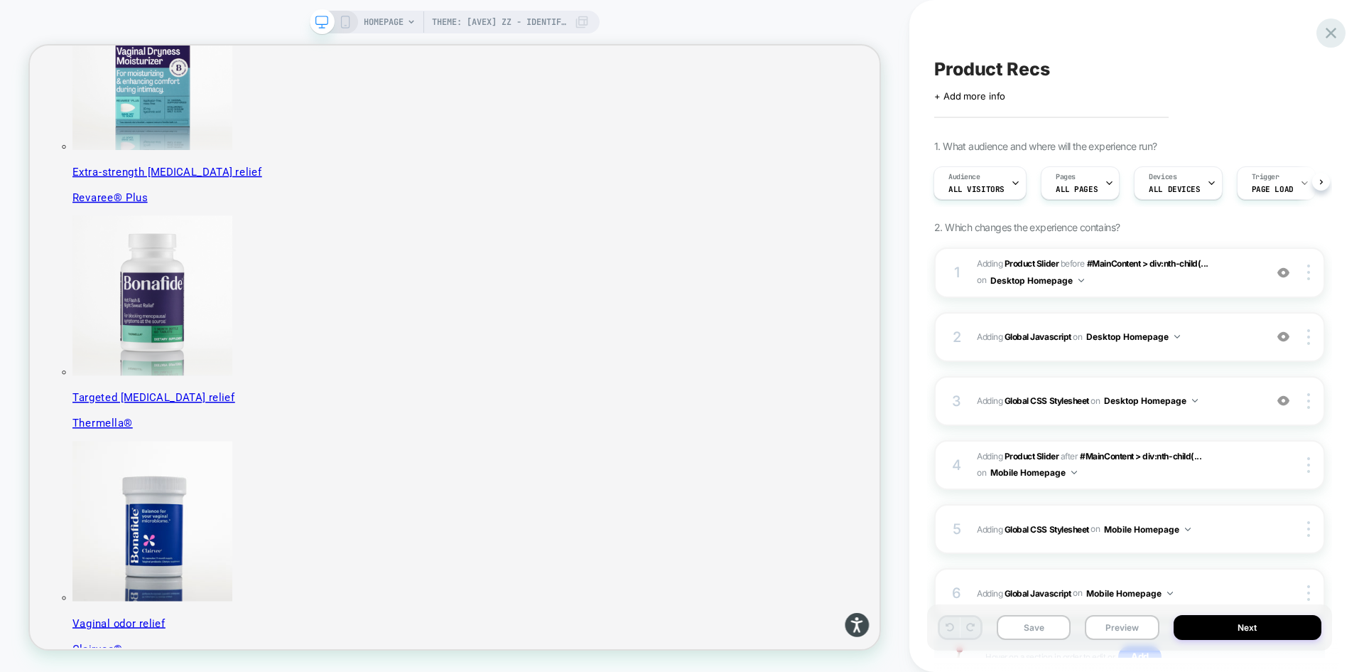
scroll to position [213, 0]
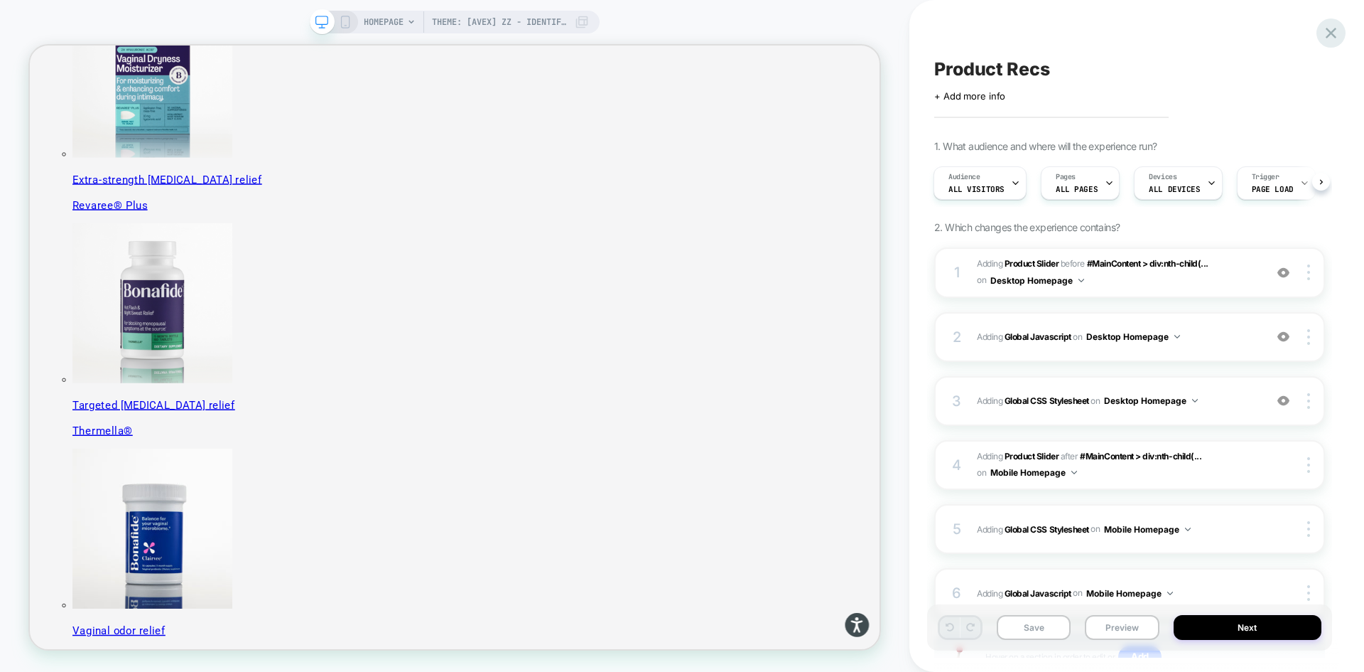
click at [1330, 34] on icon at bounding box center [1331, 33] width 11 height 11
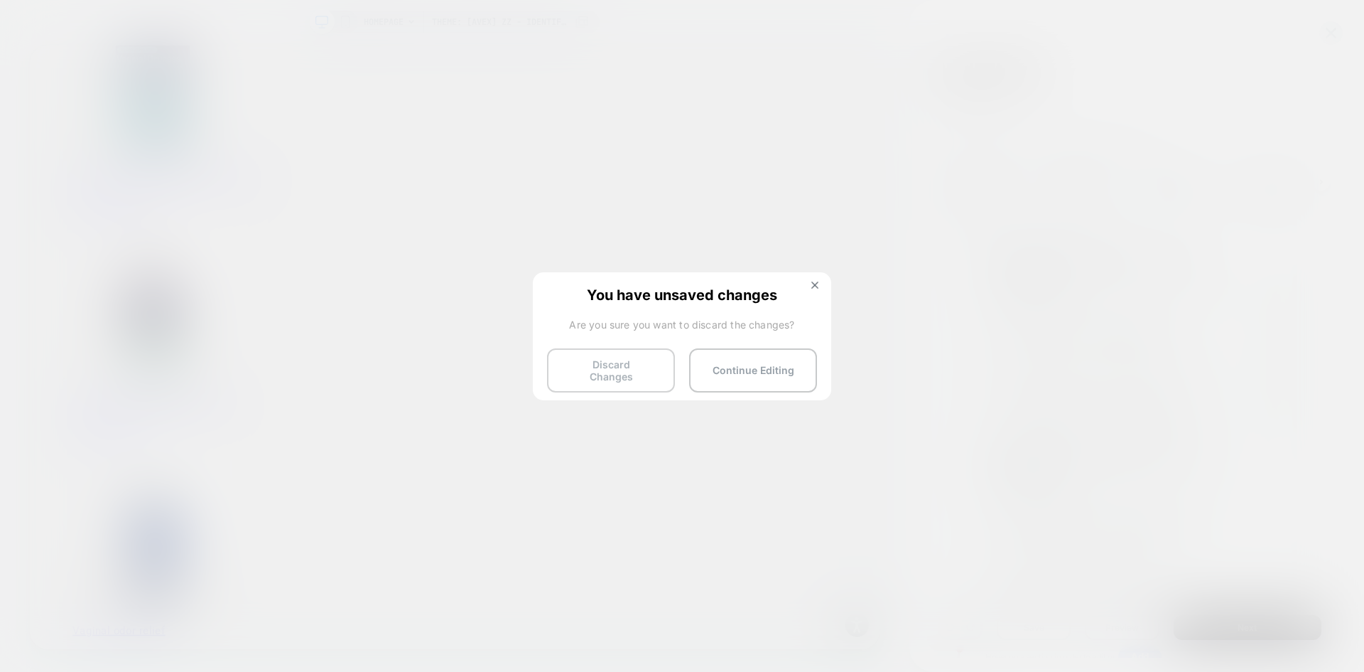
click at [634, 364] on button "Discard Changes" at bounding box center [611, 370] width 128 height 44
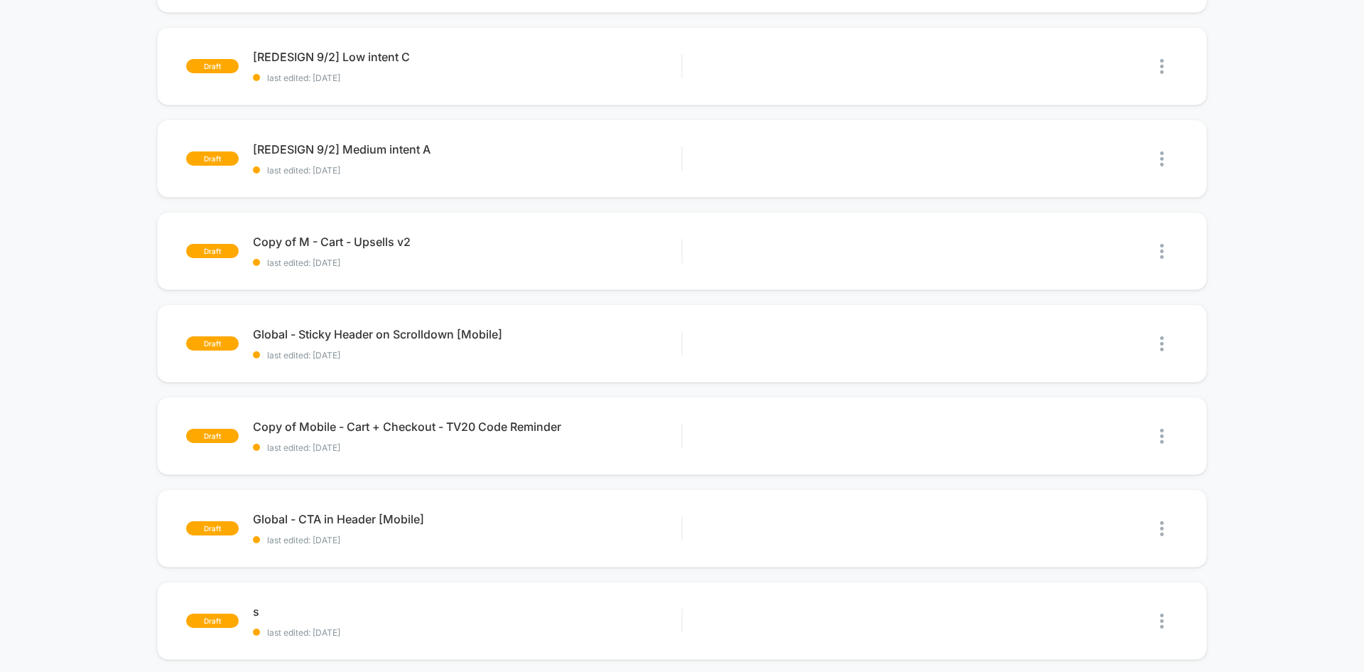
scroll to position [71, 0]
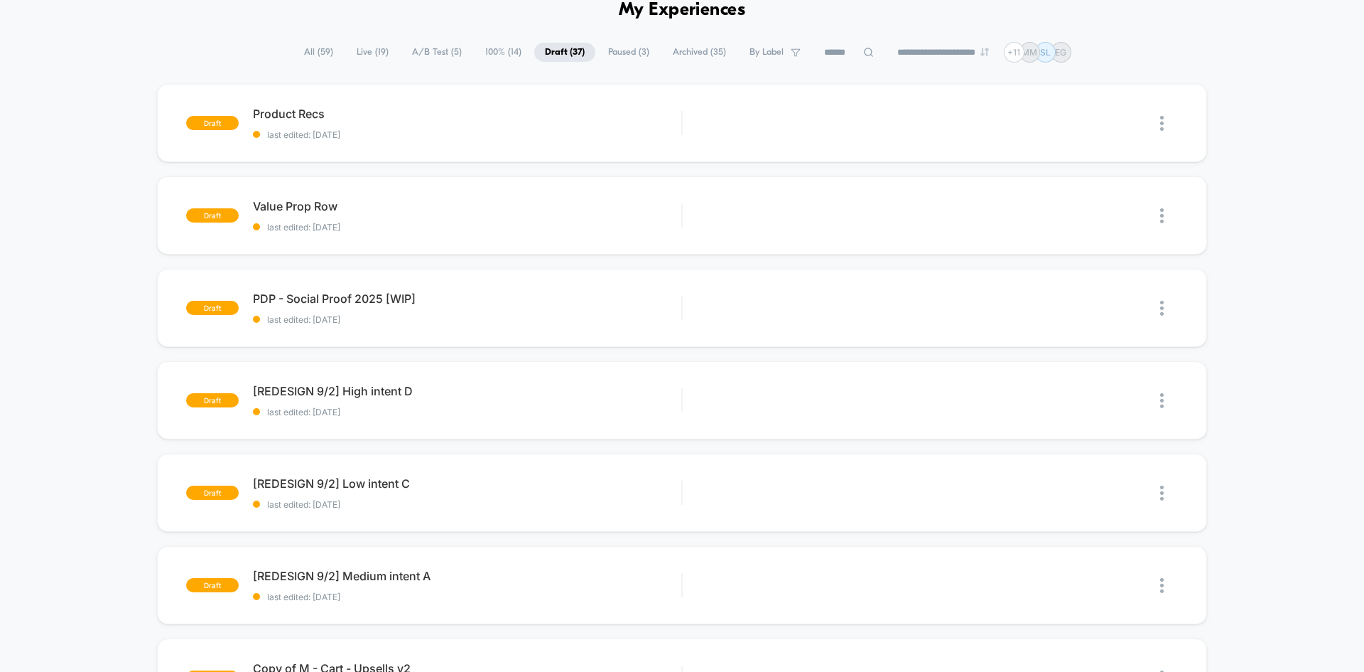
click at [315, 47] on span "All ( 59 )" at bounding box center [318, 52] width 50 height 19
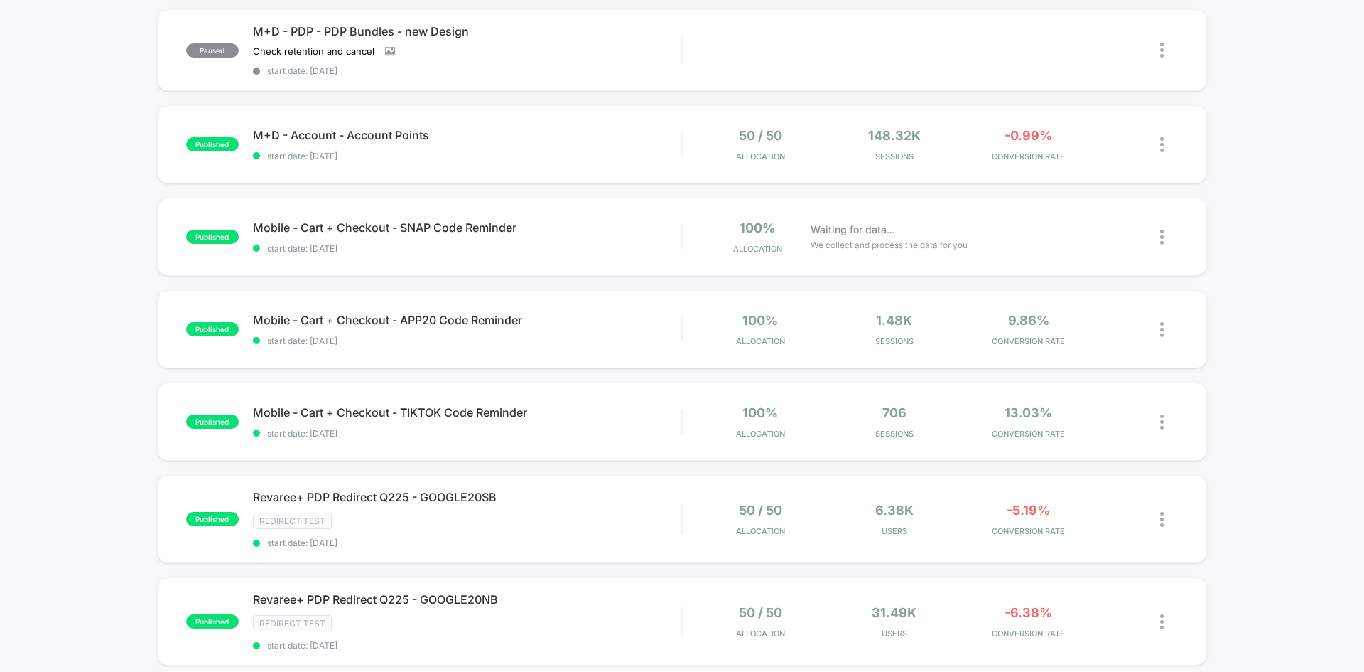
scroll to position [0, 0]
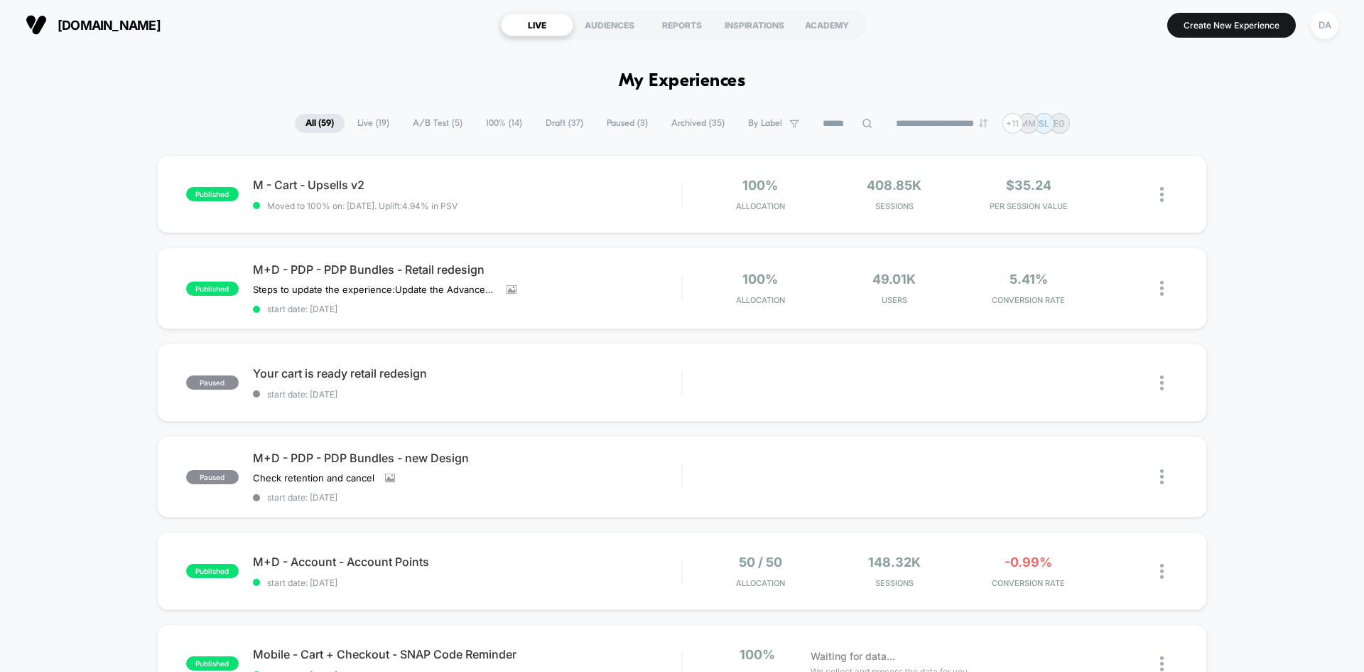
click at [512, 120] on span "100% ( 14 )" at bounding box center [504, 123] width 58 height 19
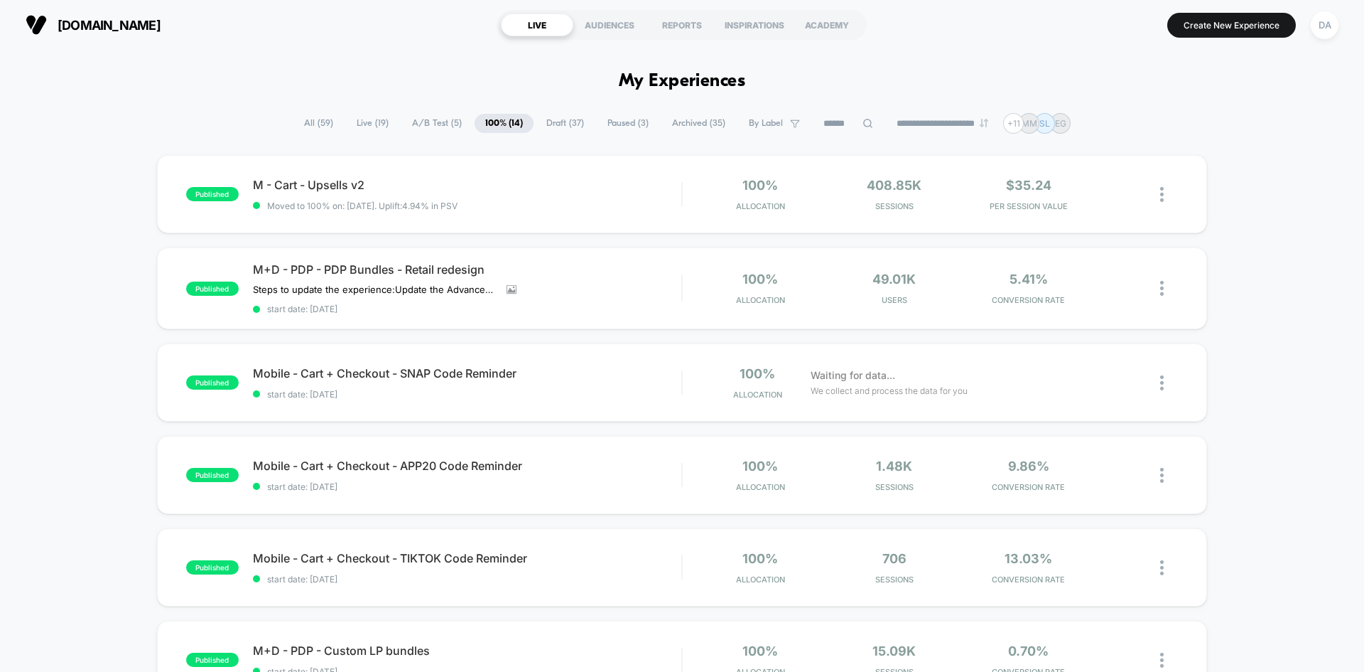
click at [307, 123] on span "All ( 59 )" at bounding box center [318, 123] width 50 height 19
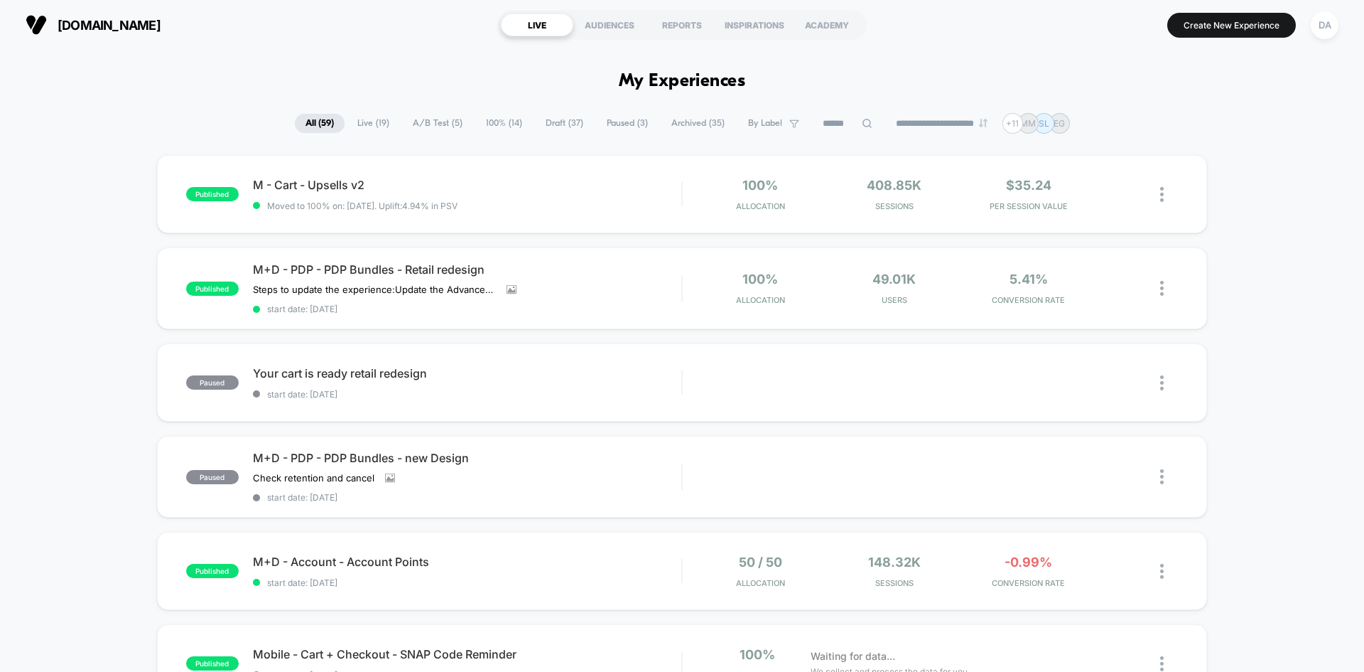
click at [422, 123] on span "A/B Test ( 5 )" at bounding box center [437, 123] width 71 height 19
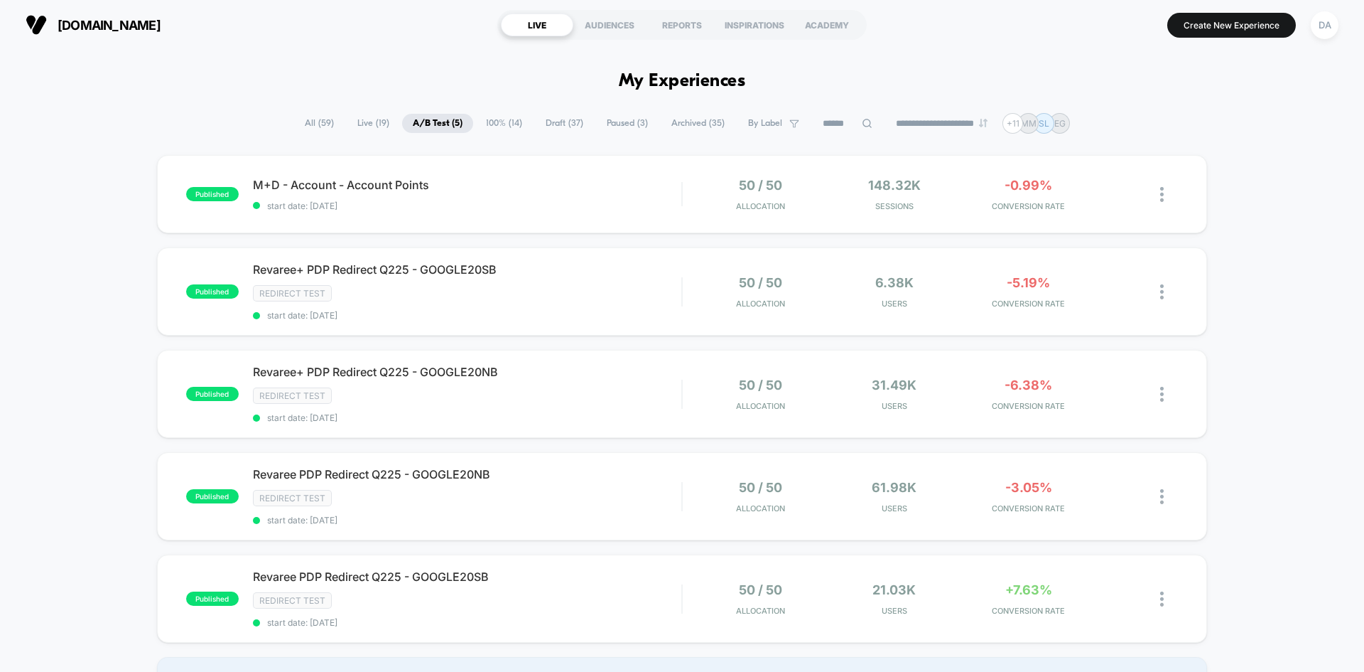
click at [372, 128] on span "Live ( 19 )" at bounding box center [373, 123] width 53 height 19
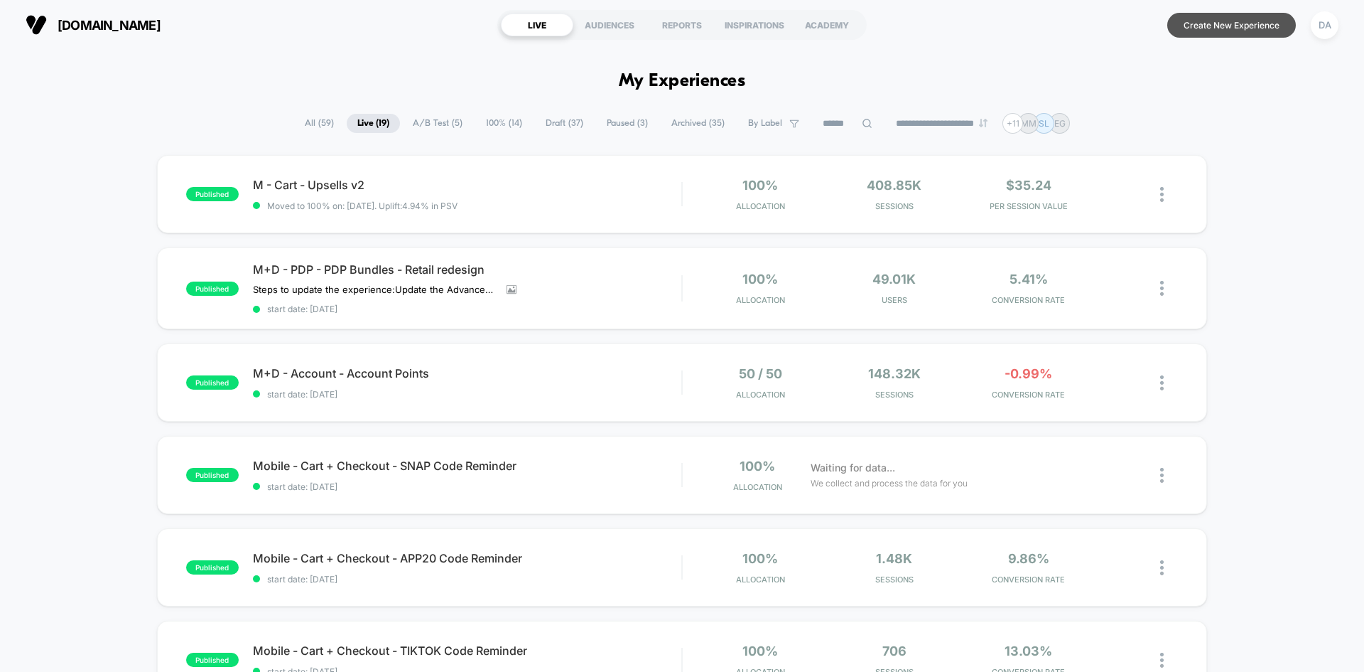
click at [1230, 26] on button "Create New Experience" at bounding box center [1232, 25] width 129 height 25
